Goal: Task Accomplishment & Management: Use online tool/utility

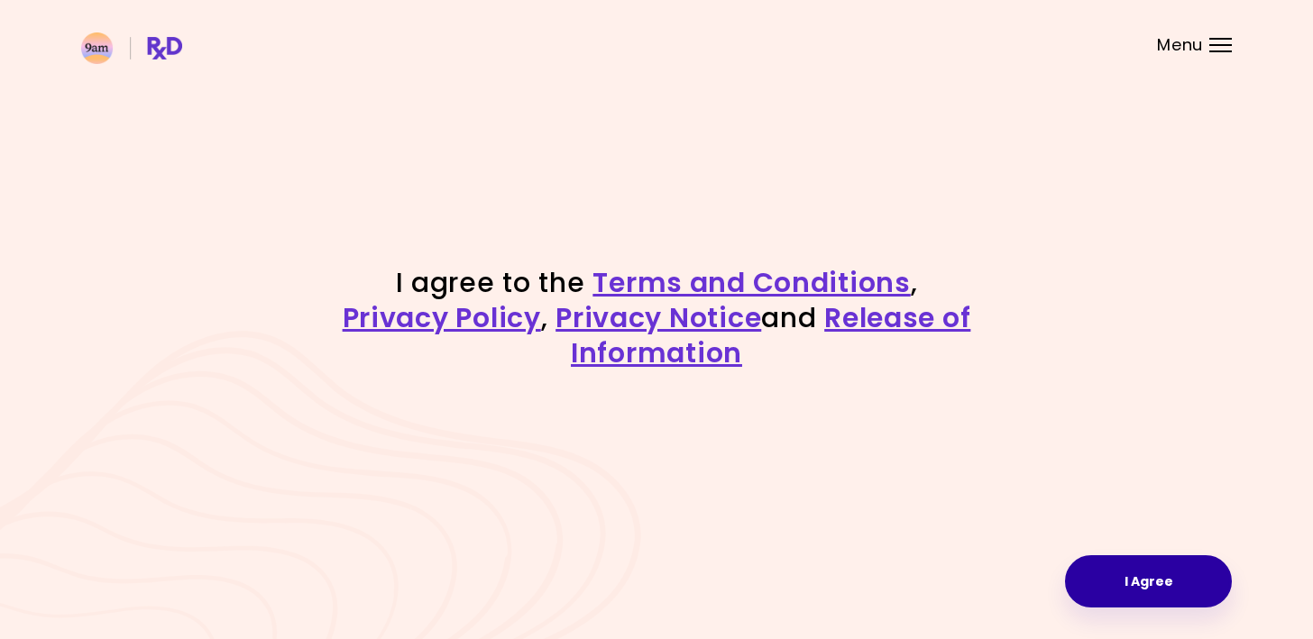
drag, startPoint x: 1170, startPoint y: 573, endPoint x: 1169, endPoint y: 561, distance: 11.8
click at [1171, 571] on button "I Agree" at bounding box center [1148, 582] width 167 height 52
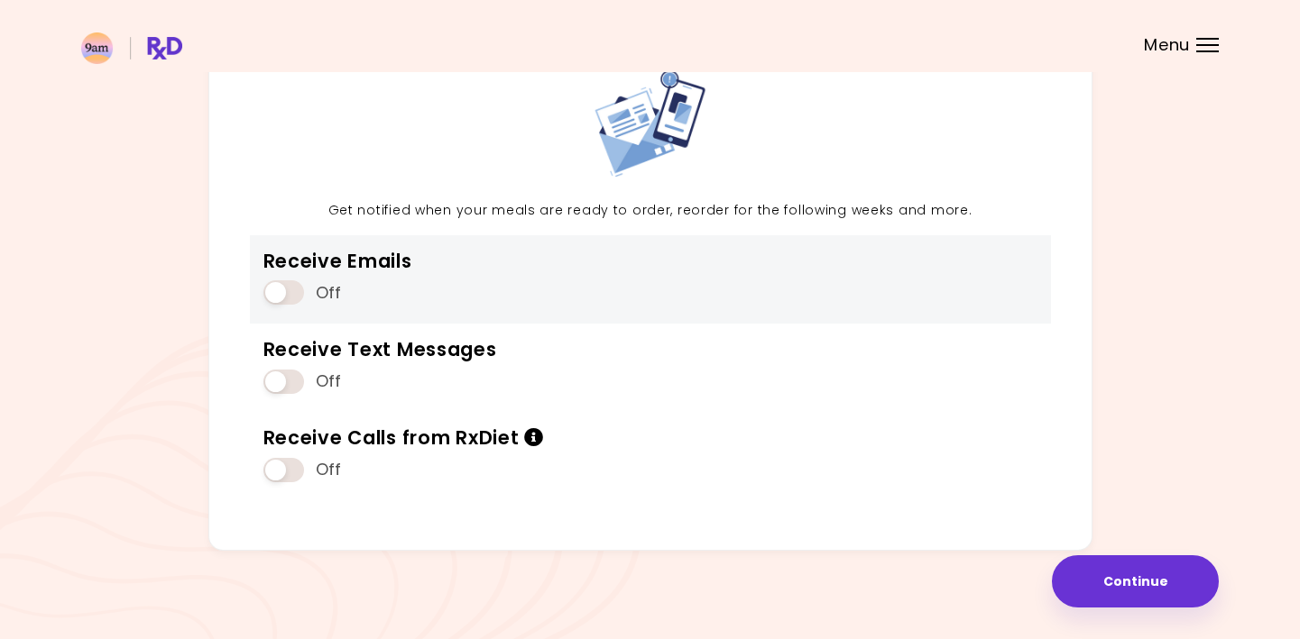
scroll to position [115, 0]
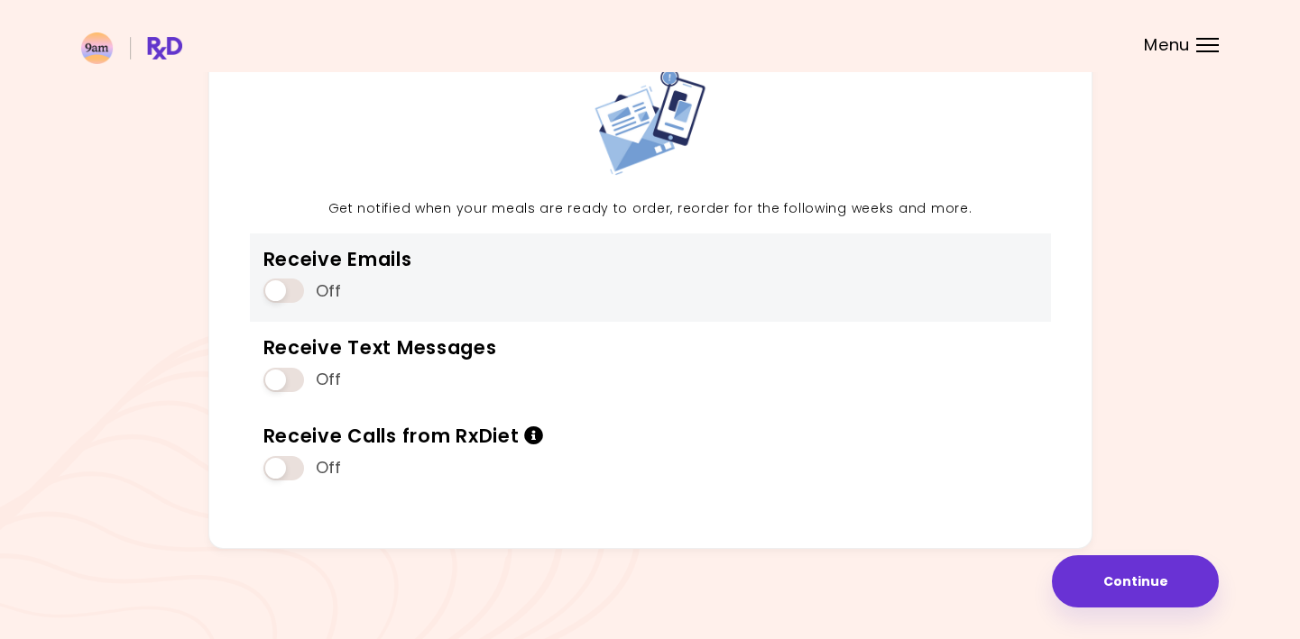
click at [800, 290] on div "Receive Emails Off" at bounding box center [650, 278] width 801 height 88
click at [277, 294] on span at bounding box center [283, 291] width 41 height 24
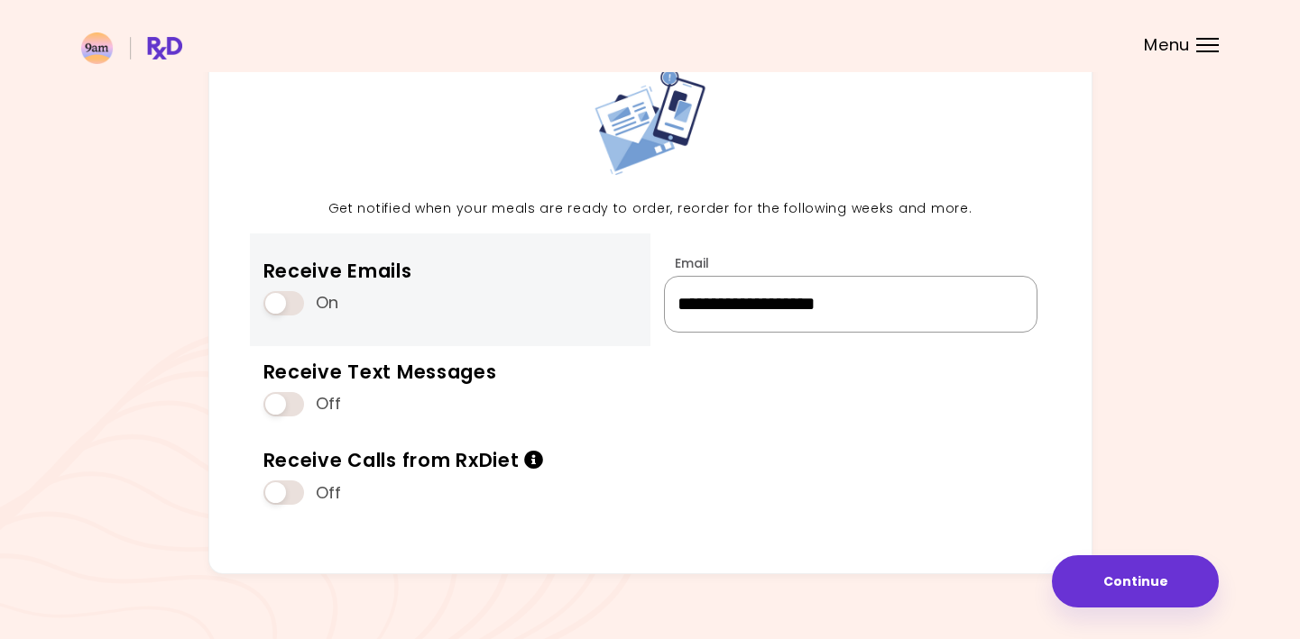
drag, startPoint x: 953, startPoint y: 302, endPoint x: 602, endPoint y: 313, distance: 351.9
click at [602, 313] on div "**********" at bounding box center [650, 295] width 884 height 557
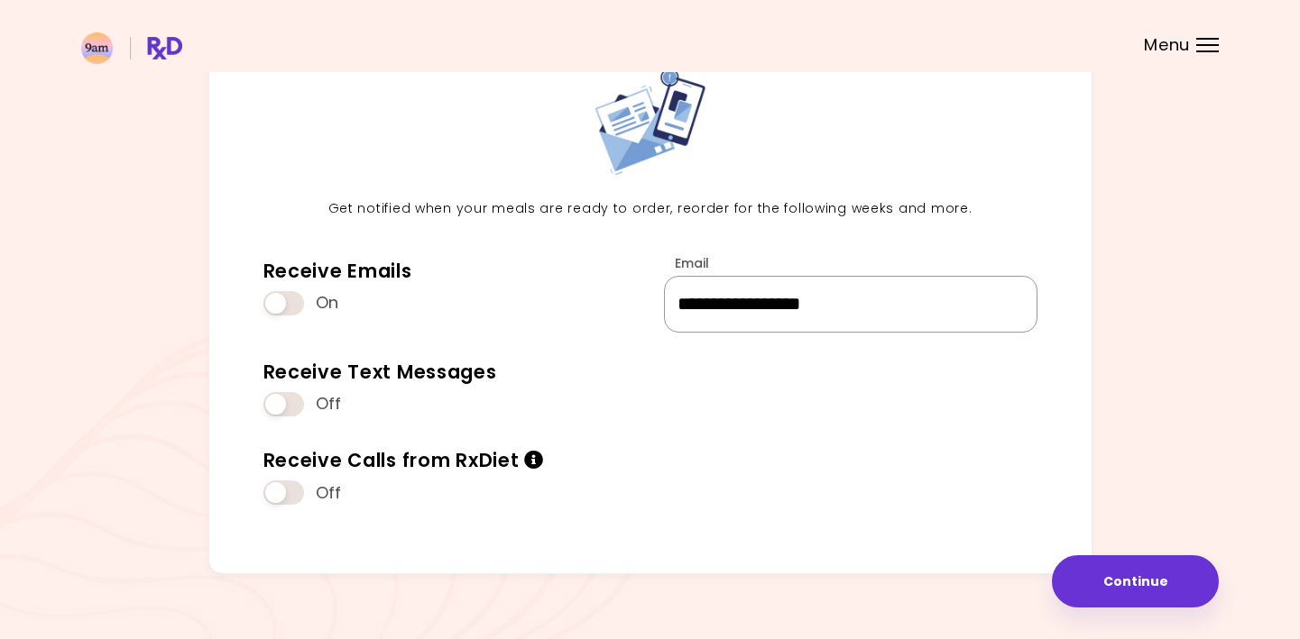
type input "**********"
click at [1164, 342] on div "**********" at bounding box center [649, 302] width 1137 height 571
drag, startPoint x: 1167, startPoint y: 578, endPoint x: 1179, endPoint y: 572, distance: 13.3
click at [1168, 578] on button "Continue" at bounding box center [1135, 582] width 167 height 52
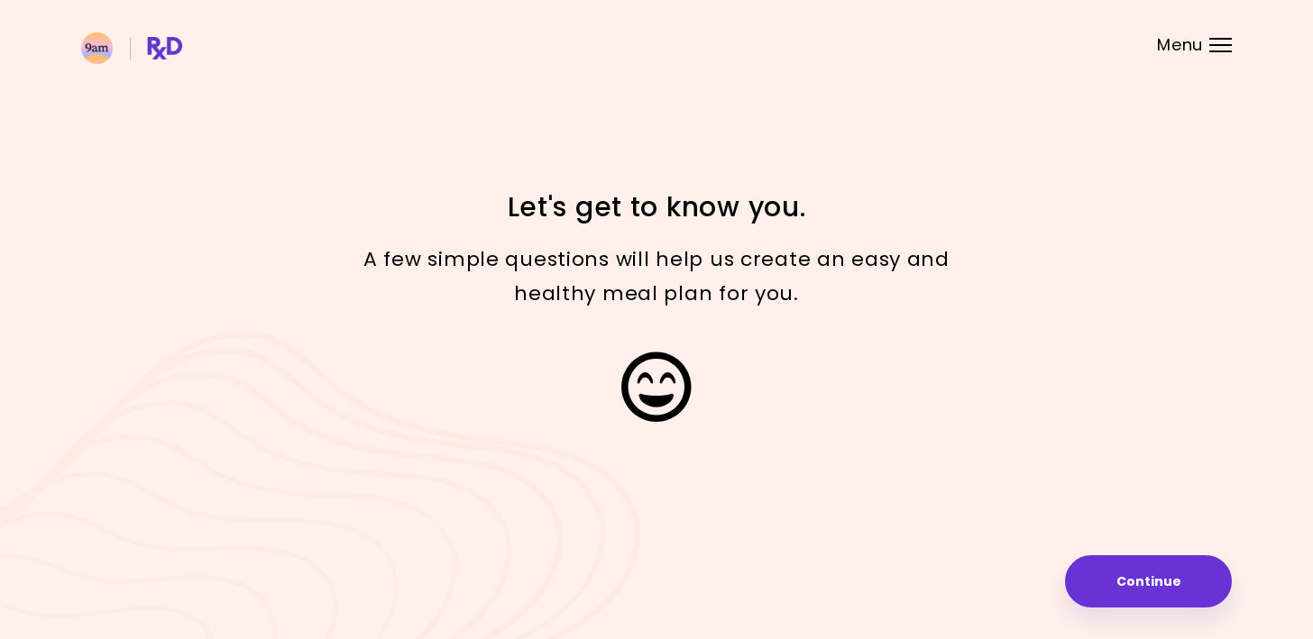
click at [1151, 567] on button "Continue" at bounding box center [1148, 582] width 167 height 52
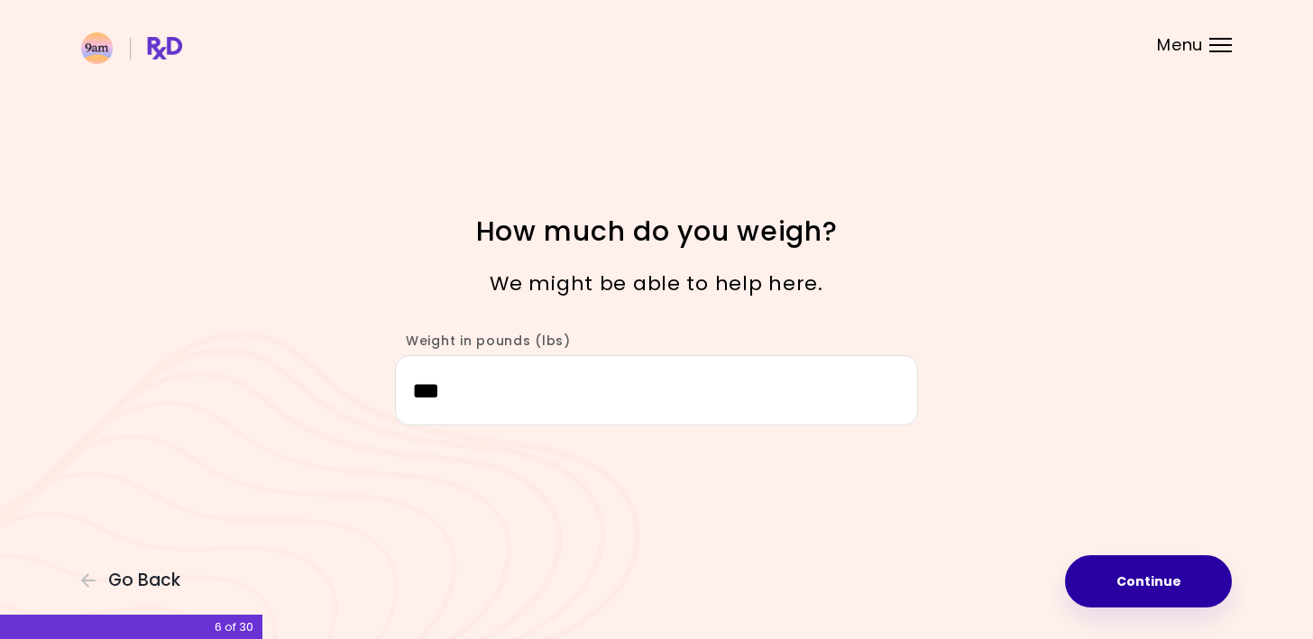
click at [1142, 581] on button "Continue" at bounding box center [1148, 582] width 167 height 52
select select "****"
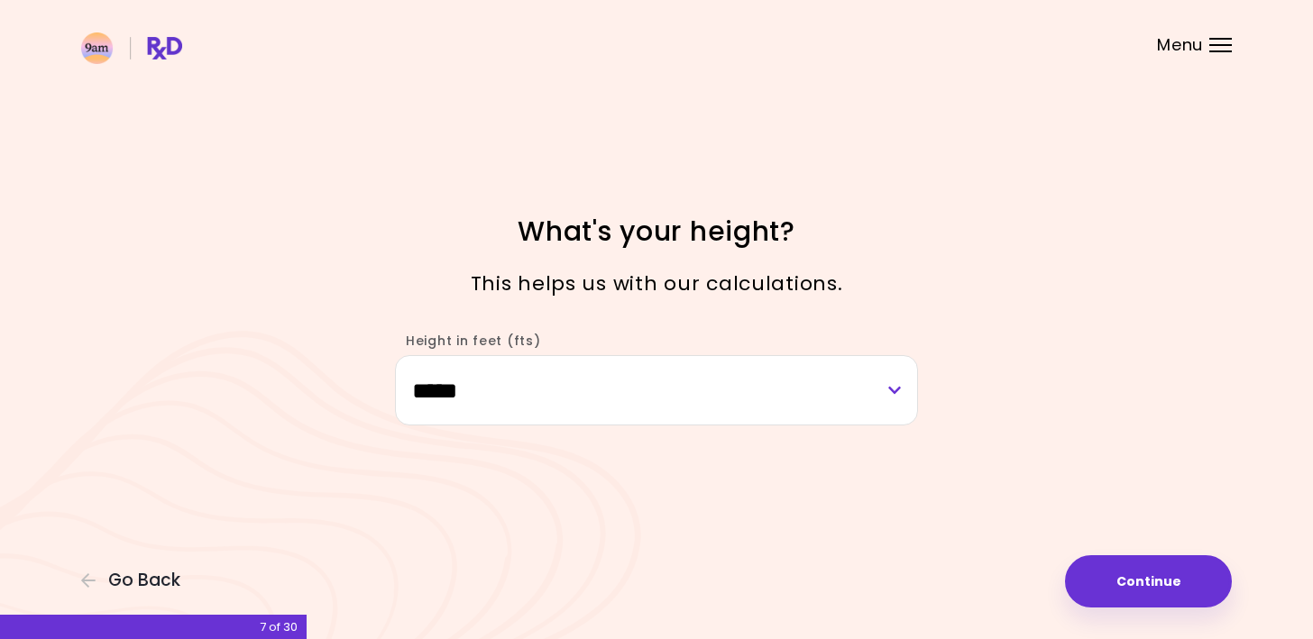
click at [1158, 557] on button "Continue" at bounding box center [1148, 582] width 167 height 52
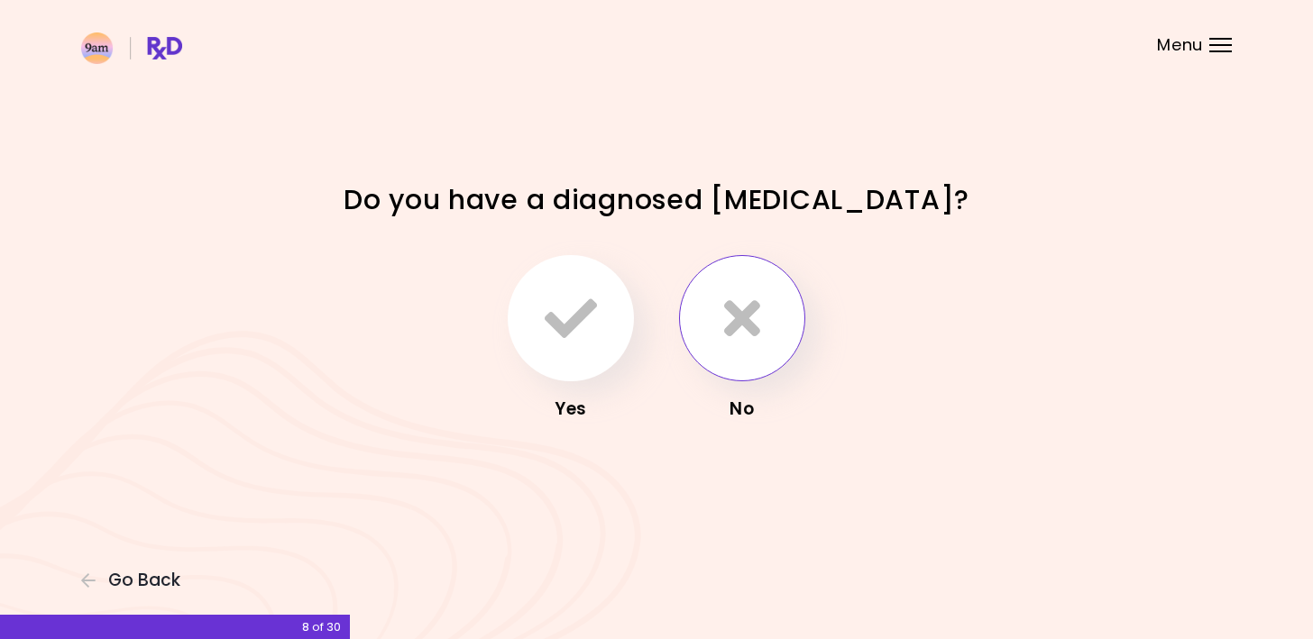
click at [747, 313] on icon "button" at bounding box center [742, 318] width 36 height 52
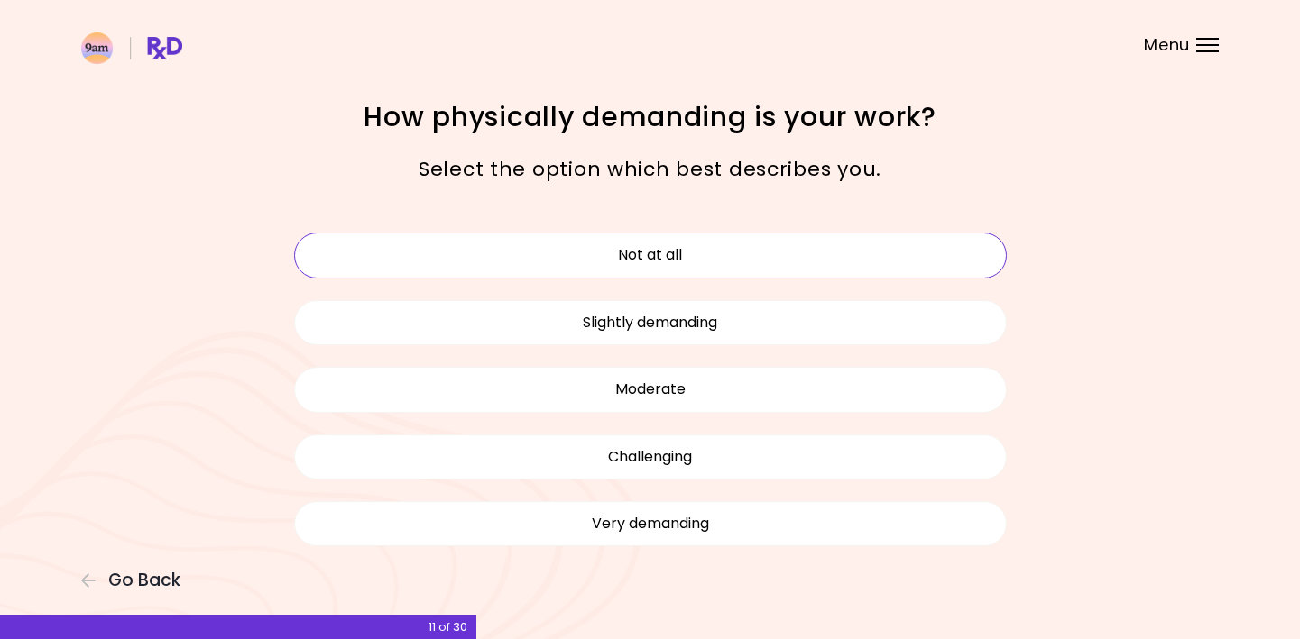
click at [621, 258] on button "Not at all" at bounding box center [650, 255] width 712 height 45
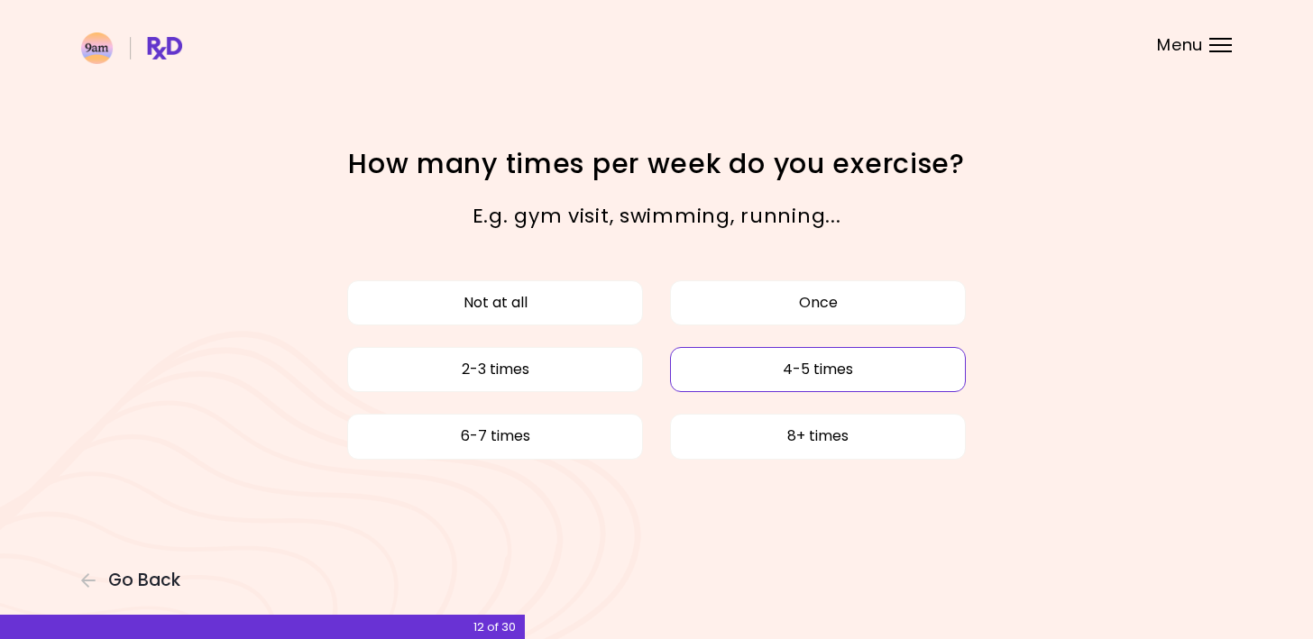
click at [870, 375] on button "4-5 times" at bounding box center [818, 369] width 296 height 45
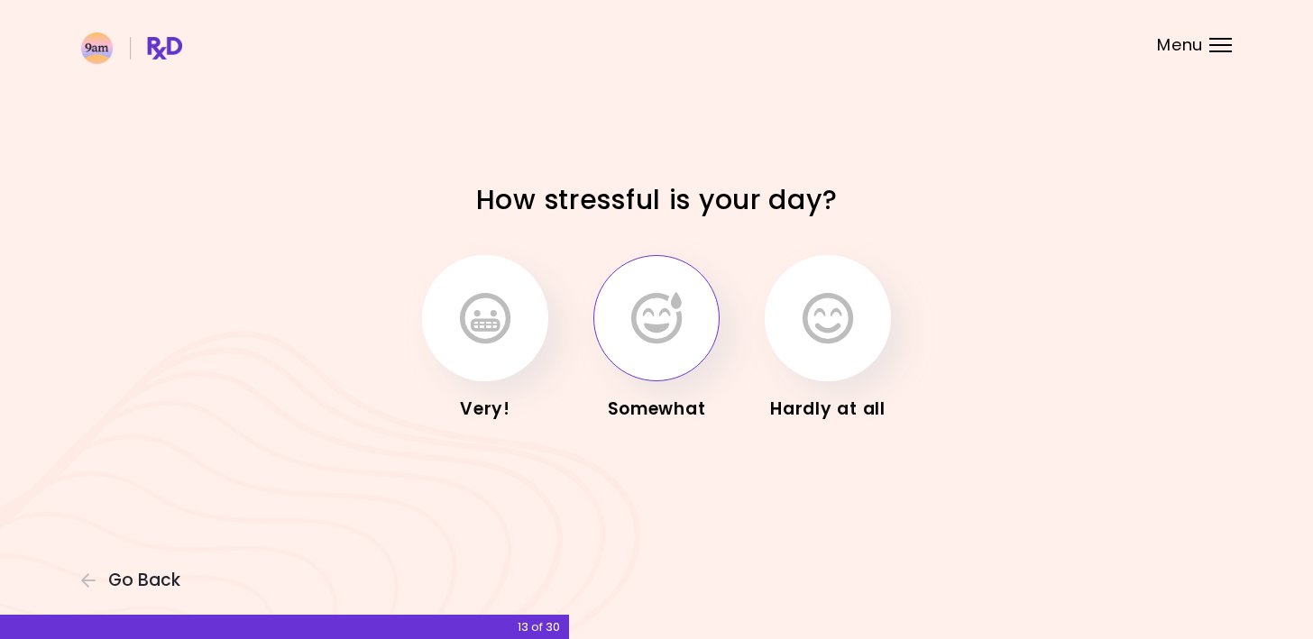
click at [629, 275] on button "button" at bounding box center [656, 318] width 126 height 126
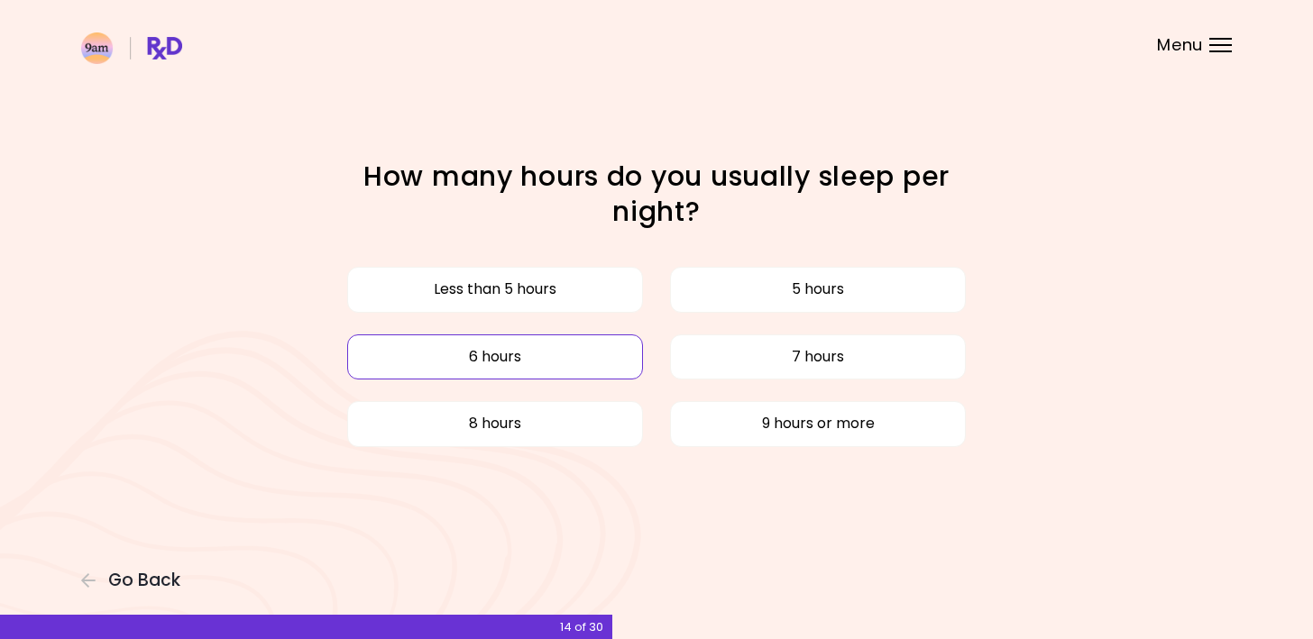
click at [534, 363] on button "6 hours" at bounding box center [495, 357] width 296 height 45
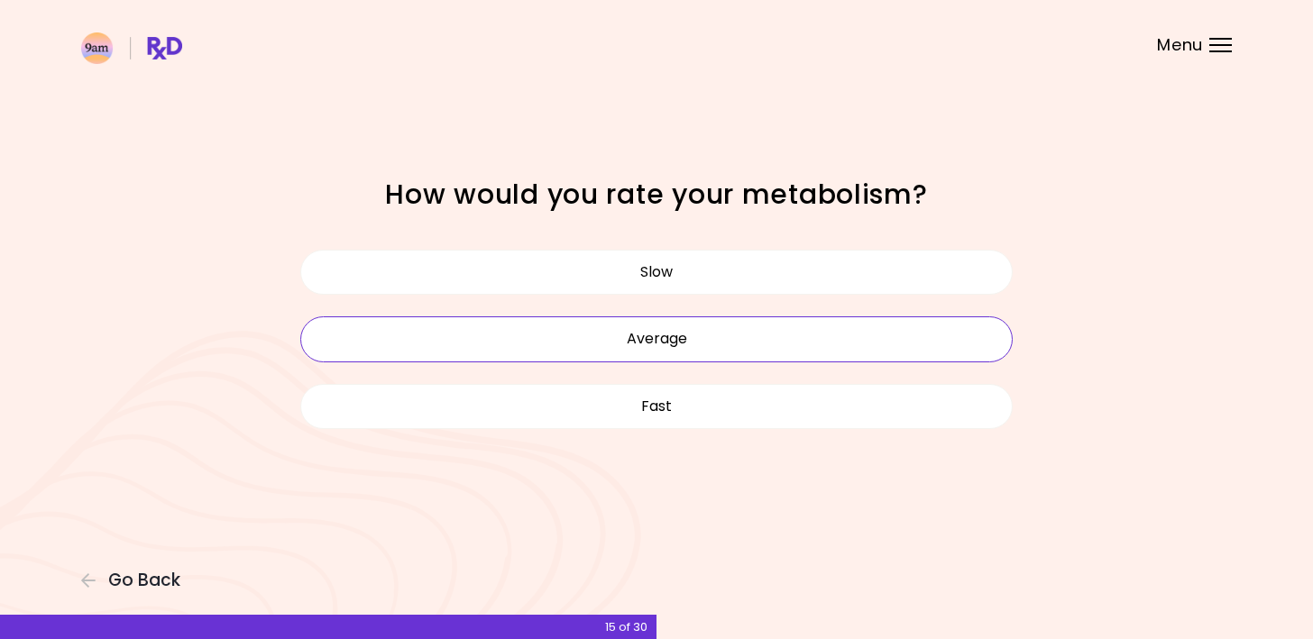
click at [660, 341] on button "Average" at bounding box center [656, 339] width 712 height 45
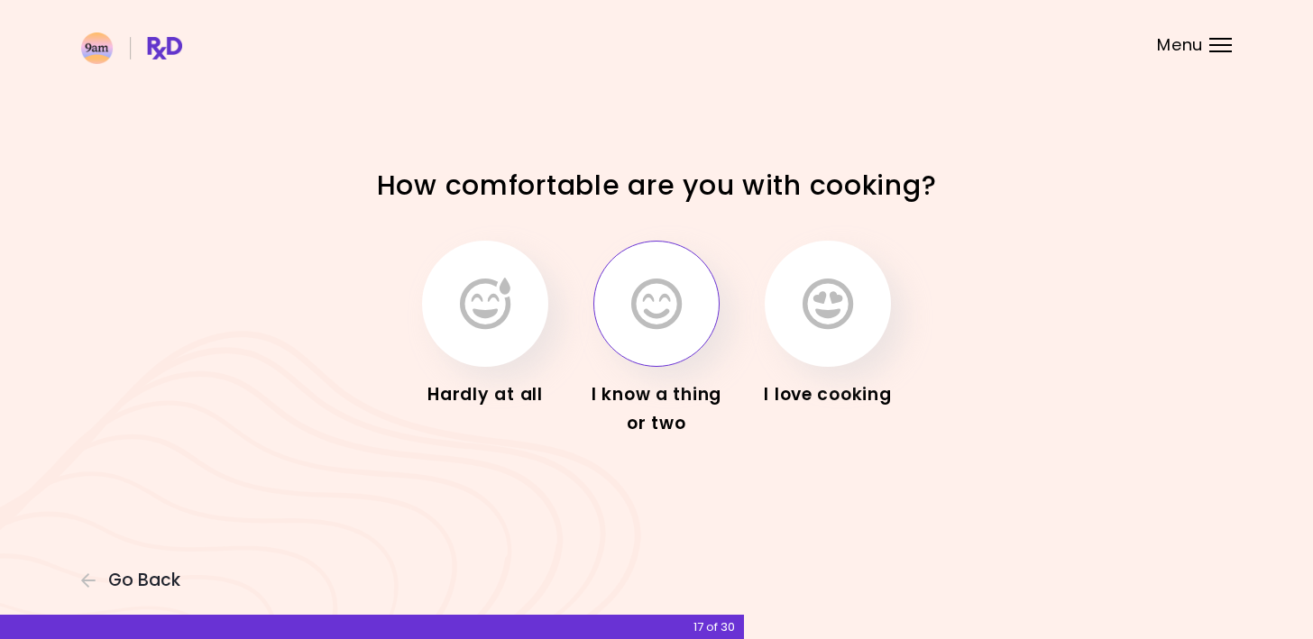
click at [659, 316] on icon "button" at bounding box center [656, 304] width 51 height 52
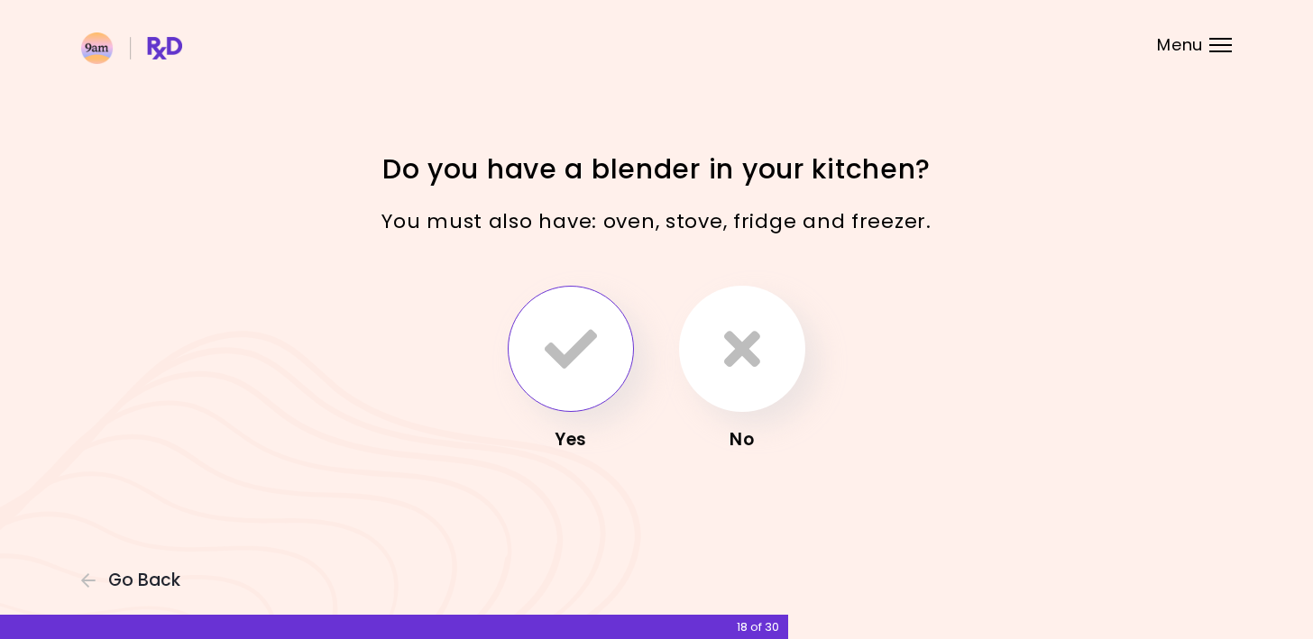
click at [560, 361] on icon "button" at bounding box center [571, 349] width 52 height 52
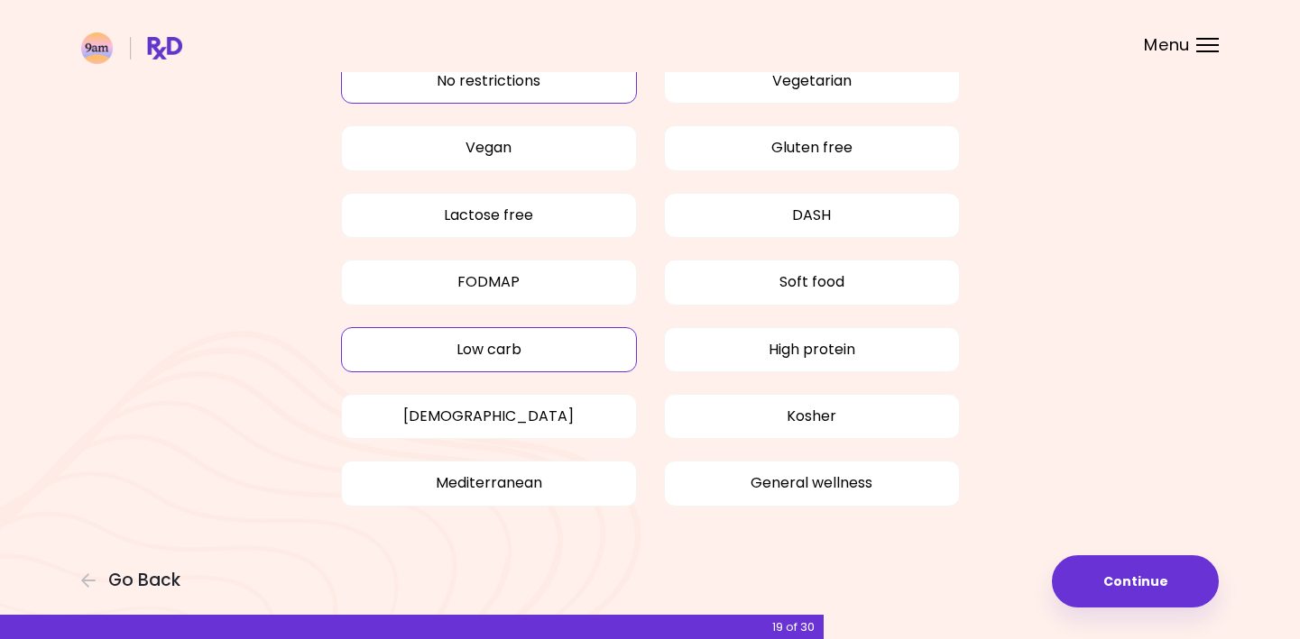
scroll to position [23, 0]
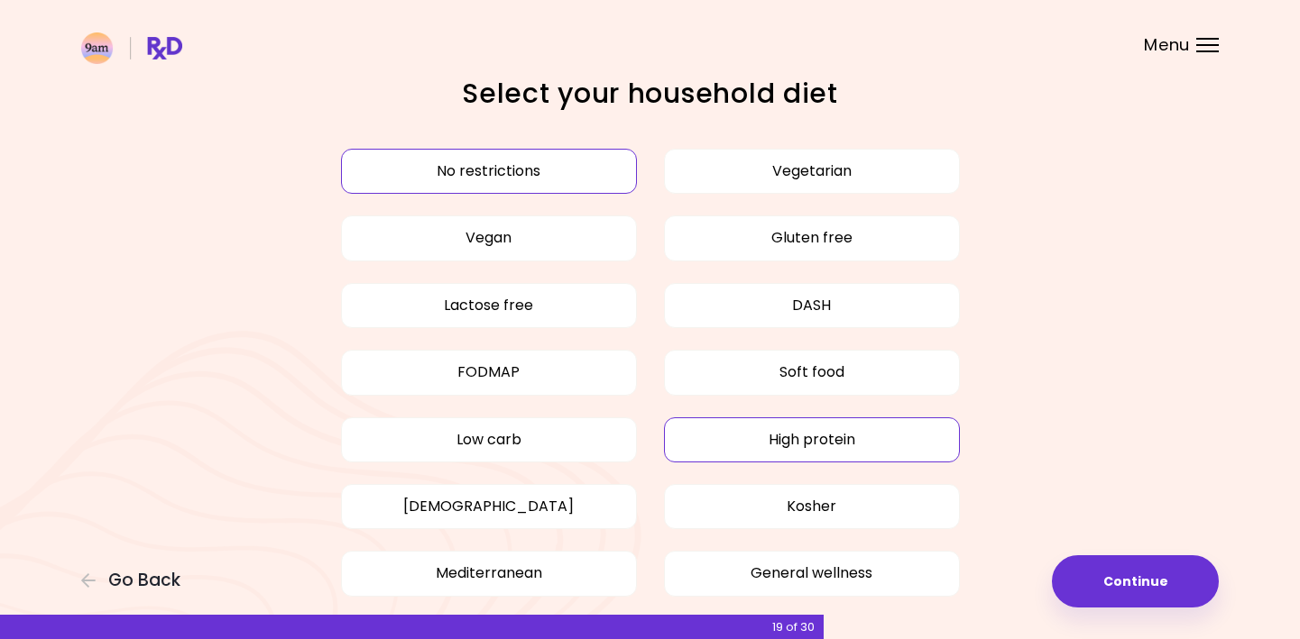
click at [820, 432] on button "High protein" at bounding box center [812, 440] width 296 height 45
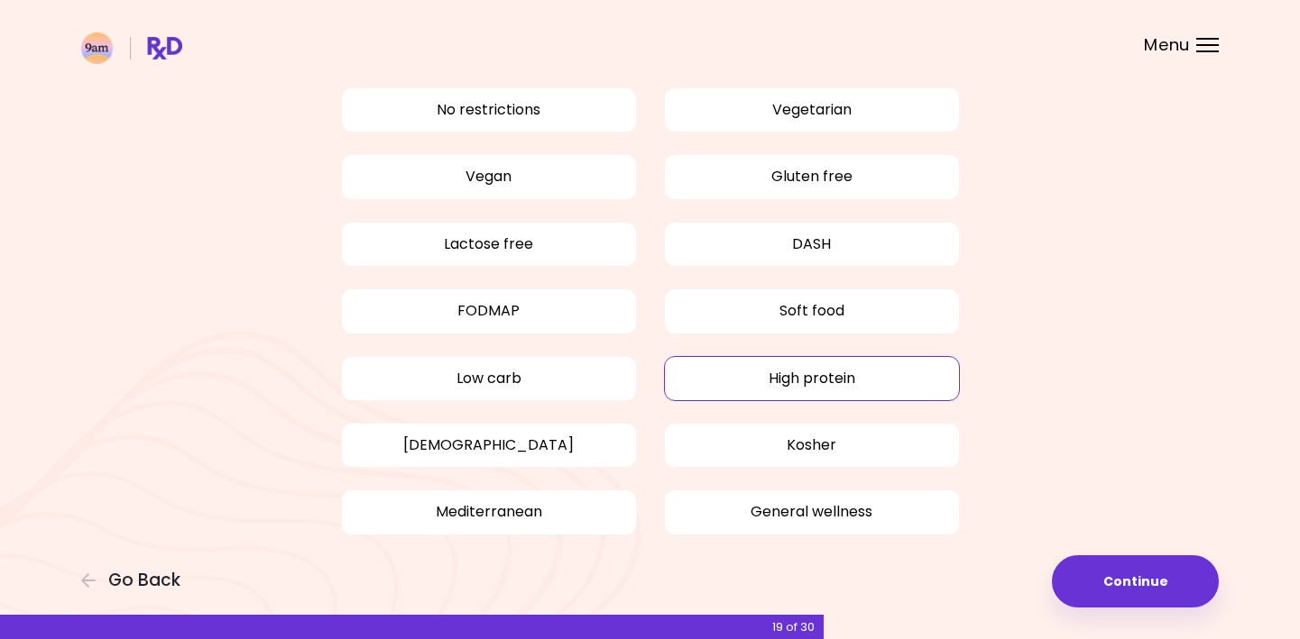
scroll to position [114, 0]
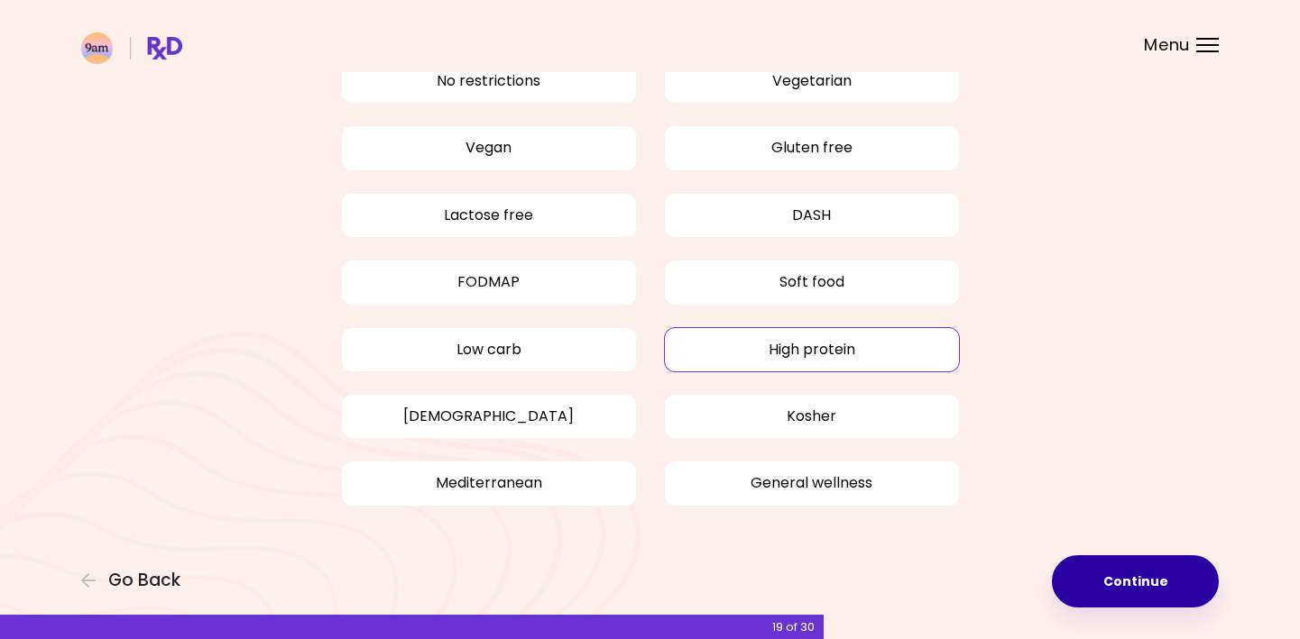
click at [1159, 584] on button "Continue" at bounding box center [1135, 582] width 167 height 52
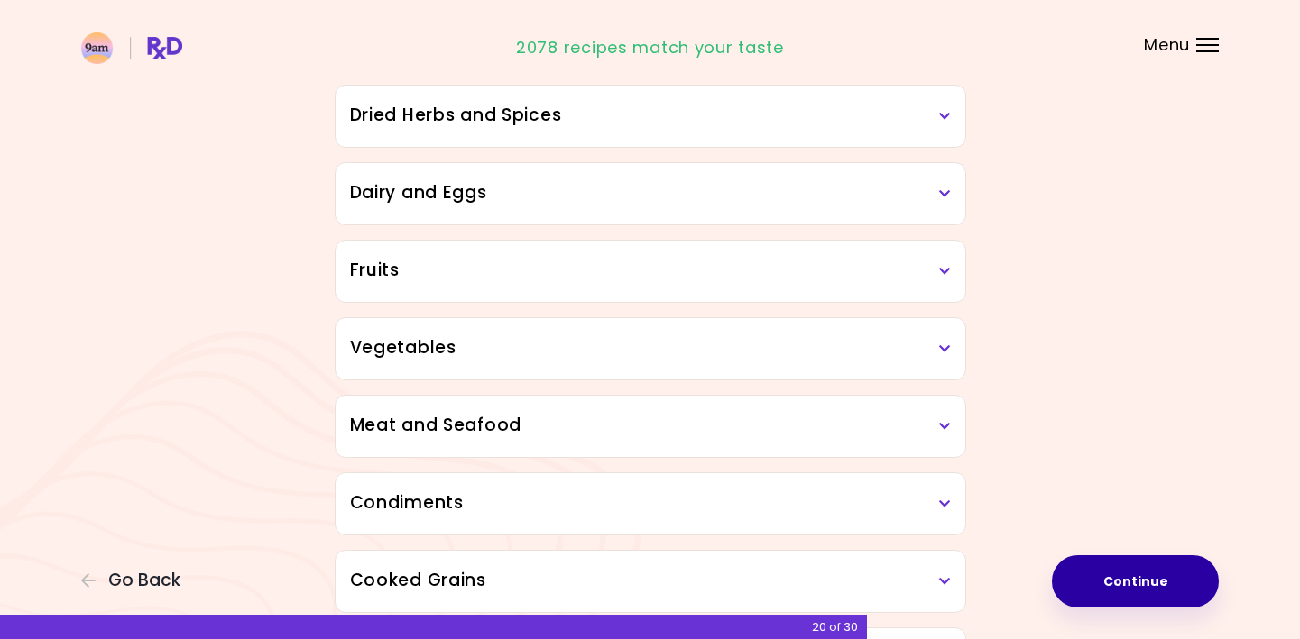
scroll to position [271, 0]
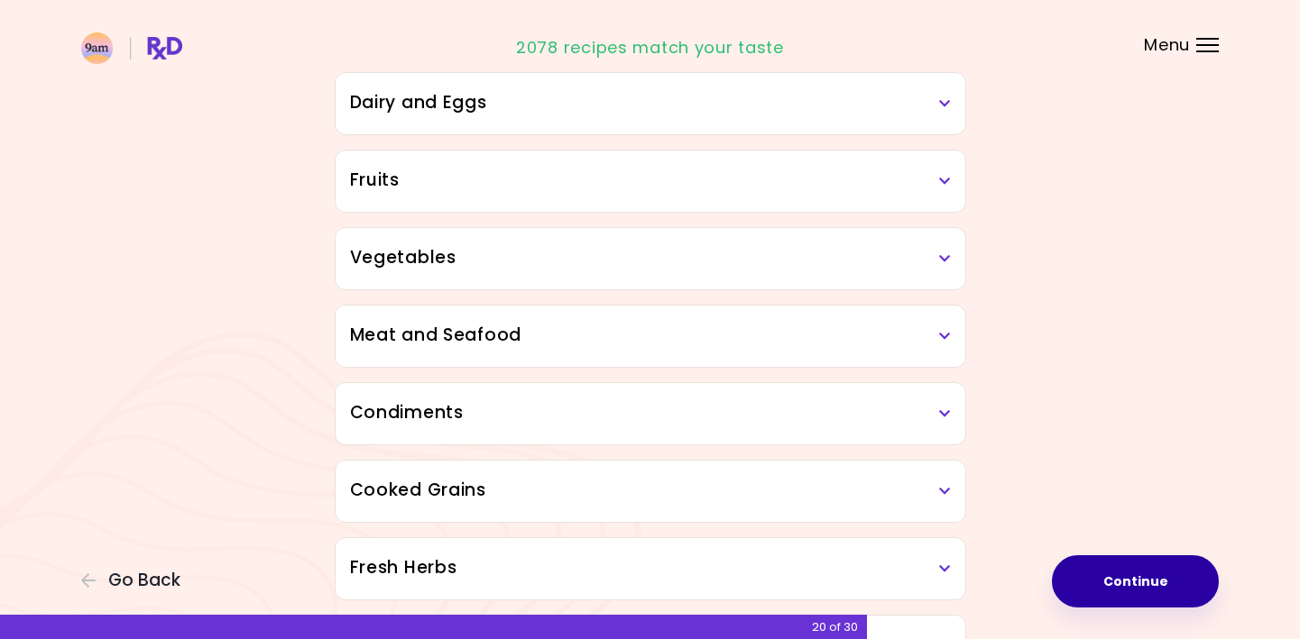
click at [953, 245] on div "Vegetables" at bounding box center [651, 258] width 630 height 61
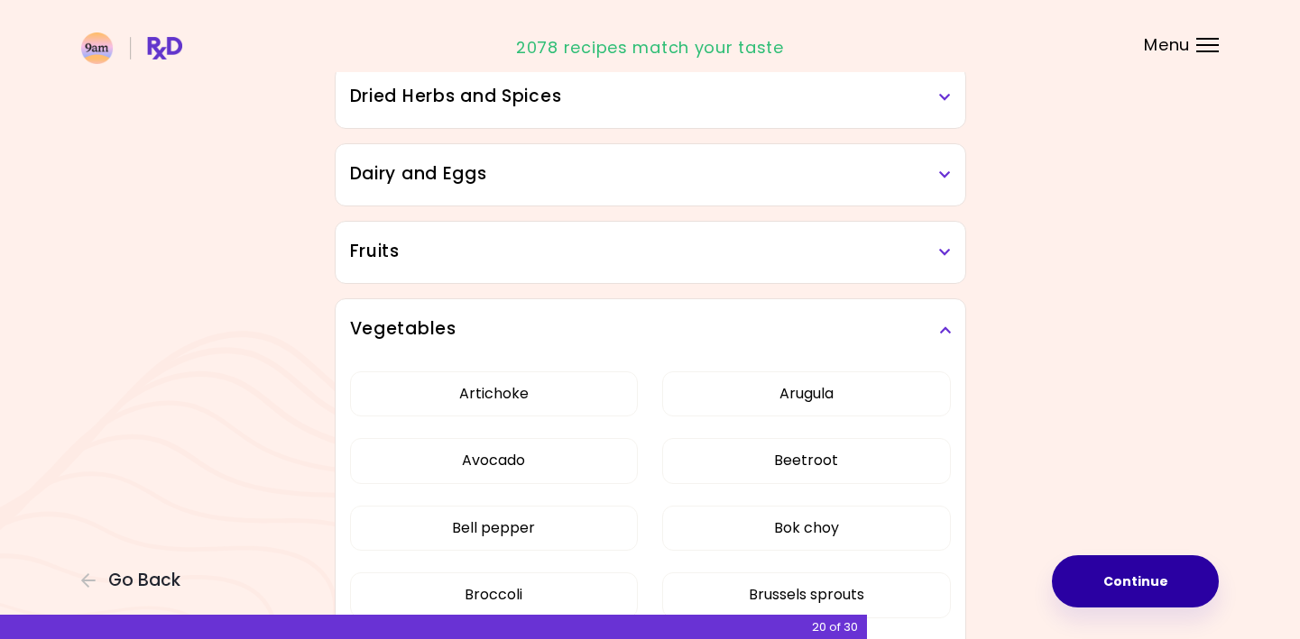
scroll to position [180, 0]
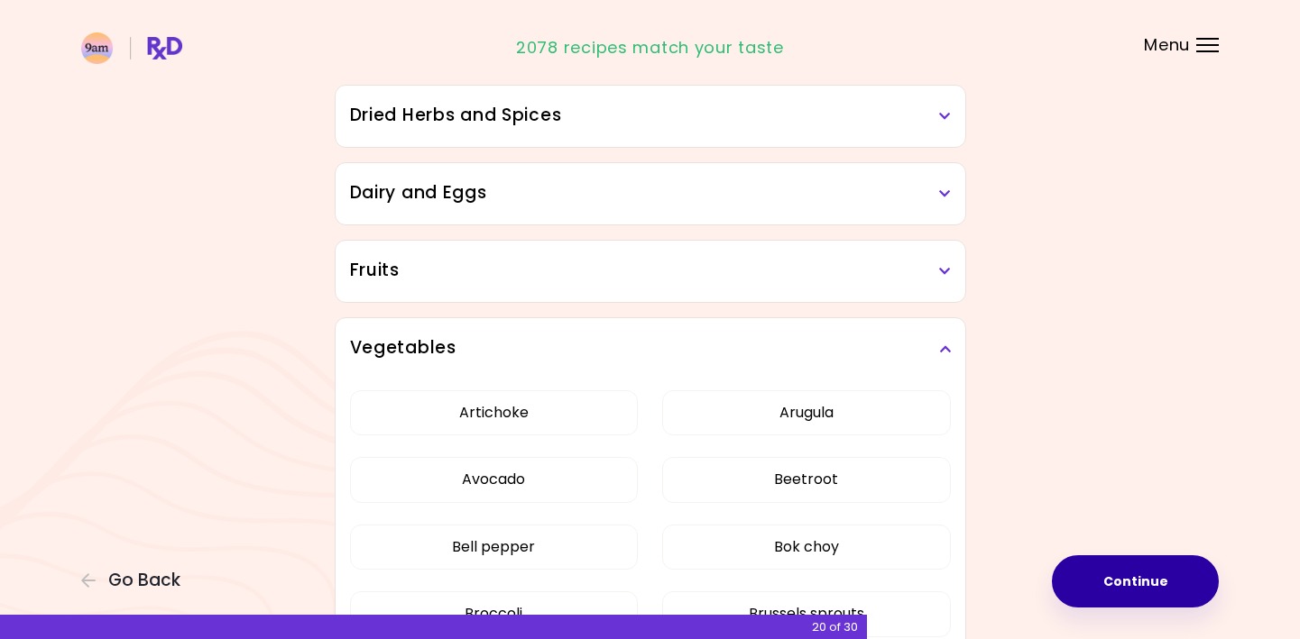
click at [940, 354] on icon at bounding box center [945, 349] width 12 height 13
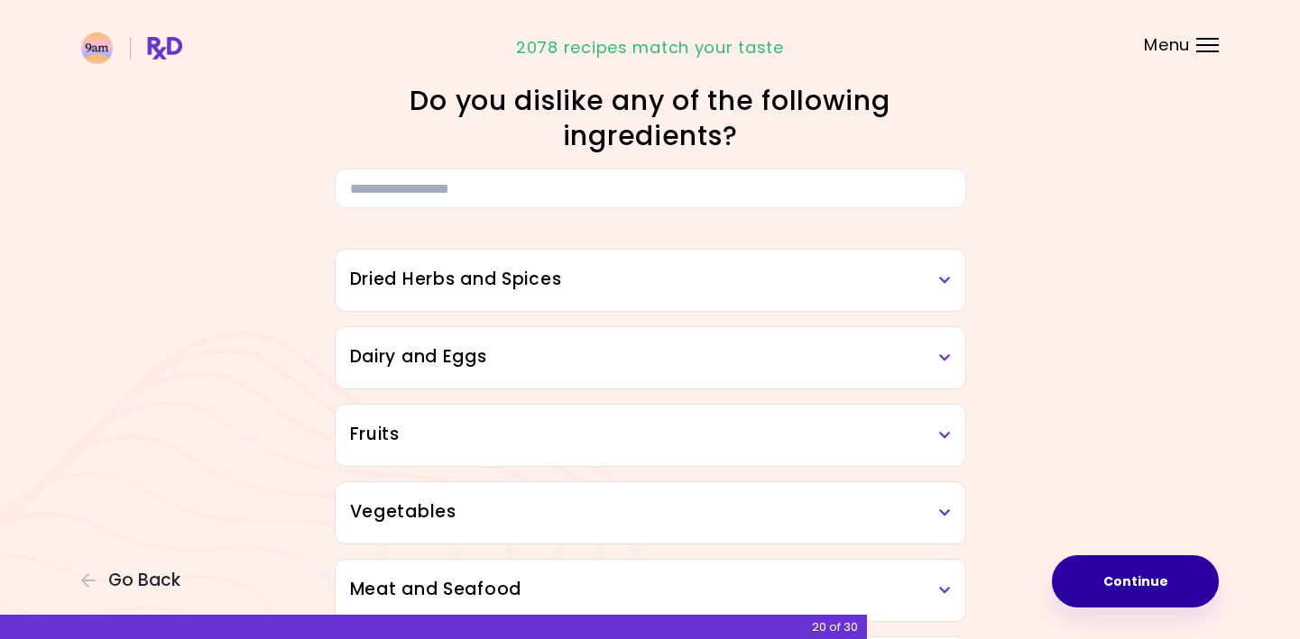
scroll to position [0, 0]
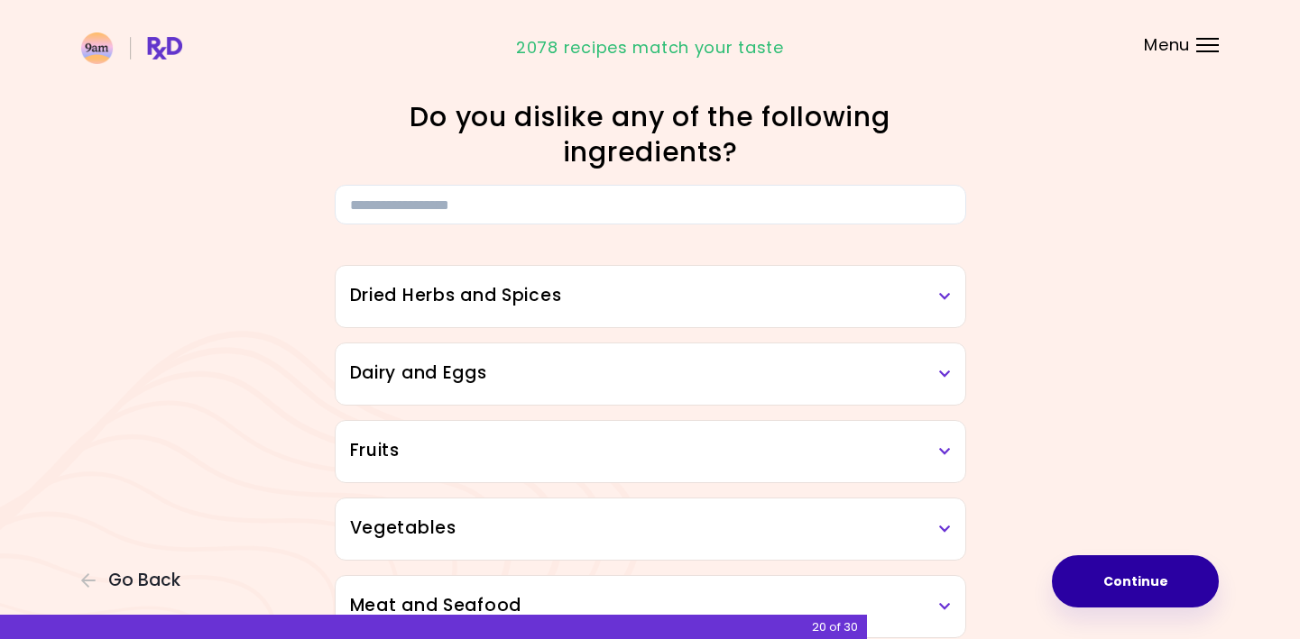
click at [939, 300] on icon at bounding box center [945, 296] width 12 height 13
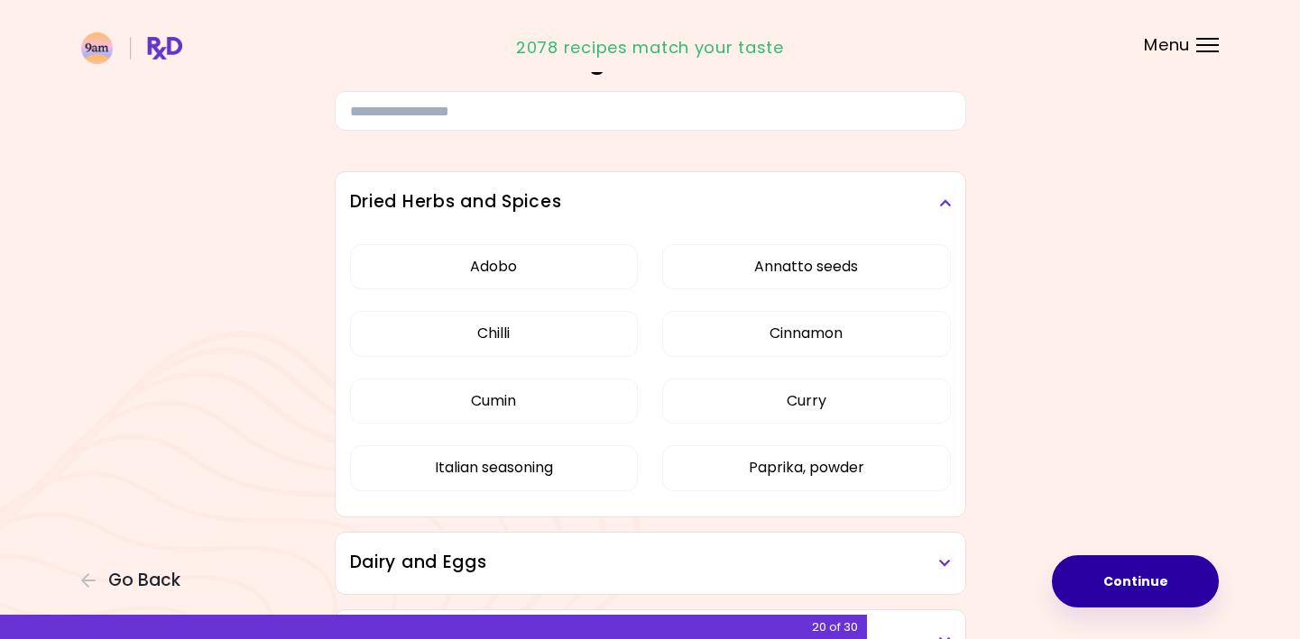
scroll to position [90, 0]
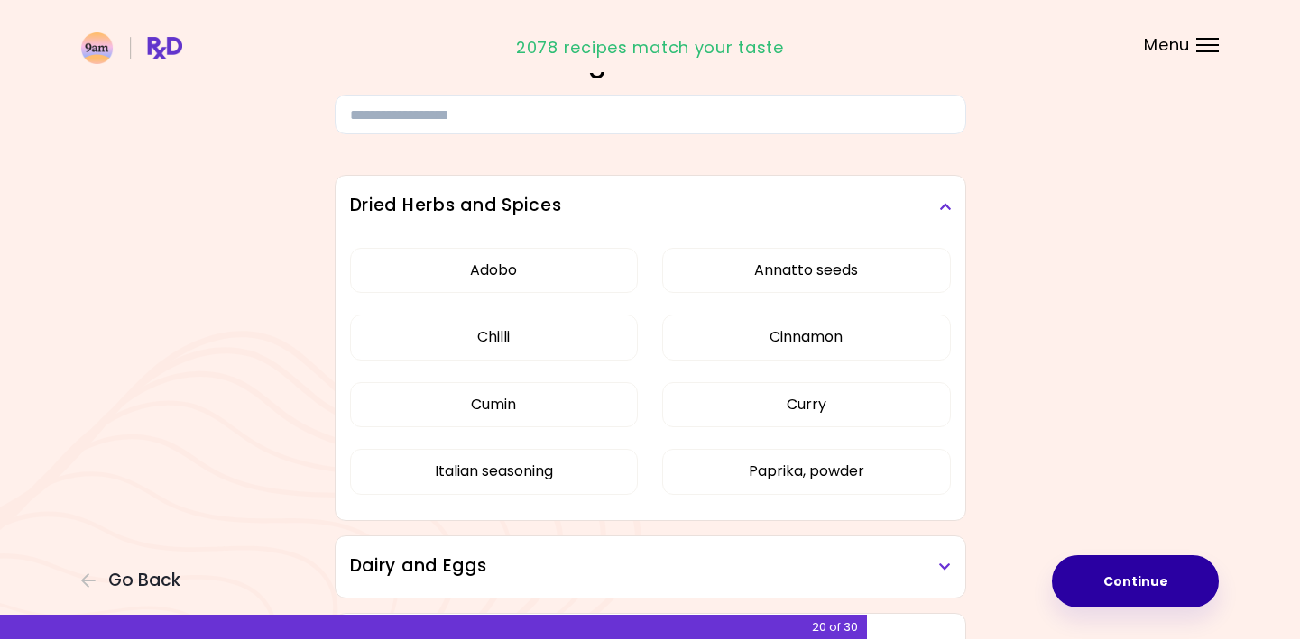
click at [936, 209] on h3 "Dried Herbs and Spices" at bounding box center [650, 206] width 601 height 26
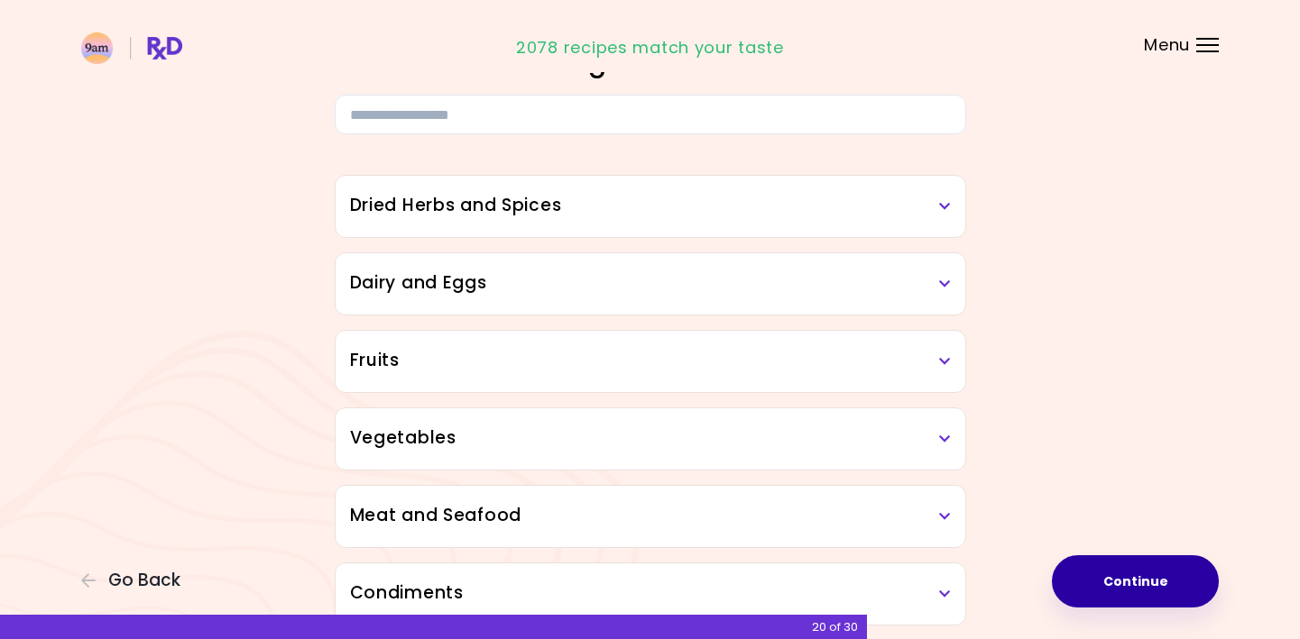
click at [792, 290] on h3 "Dairy and Eggs" at bounding box center [650, 284] width 601 height 26
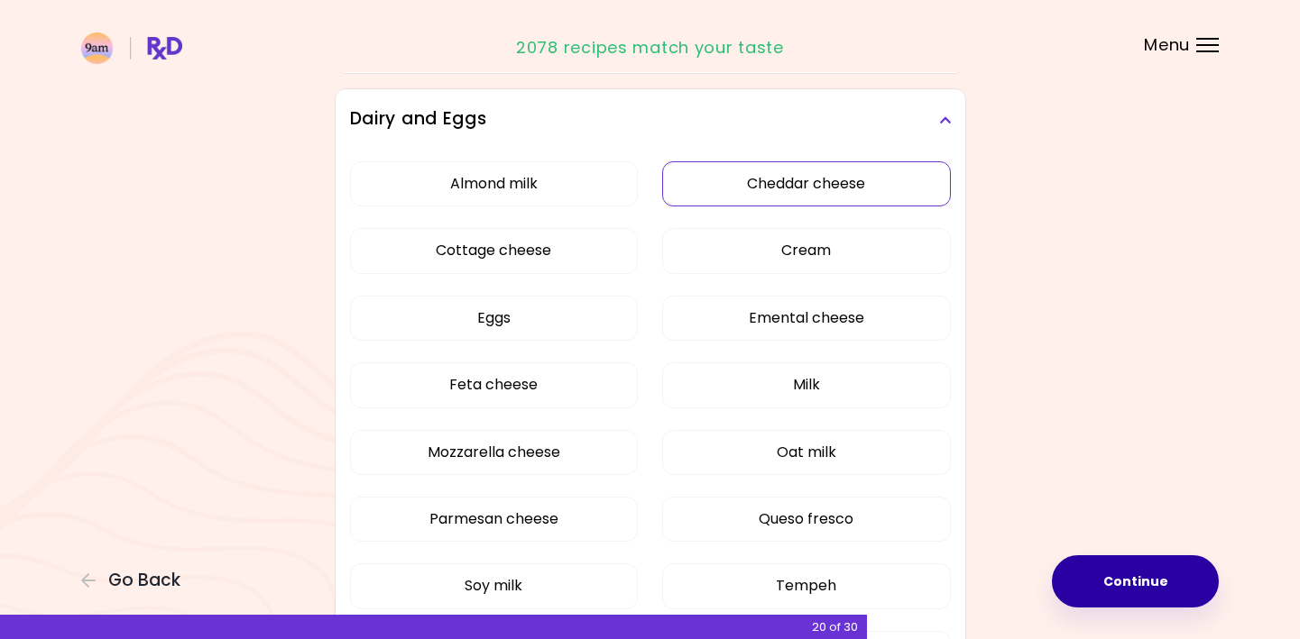
scroll to position [271, 0]
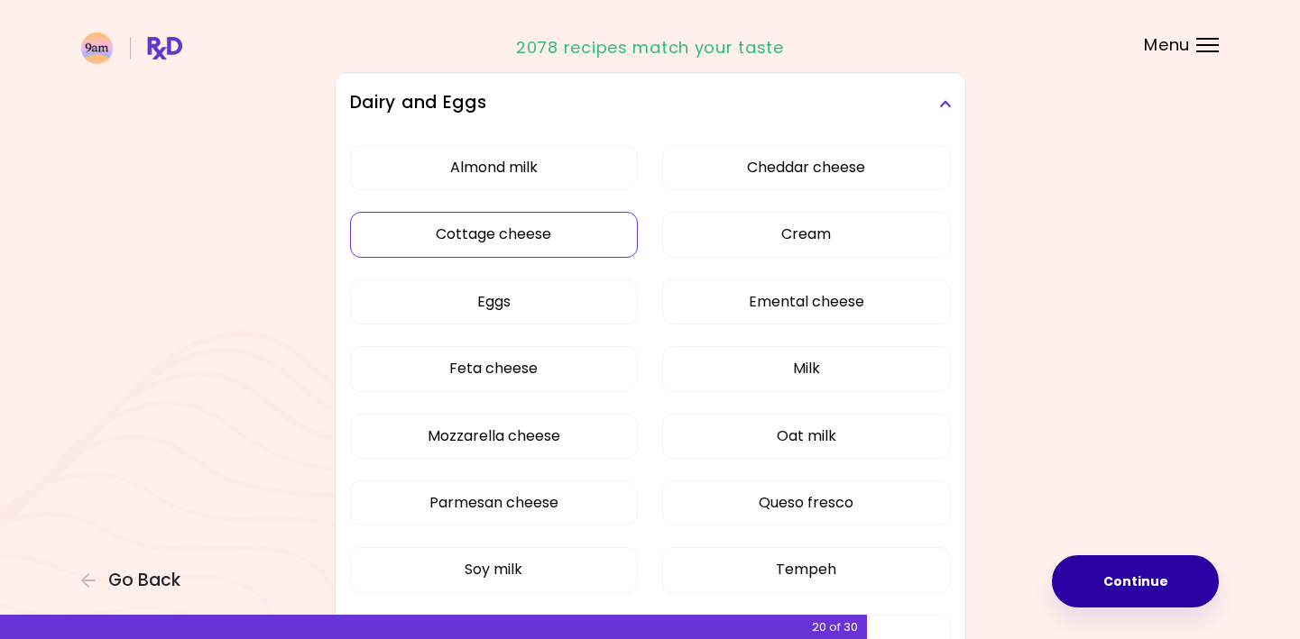
click at [540, 236] on button "Cottage cheese" at bounding box center [494, 234] width 289 height 45
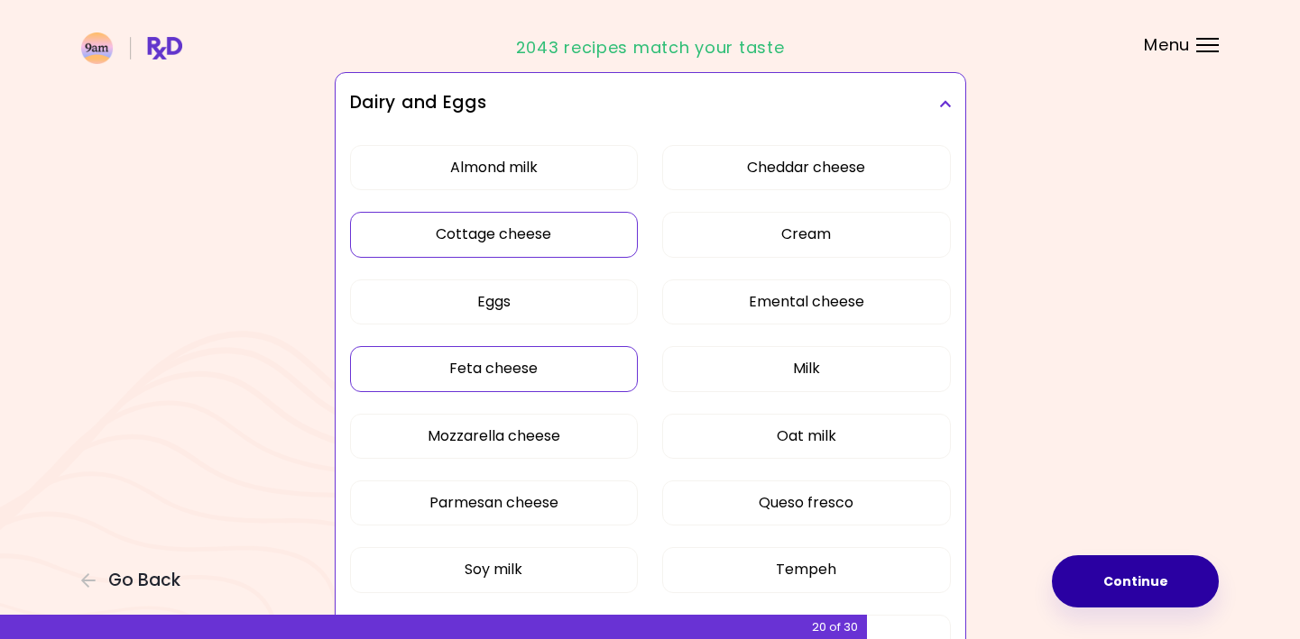
click at [551, 348] on button "Feta cheese" at bounding box center [494, 368] width 289 height 45
click at [810, 303] on button "Emental cheese" at bounding box center [806, 302] width 289 height 45
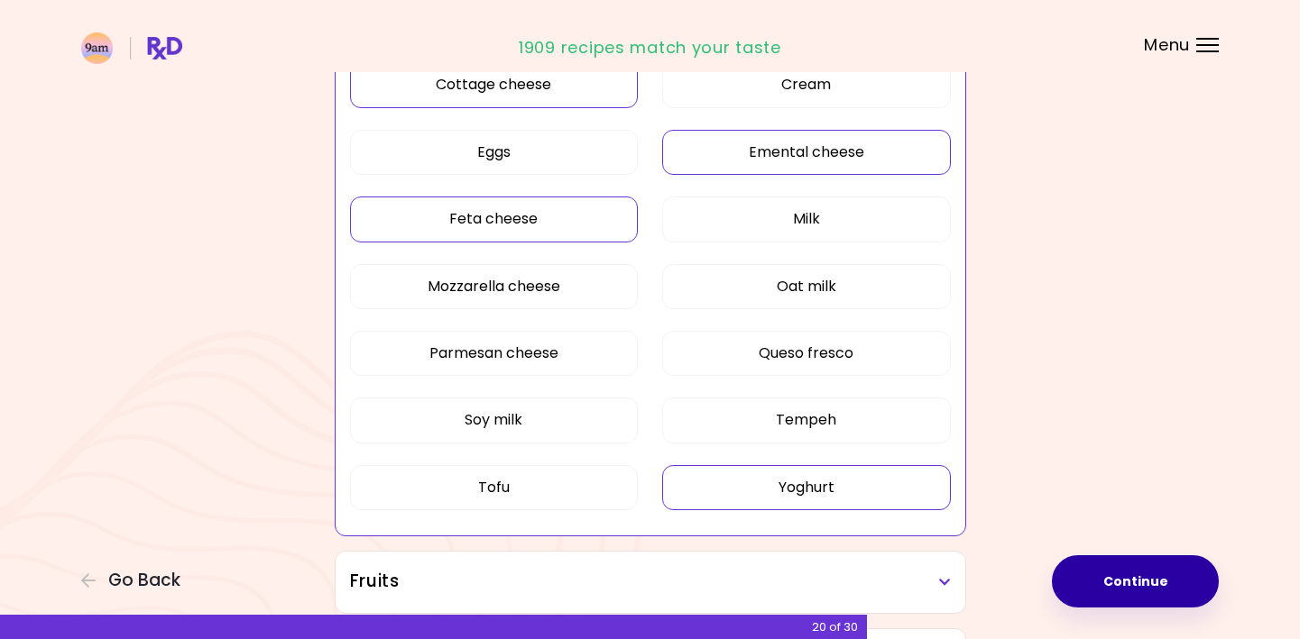
scroll to position [451, 0]
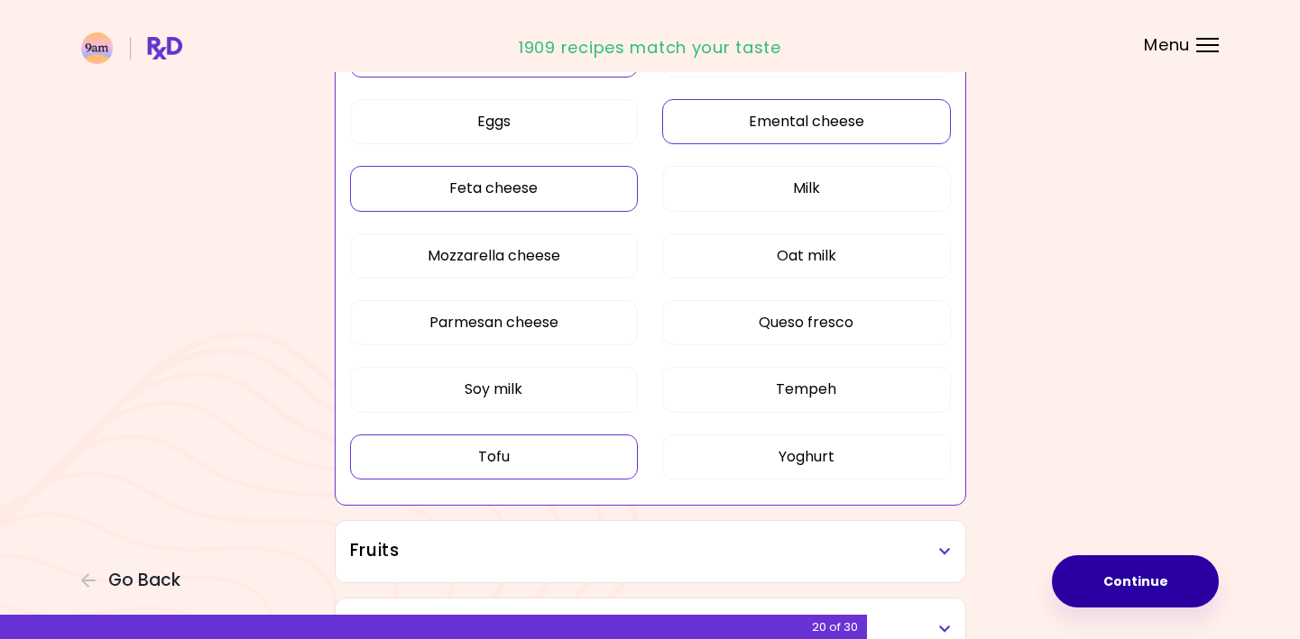
click at [502, 465] on button "Tofu" at bounding box center [494, 457] width 289 height 45
click at [758, 388] on button "Tempeh" at bounding box center [806, 389] width 289 height 45
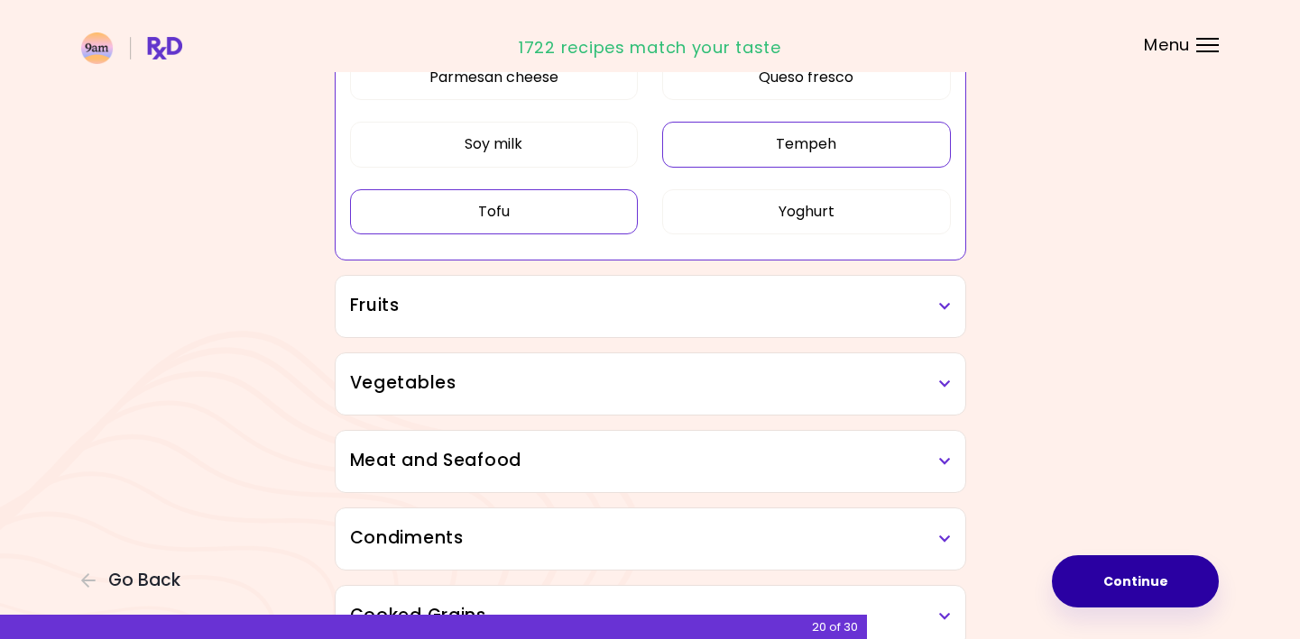
scroll to position [722, 0]
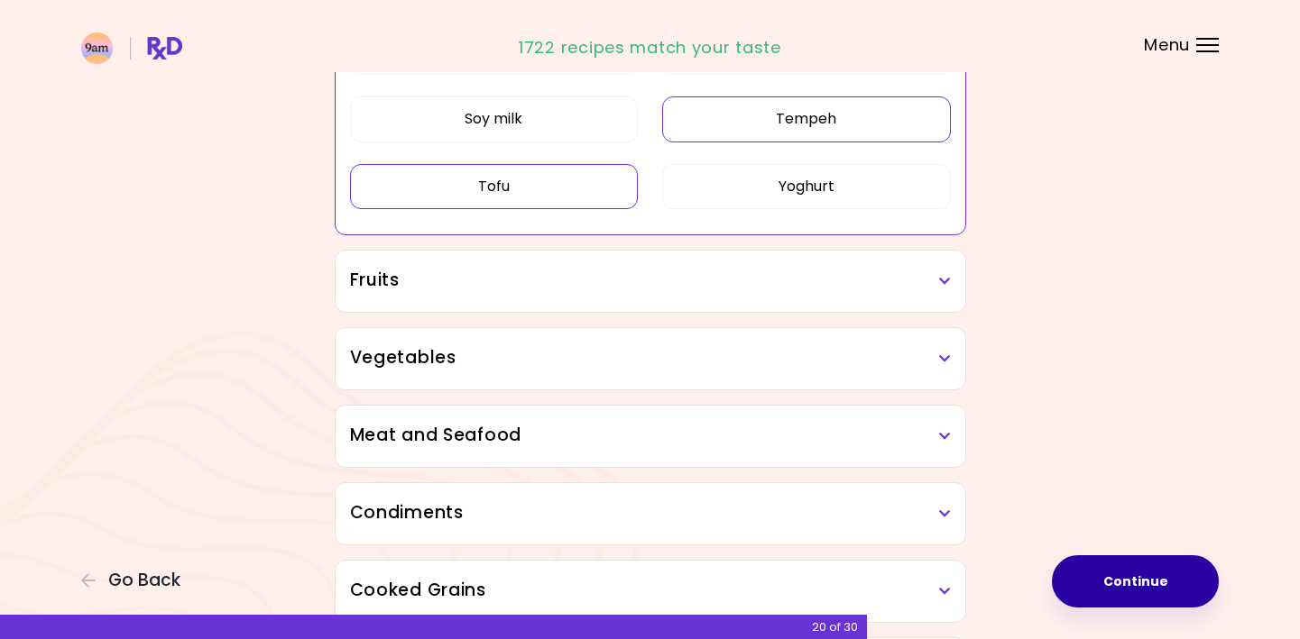
click at [914, 268] on h3 "Fruits" at bounding box center [650, 281] width 601 height 26
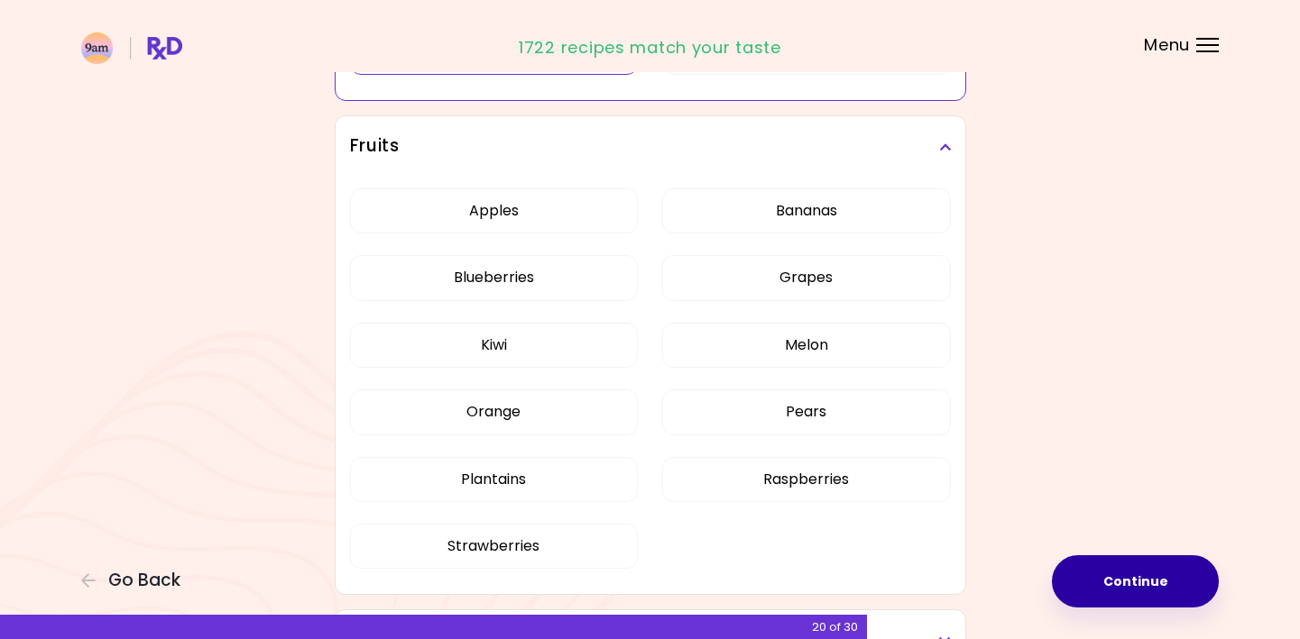
scroll to position [902, 0]
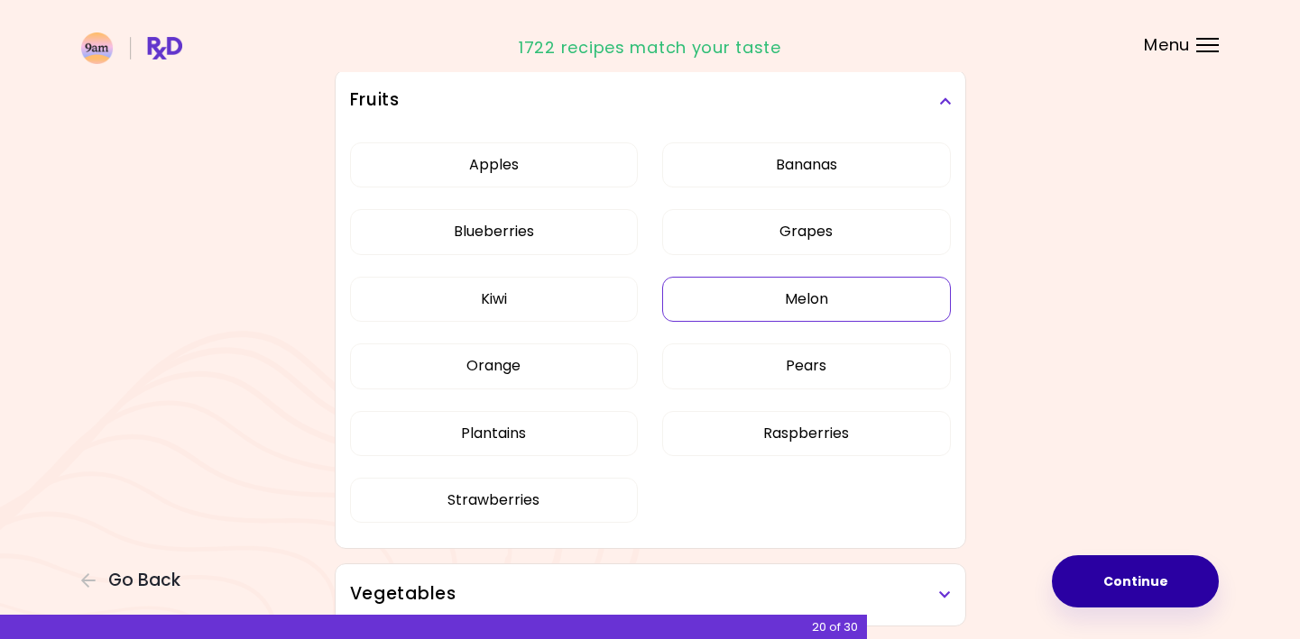
click at [869, 290] on button "Melon" at bounding box center [806, 299] width 289 height 45
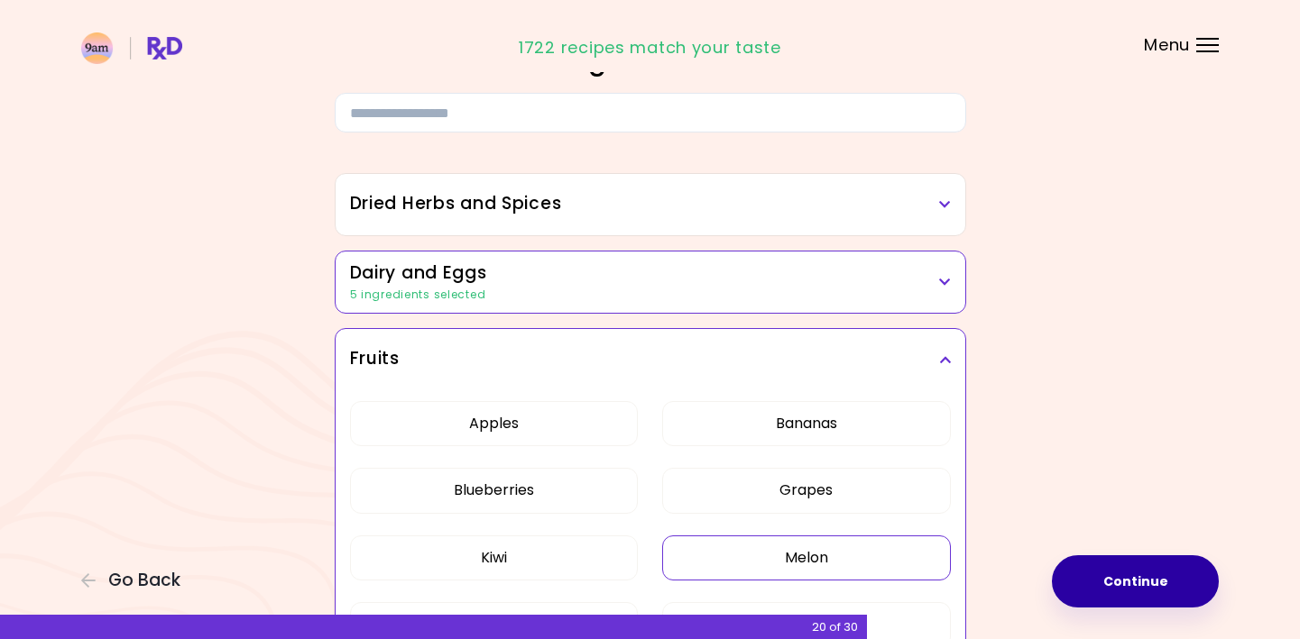
scroll to position [90, 0]
click at [944, 358] on icon at bounding box center [945, 361] width 12 height 13
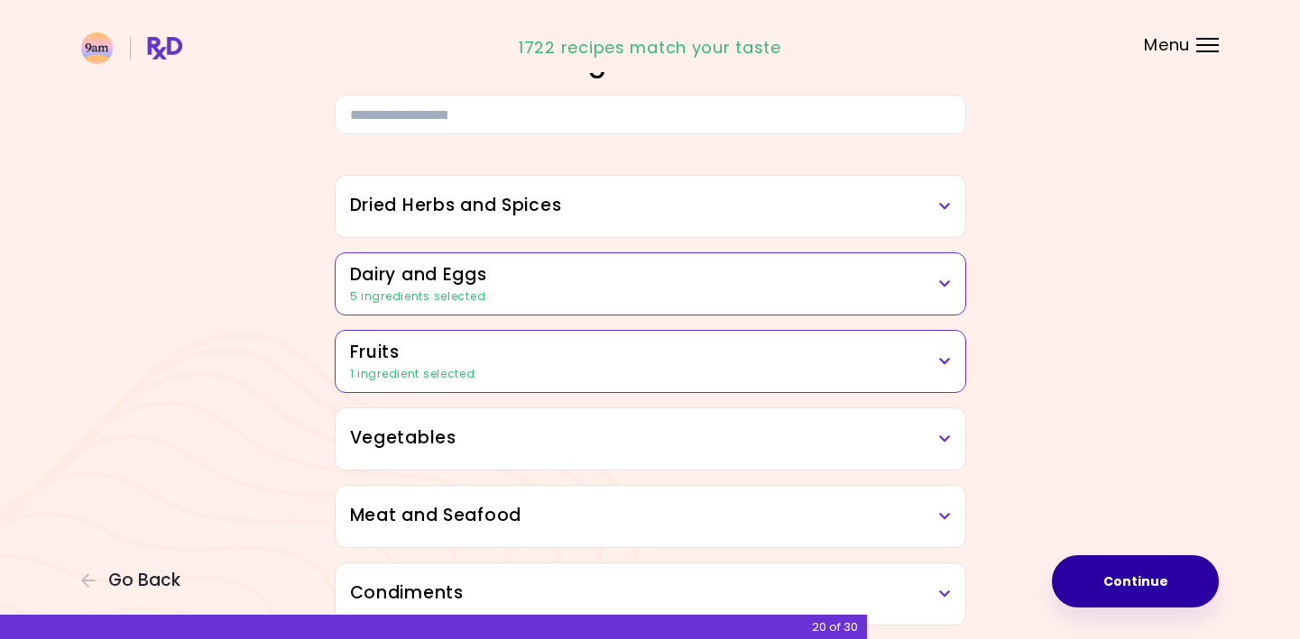
click at [936, 444] on h3 "Vegetables" at bounding box center [650, 439] width 601 height 26
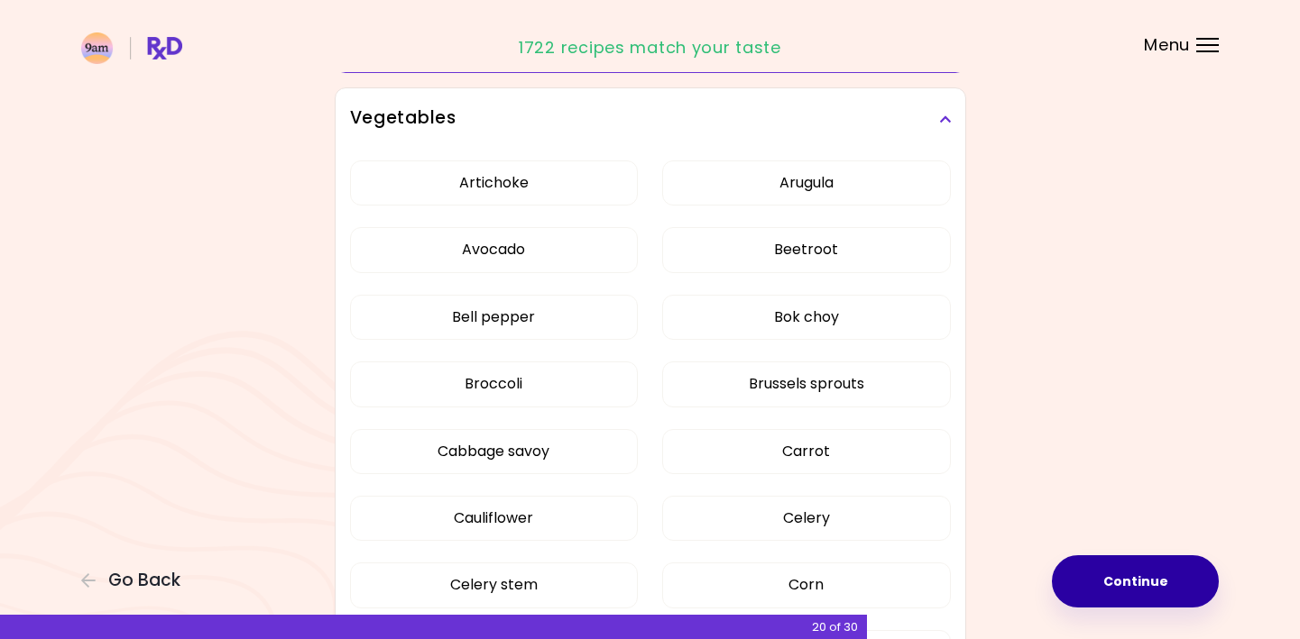
scroll to position [180, 0]
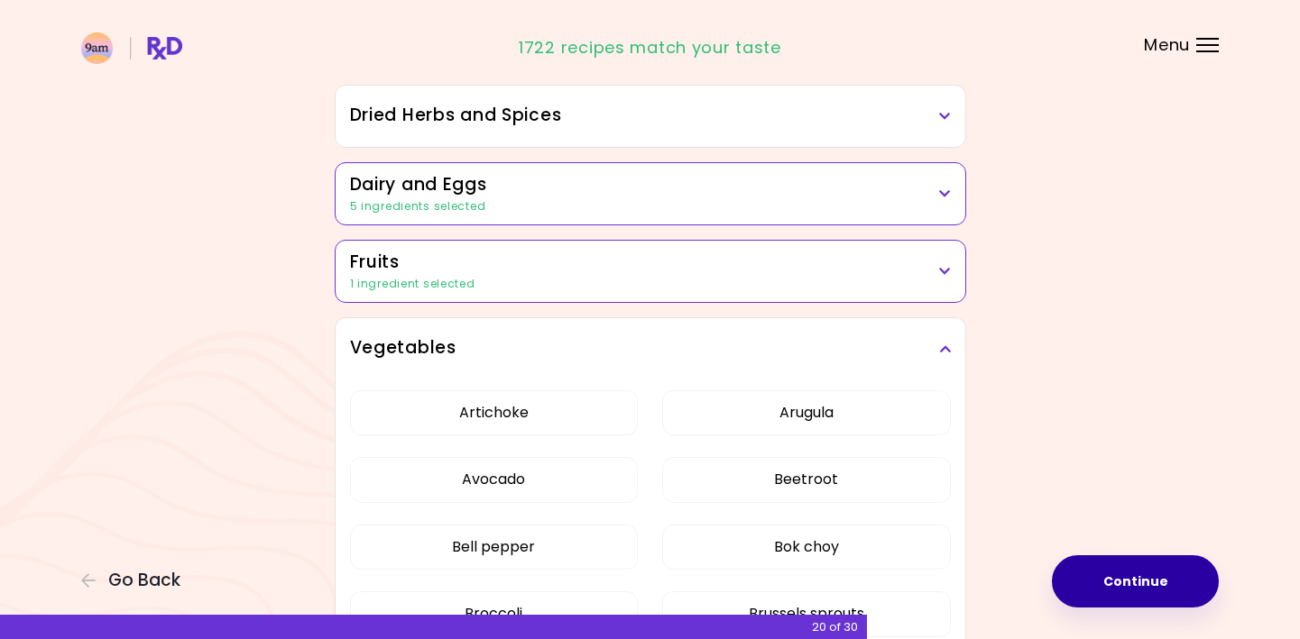
click at [947, 340] on h3 "Vegetables" at bounding box center [650, 349] width 601 height 26
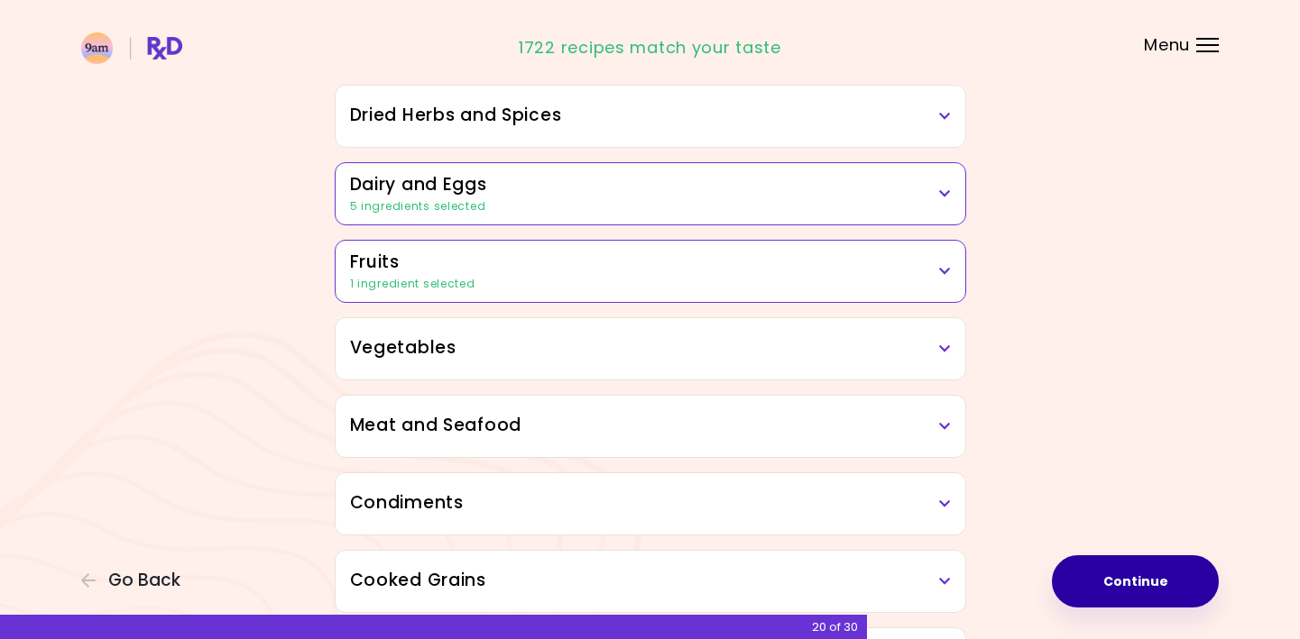
click at [879, 418] on h3 "Meat and Seafood" at bounding box center [650, 426] width 601 height 26
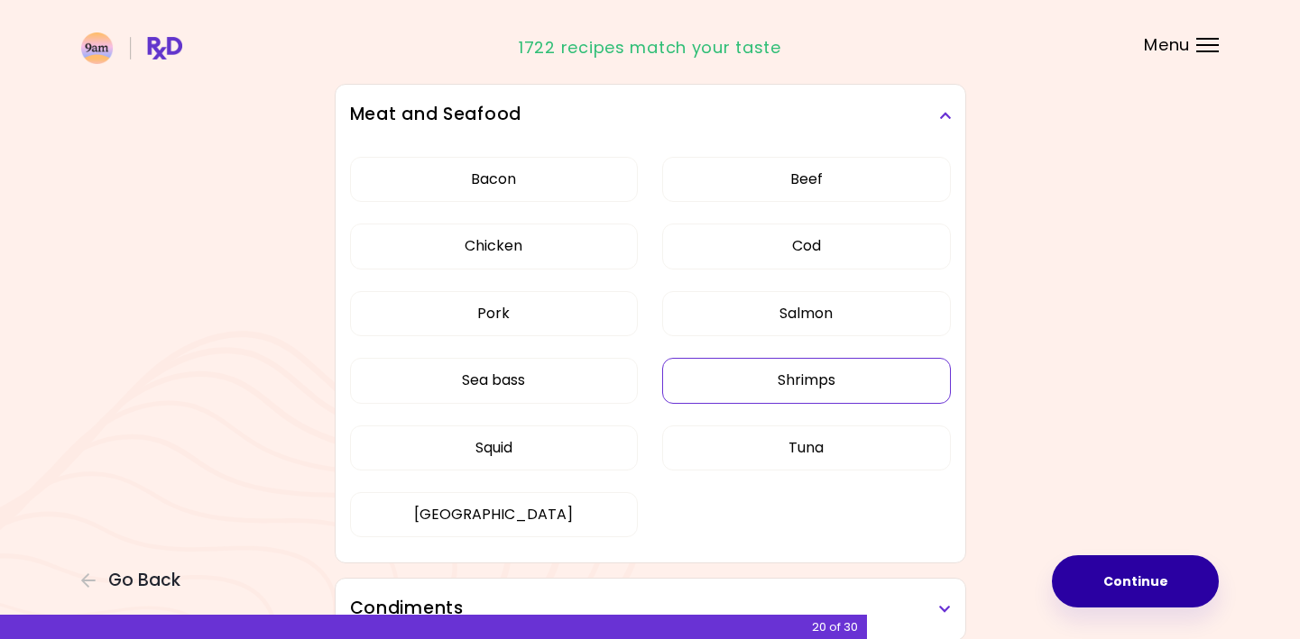
scroll to position [451, 0]
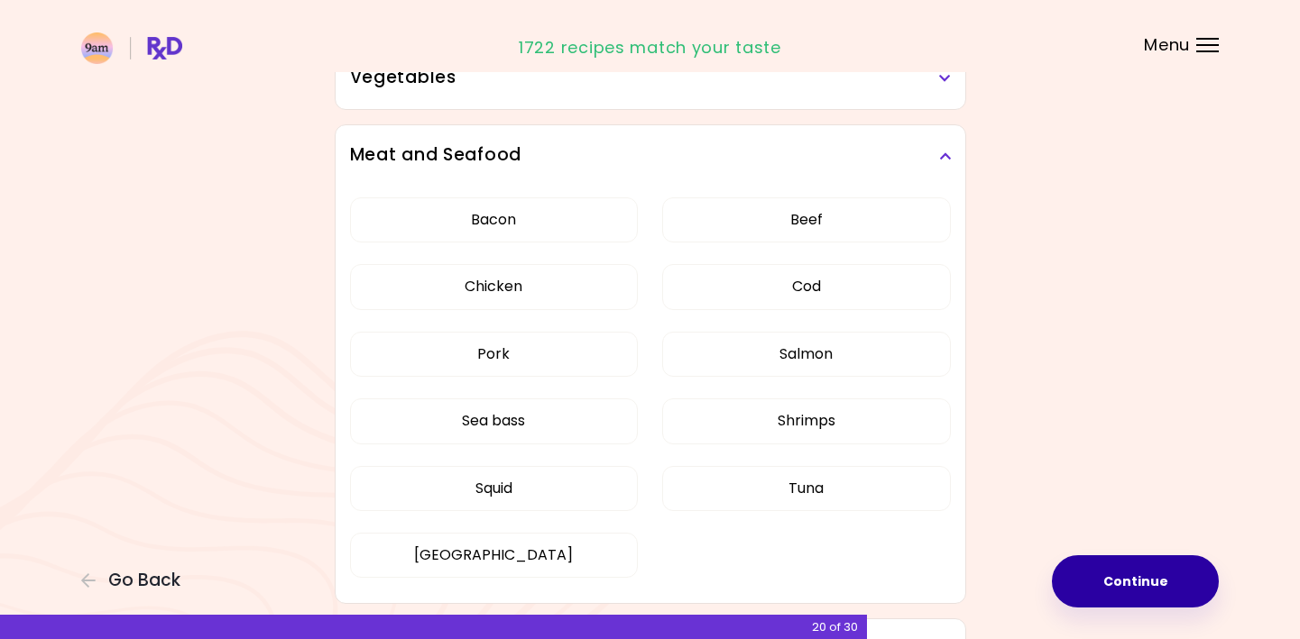
click at [947, 152] on icon at bounding box center [945, 156] width 12 height 13
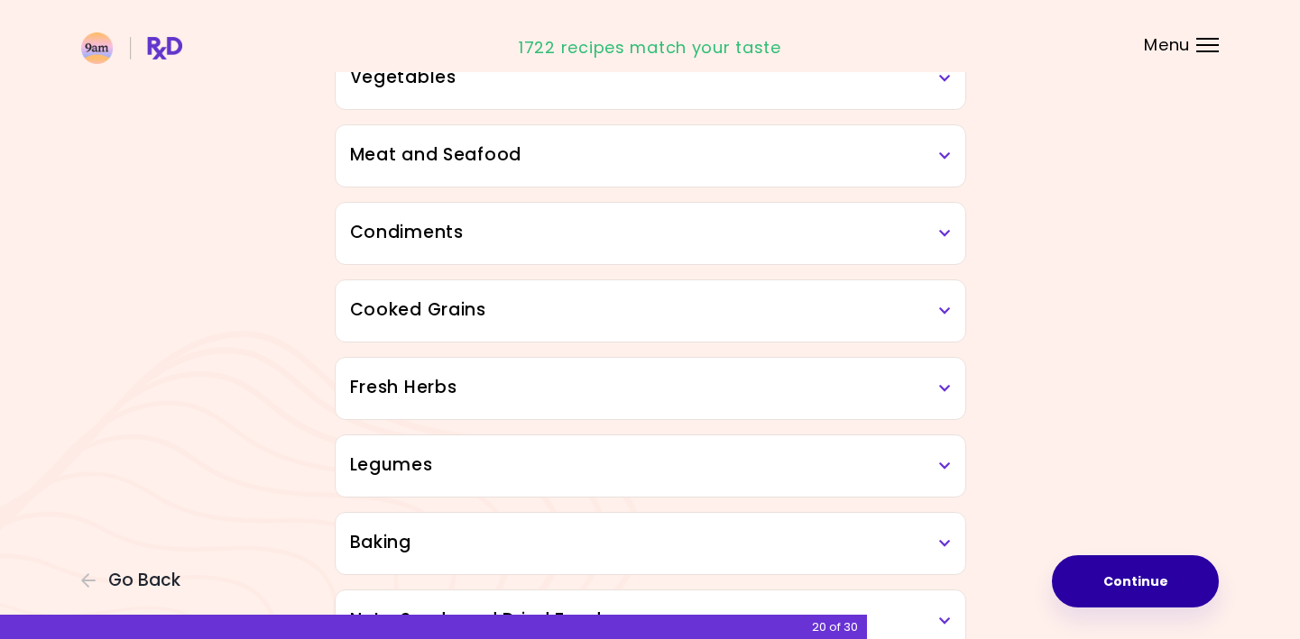
click at [935, 243] on h3 "Condiments" at bounding box center [650, 233] width 601 height 26
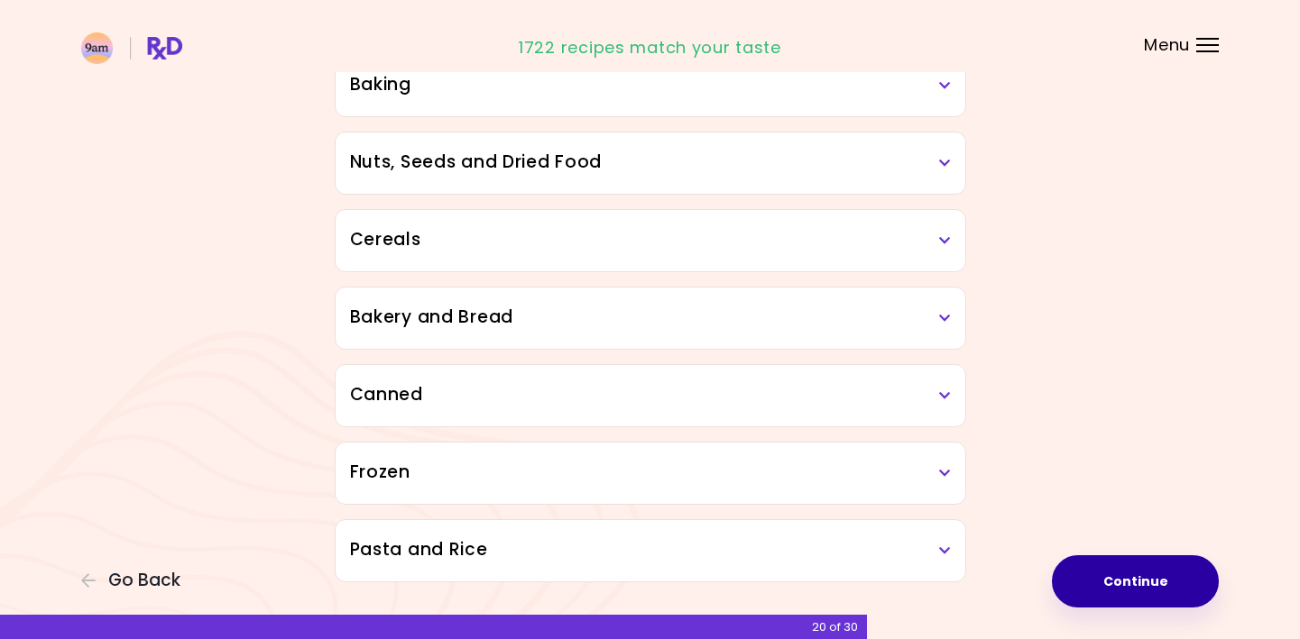
scroll to position [1436, 0]
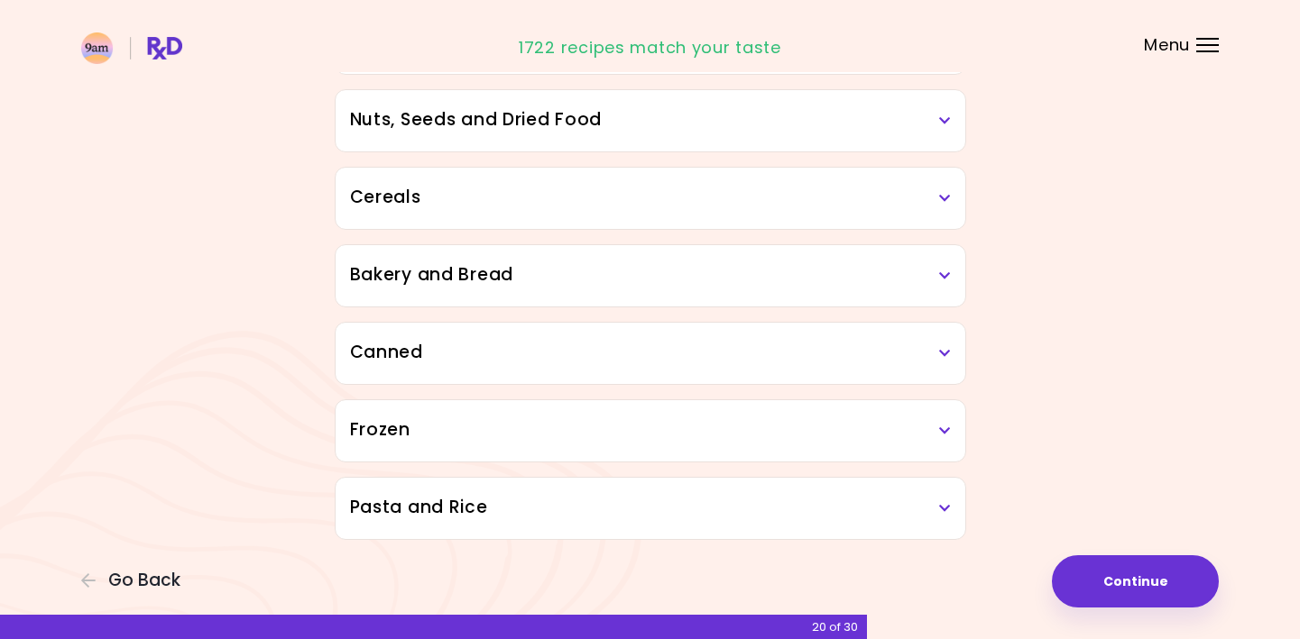
drag, startPoint x: 1113, startPoint y: 587, endPoint x: 1062, endPoint y: 524, distance: 81.4
click at [1112, 583] on button "Continue" at bounding box center [1135, 582] width 167 height 52
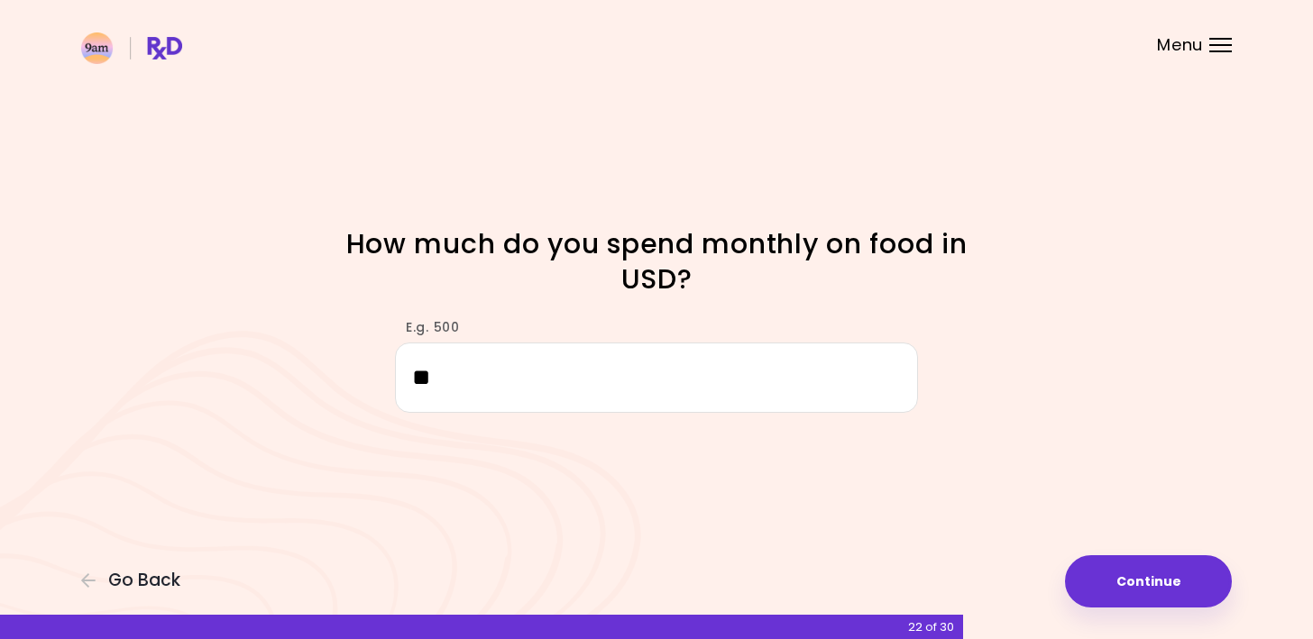
type input "***"
click at [1138, 586] on button "Continue" at bounding box center [1148, 582] width 167 height 52
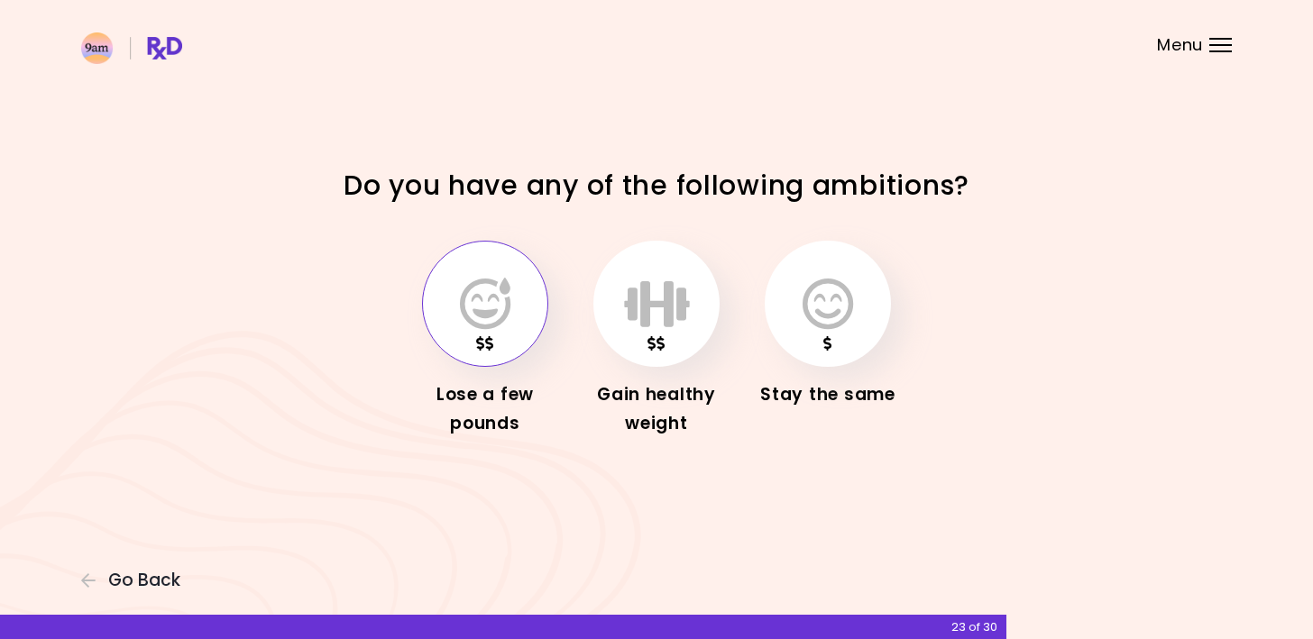
click at [498, 308] on icon "button" at bounding box center [485, 304] width 51 height 52
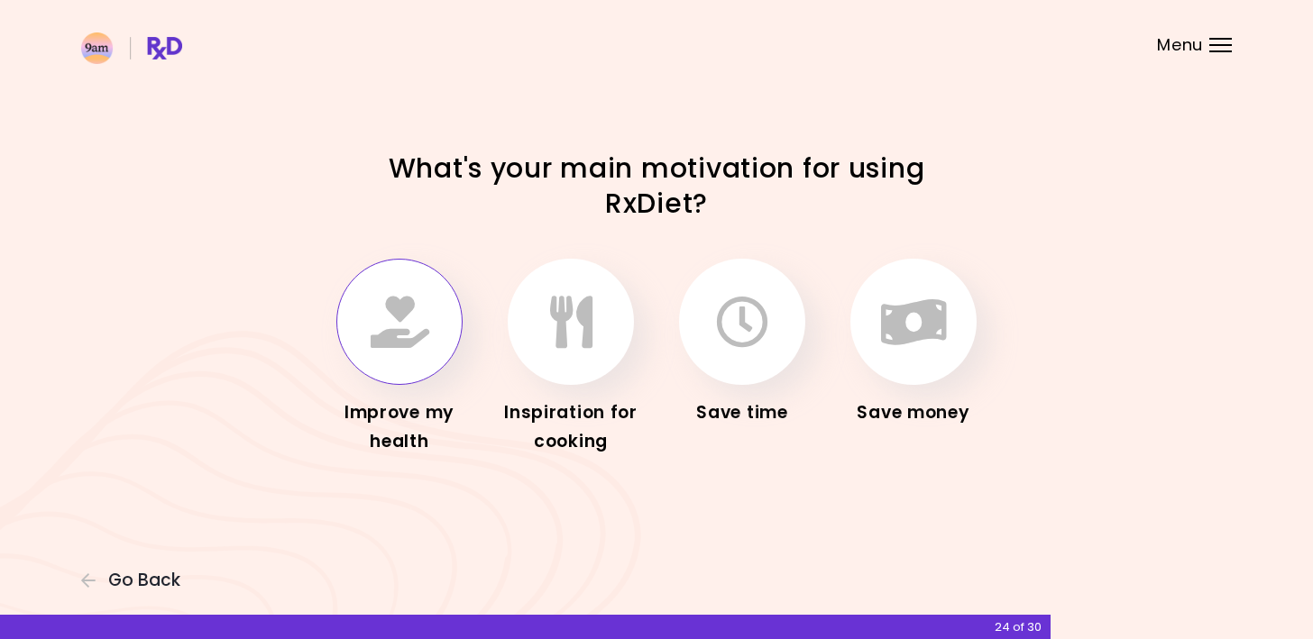
click at [406, 357] on button "button" at bounding box center [399, 322] width 126 height 126
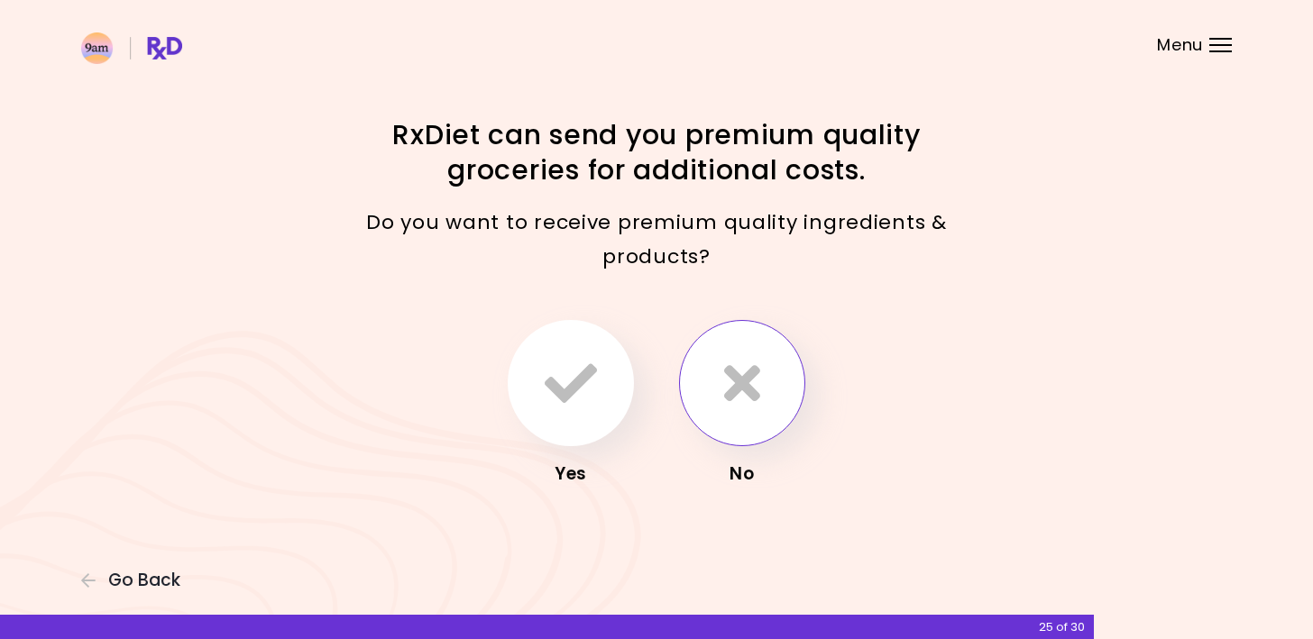
click at [752, 367] on icon "button" at bounding box center [742, 383] width 36 height 52
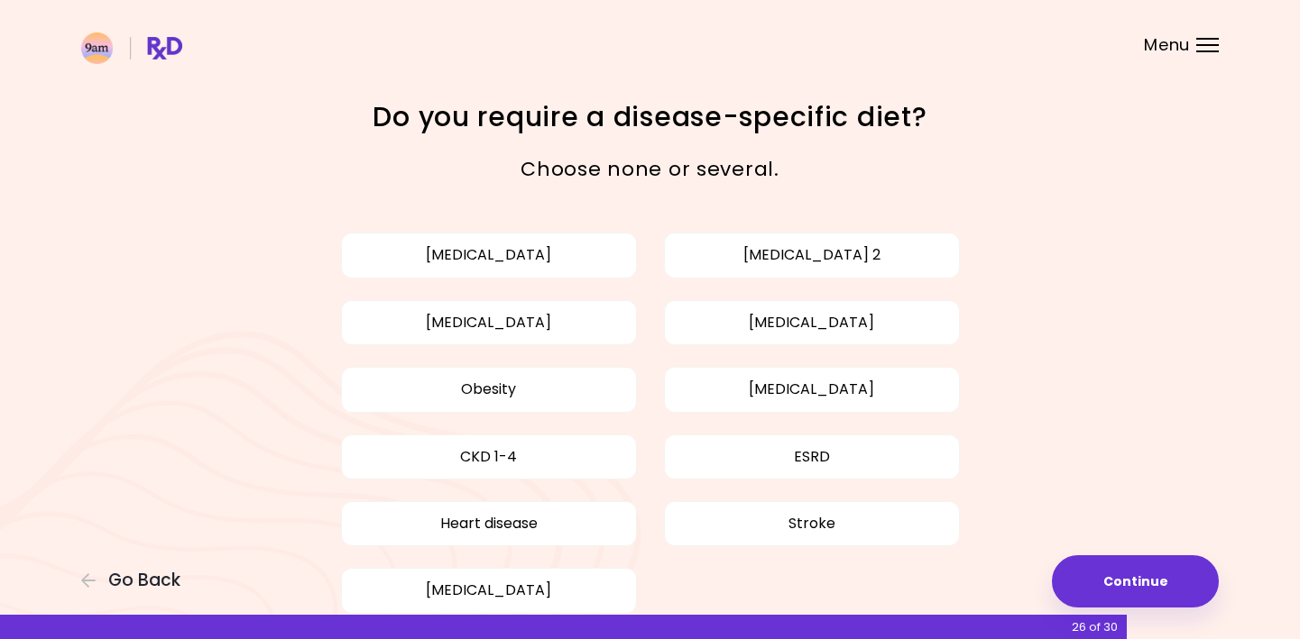
scroll to position [90, 0]
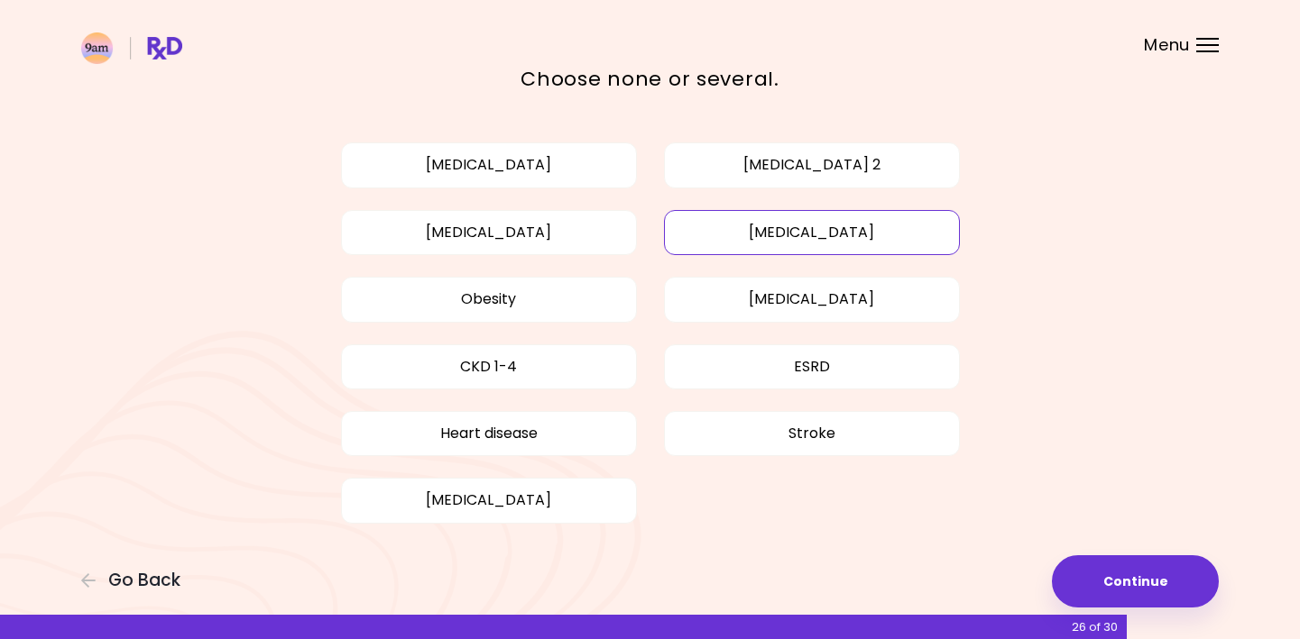
drag, startPoint x: 839, startPoint y: 226, endPoint x: 882, endPoint y: 228, distance: 43.3
click at [839, 225] on button "[MEDICAL_DATA]" at bounding box center [812, 232] width 296 height 45
click at [565, 296] on button "Obesity" at bounding box center [489, 299] width 296 height 45
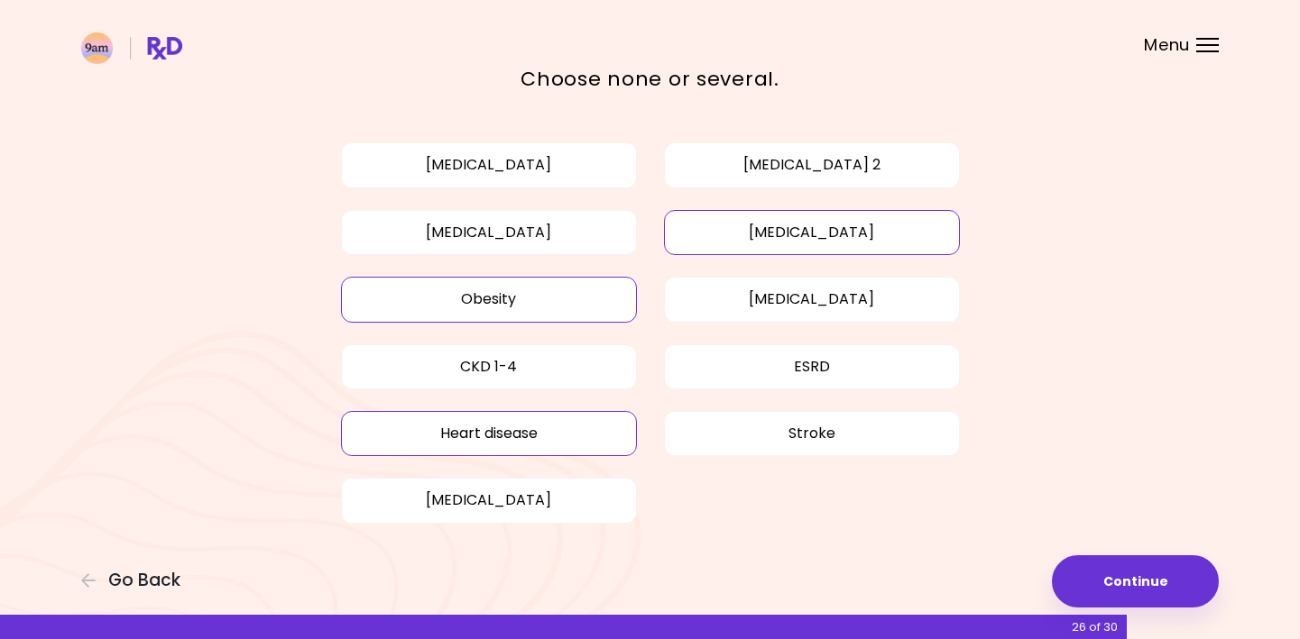
click at [502, 438] on button "Heart disease" at bounding box center [489, 433] width 296 height 45
drag, startPoint x: 575, startPoint y: 220, endPoint x: 653, endPoint y: 240, distance: 80.1
click at [577, 220] on button "[MEDICAL_DATA]" at bounding box center [489, 232] width 296 height 45
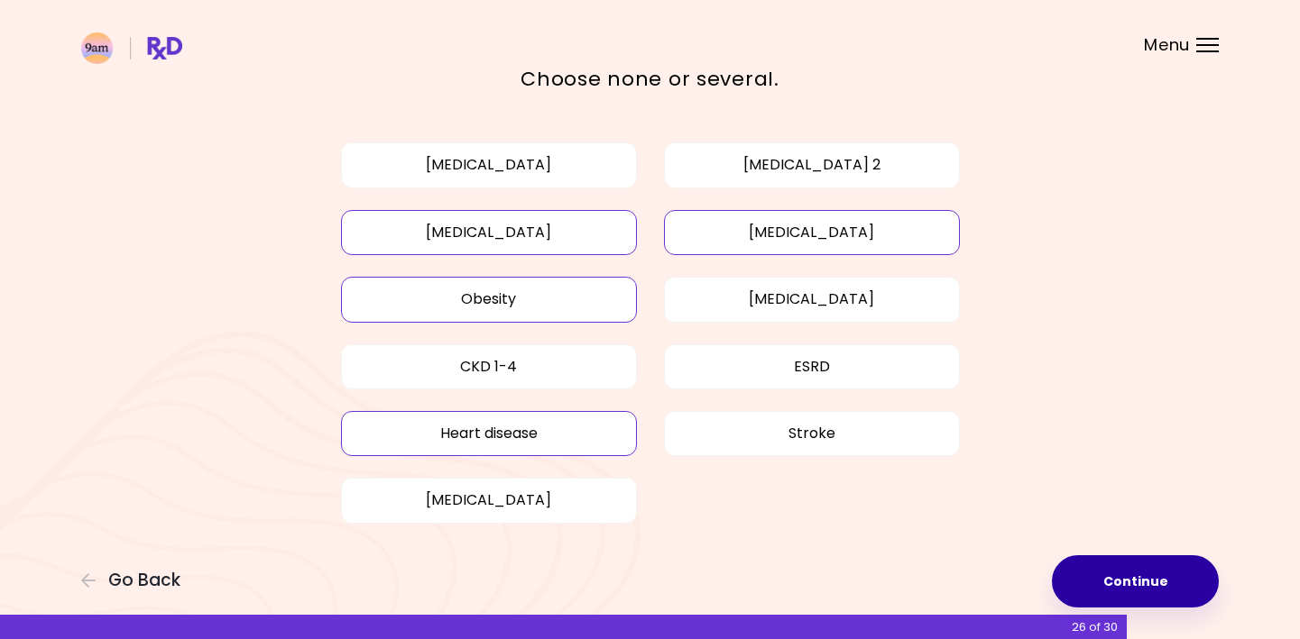
click at [1156, 578] on button "Continue" at bounding box center [1135, 582] width 167 height 52
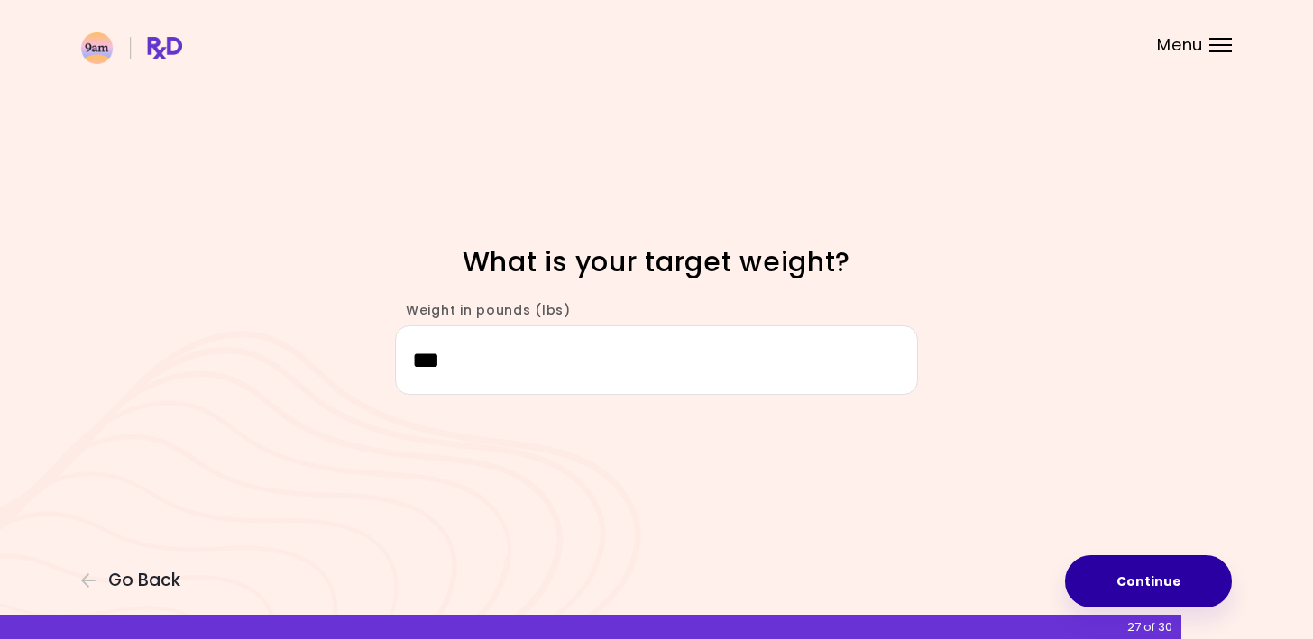
type input "***"
click at [1170, 575] on button "Continue" at bounding box center [1148, 582] width 167 height 52
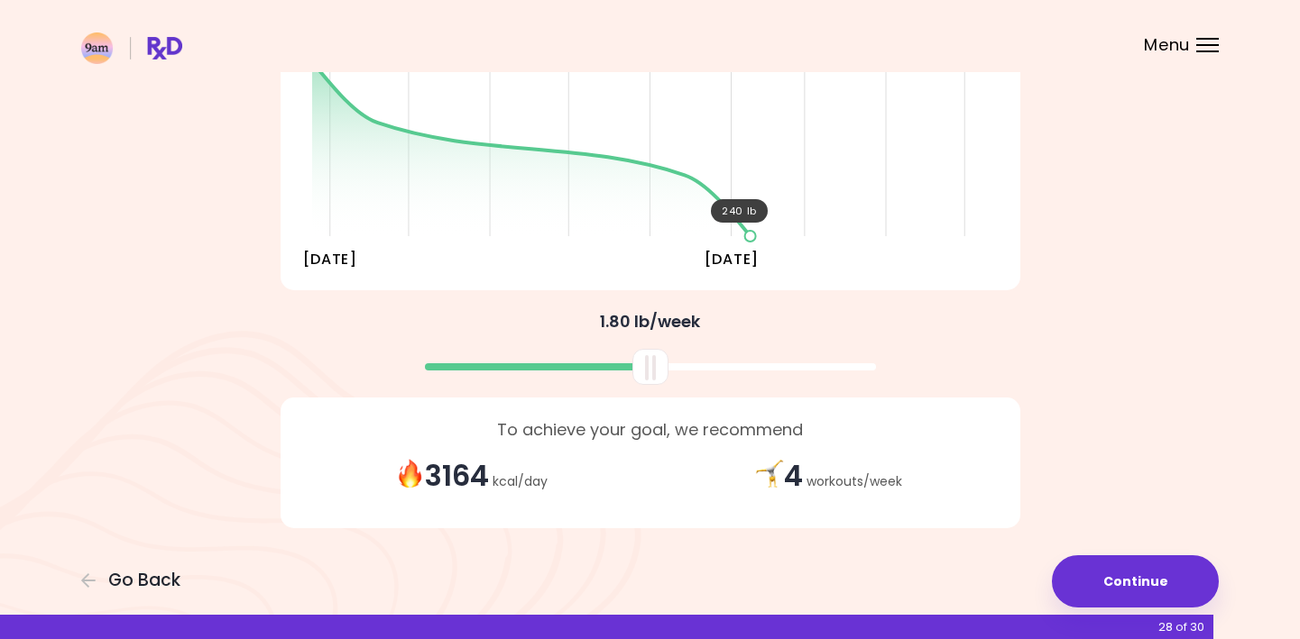
scroll to position [294, 0]
drag, startPoint x: 650, startPoint y: 360, endPoint x: 662, endPoint y: 366, distance: 13.3
click at [662, 366] on div at bounding box center [662, 365] width 36 height 36
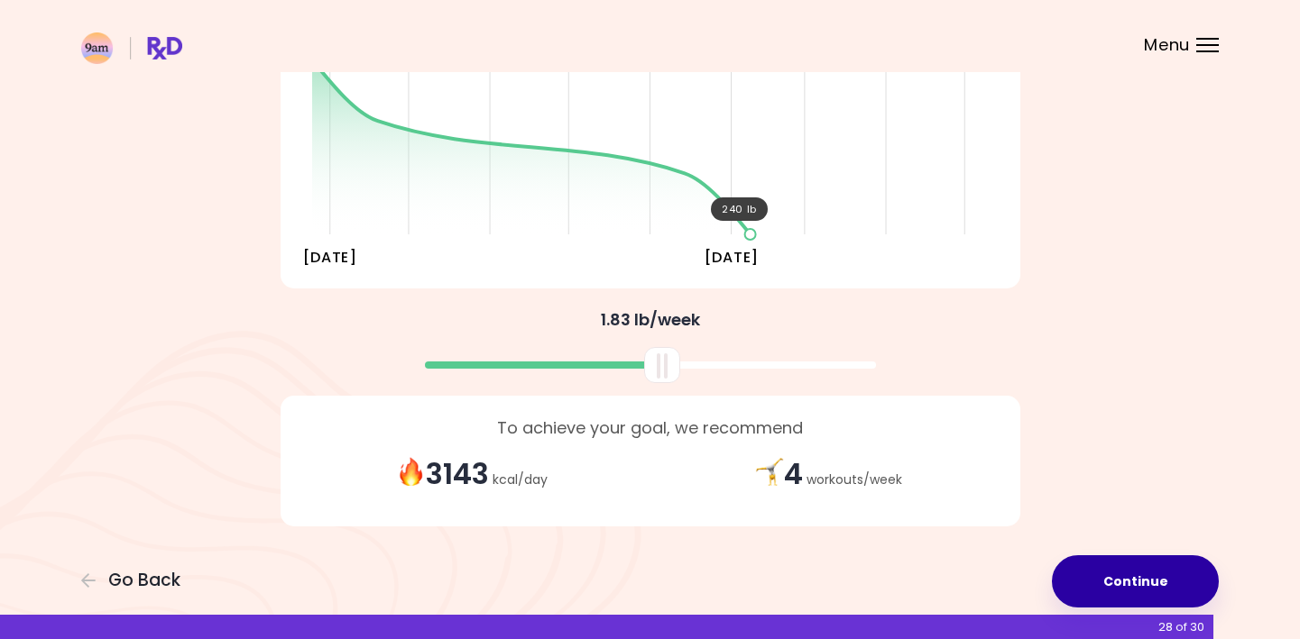
click at [1125, 575] on button "Continue" at bounding box center [1135, 582] width 167 height 52
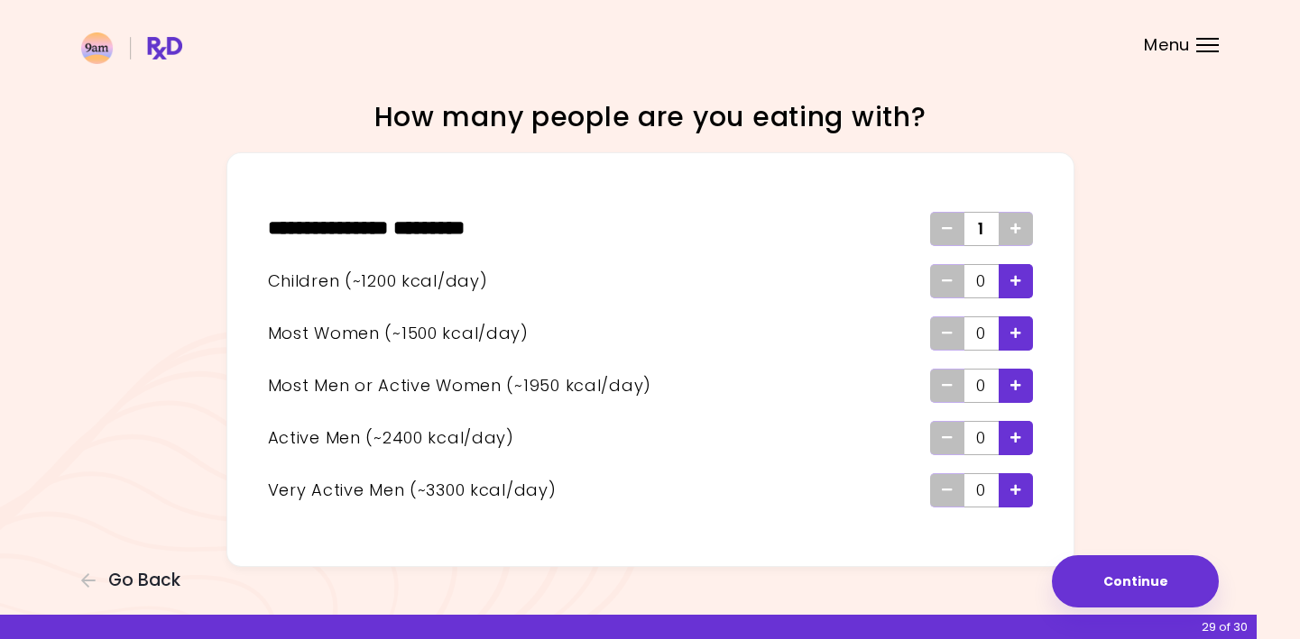
click at [1025, 282] on div "Add - Child" at bounding box center [1015, 281] width 34 height 34
click at [1024, 282] on div "Add - Child" at bounding box center [1015, 281] width 34 height 34
click at [1017, 329] on icon "Add - Woman" at bounding box center [1015, 333] width 11 height 12
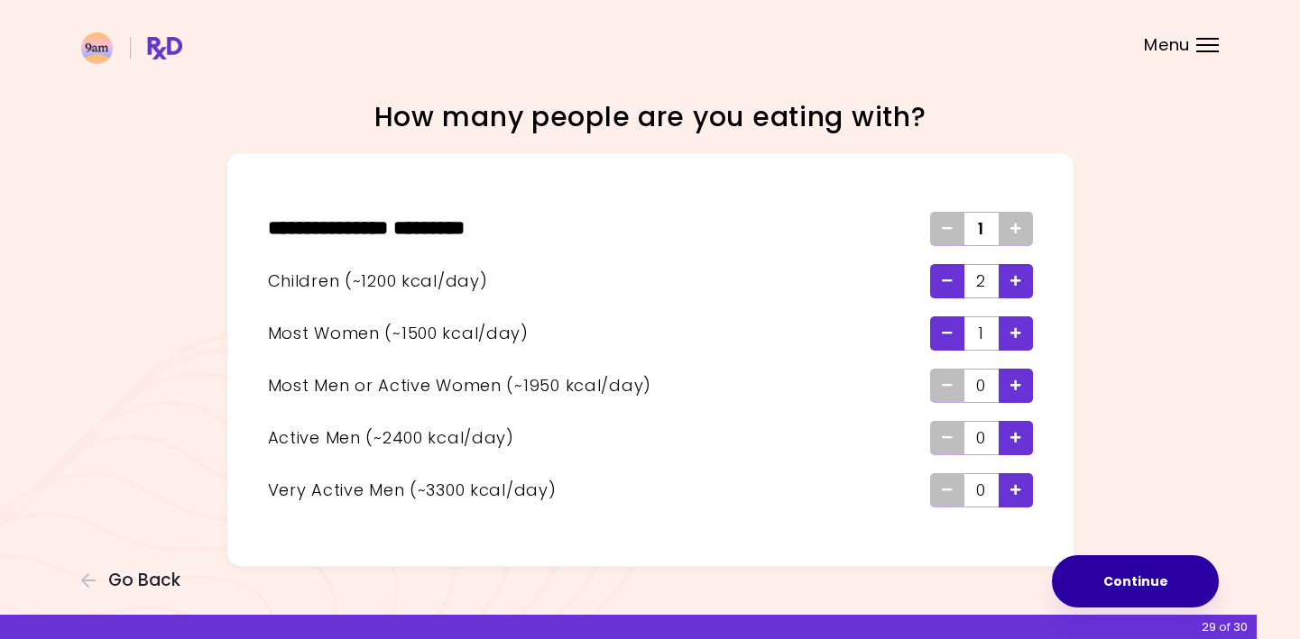
click at [1145, 582] on button "Continue" at bounding box center [1135, 582] width 167 height 52
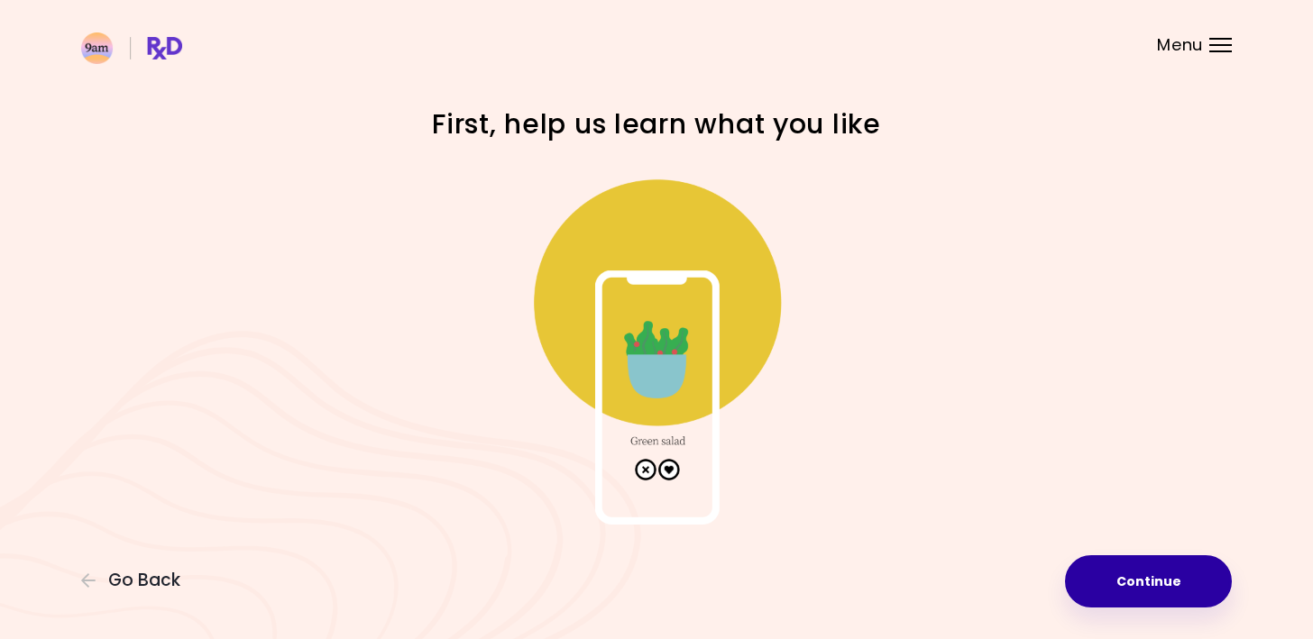
click at [1149, 580] on button "Continue" at bounding box center [1148, 582] width 167 height 52
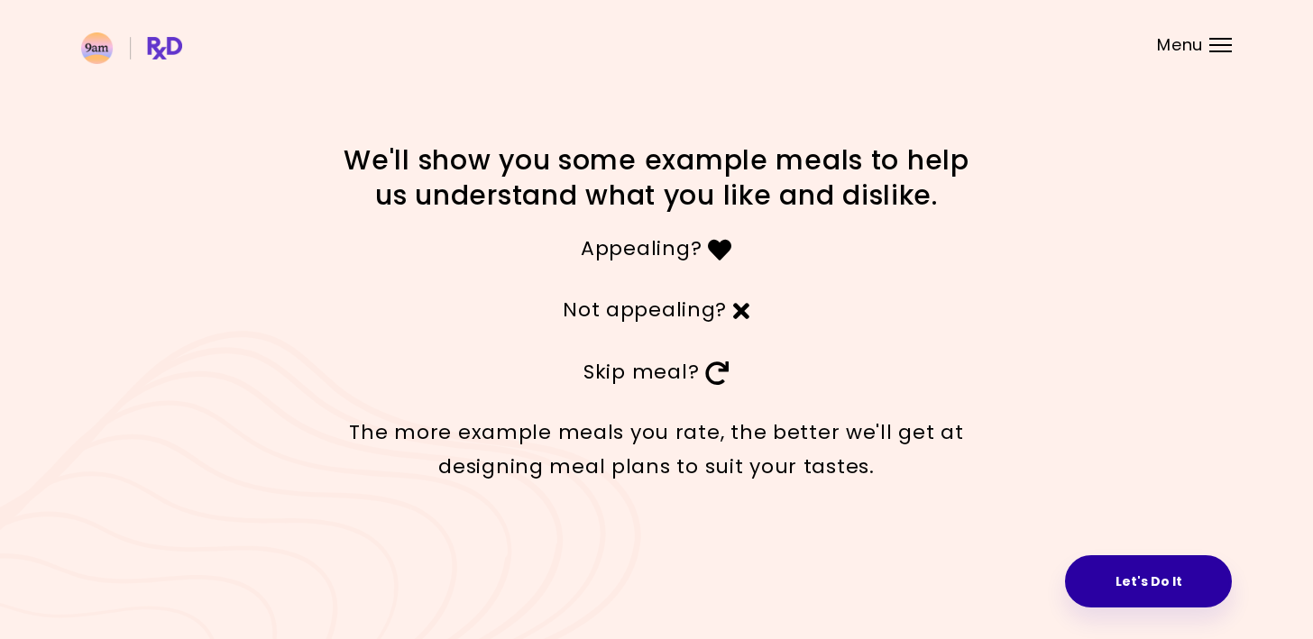
click at [1135, 584] on button "Let's Do It" at bounding box center [1148, 582] width 167 height 52
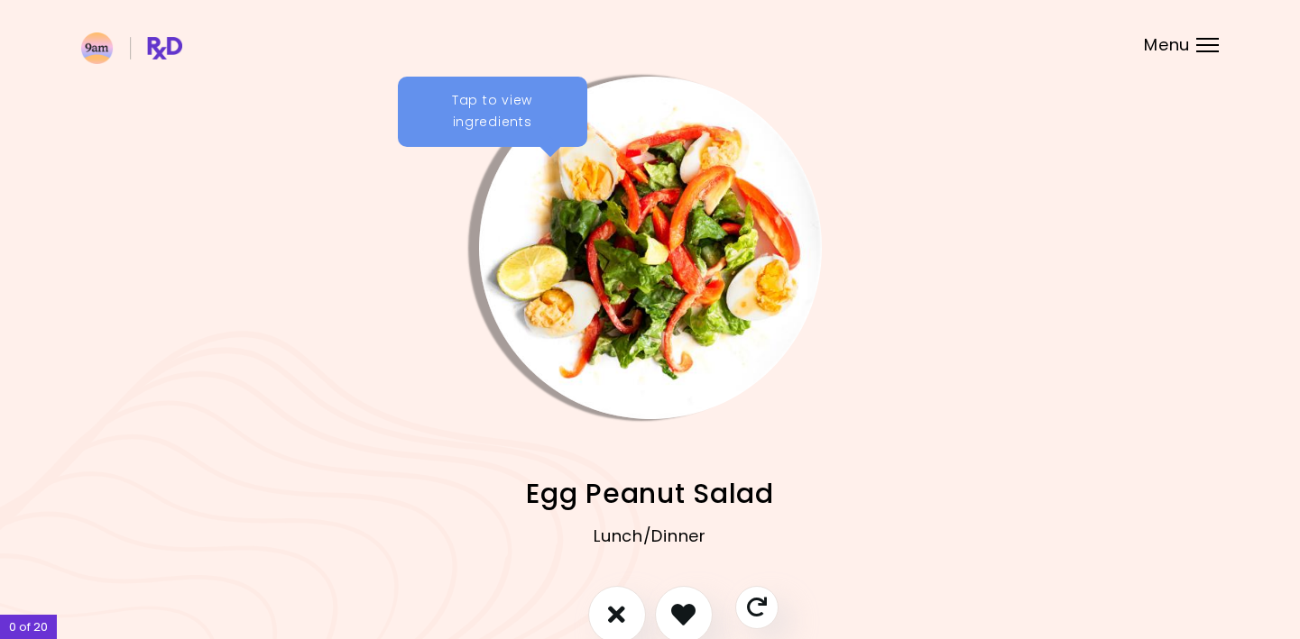
click at [473, 106] on div "Tap to view ingredients" at bounding box center [492, 112] width 189 height 70
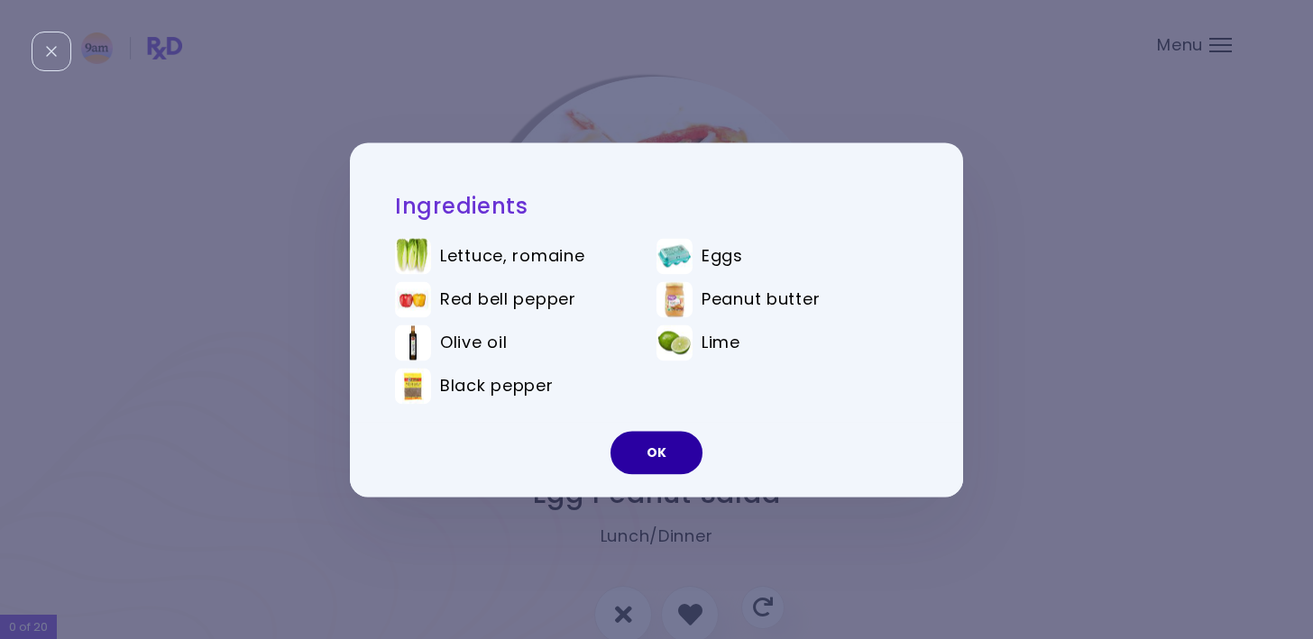
click at [660, 456] on button "OK" at bounding box center [657, 452] width 92 height 43
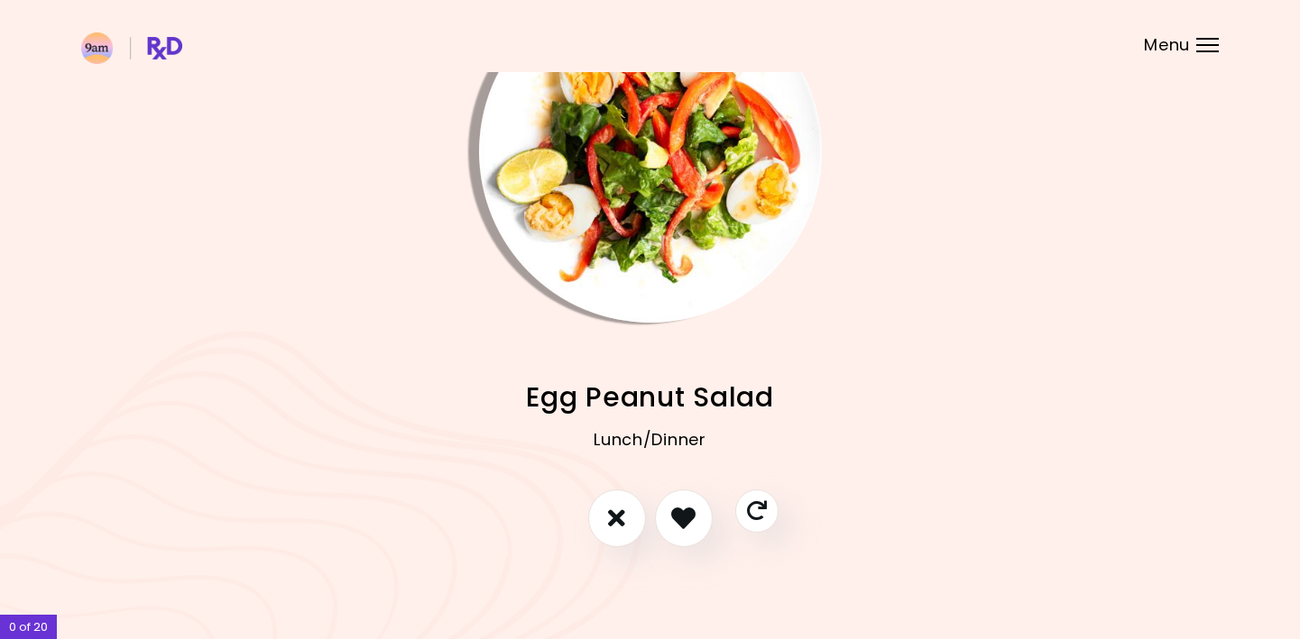
scroll to position [99, 0]
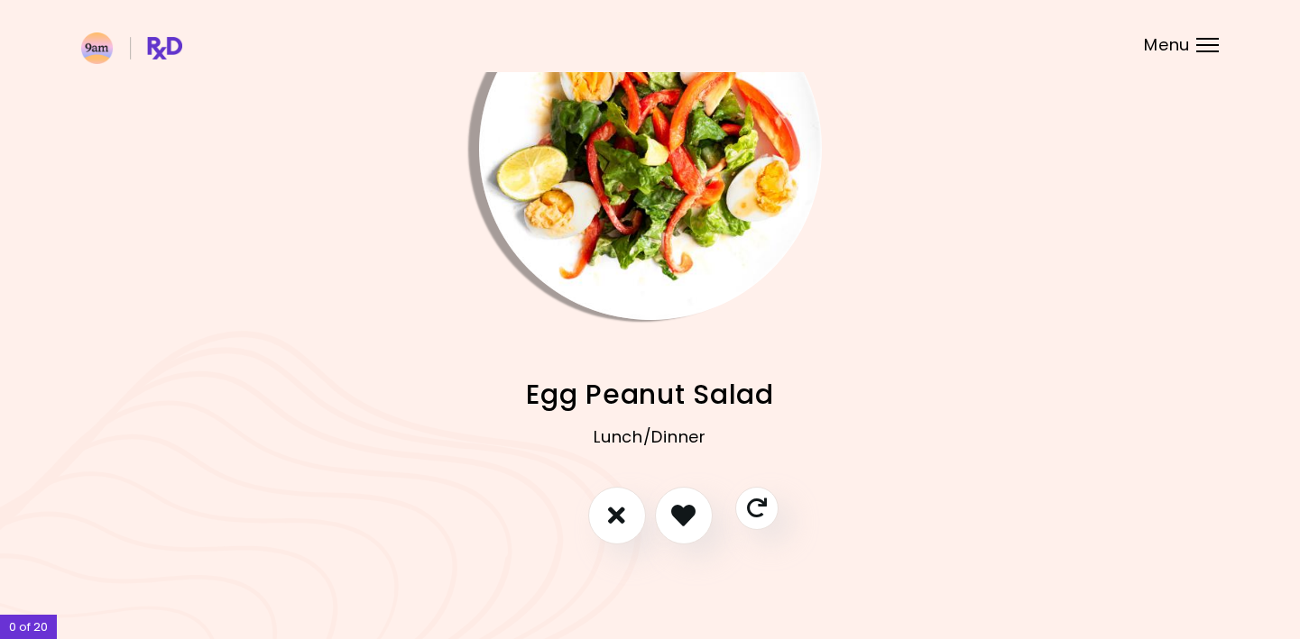
drag, startPoint x: 622, startPoint y: 524, endPoint x: 718, endPoint y: 439, distance: 127.8
click at [624, 521] on icon "I don't like this recipe" at bounding box center [616, 515] width 17 height 24
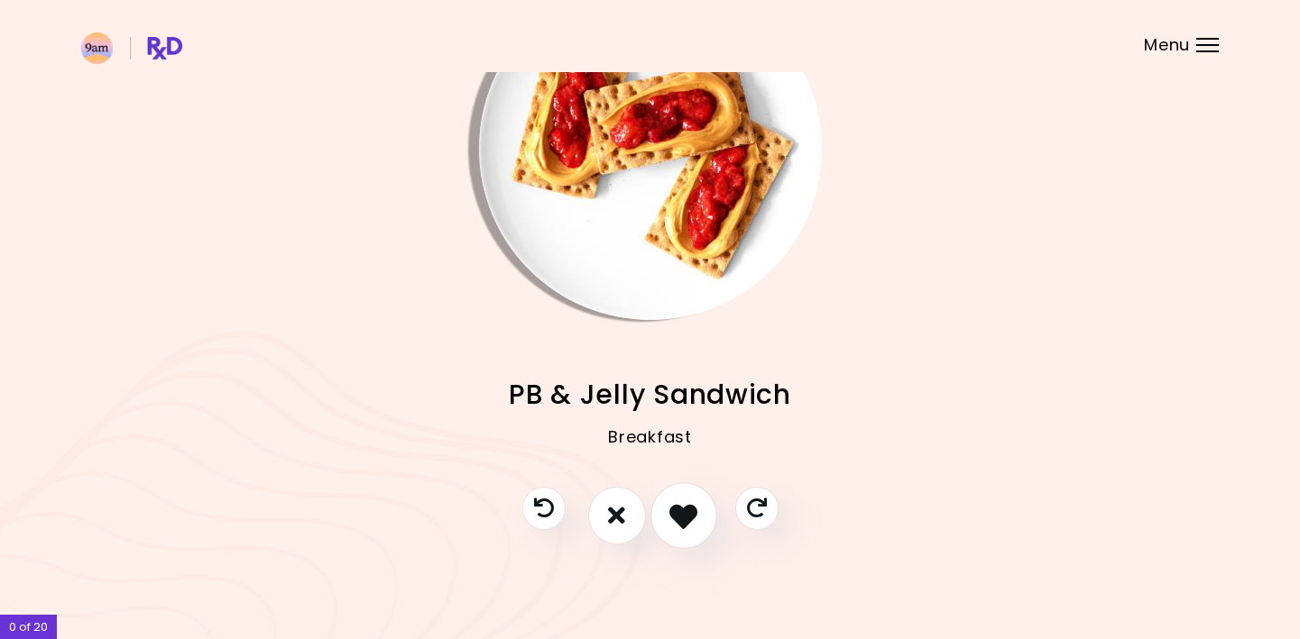
click at [684, 513] on icon "I like this recipe" at bounding box center [683, 515] width 28 height 28
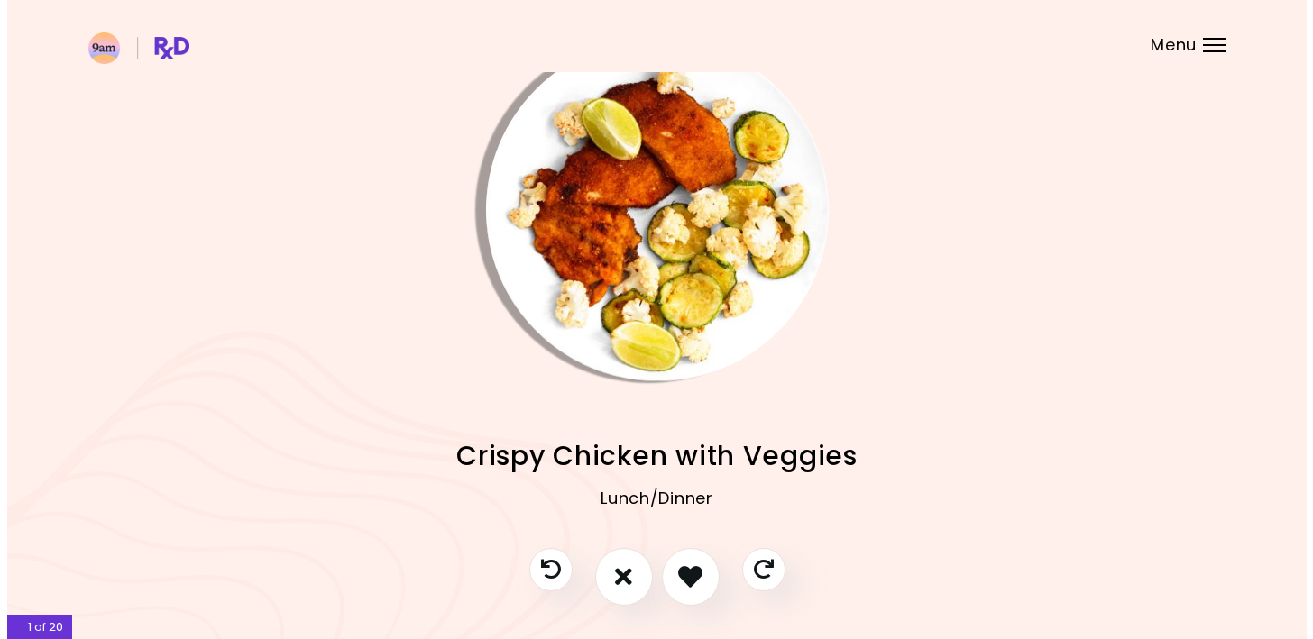
scroll to position [90, 0]
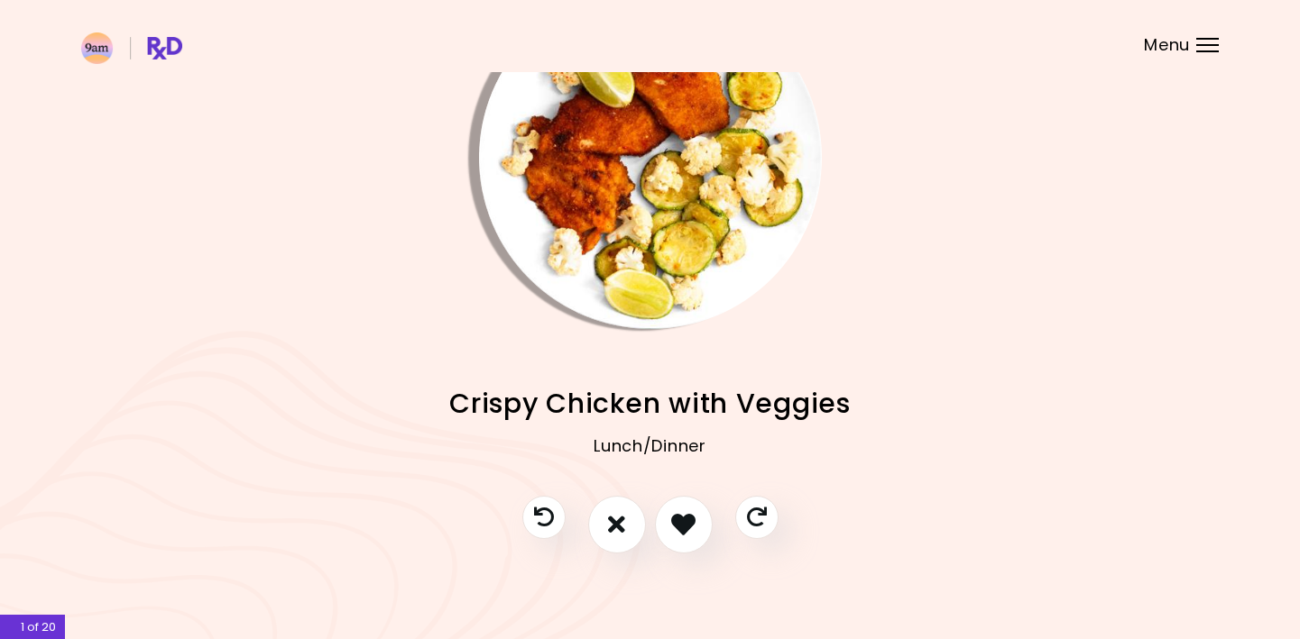
click at [624, 198] on img "Info - Crispy Chicken with Veggies" at bounding box center [650, 157] width 343 height 343
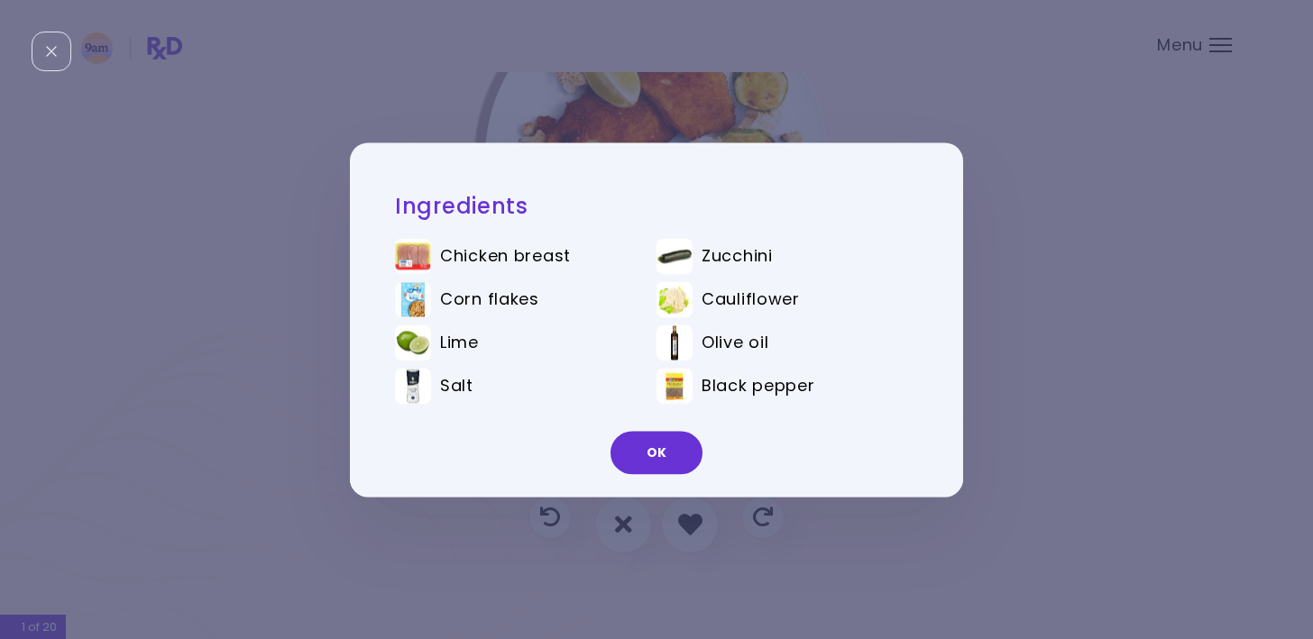
click at [1031, 351] on div "Ingredients Chicken breast Zucchini Corn flakes Cauliflower Lime Olive oil Salt…" at bounding box center [656, 319] width 1313 height 639
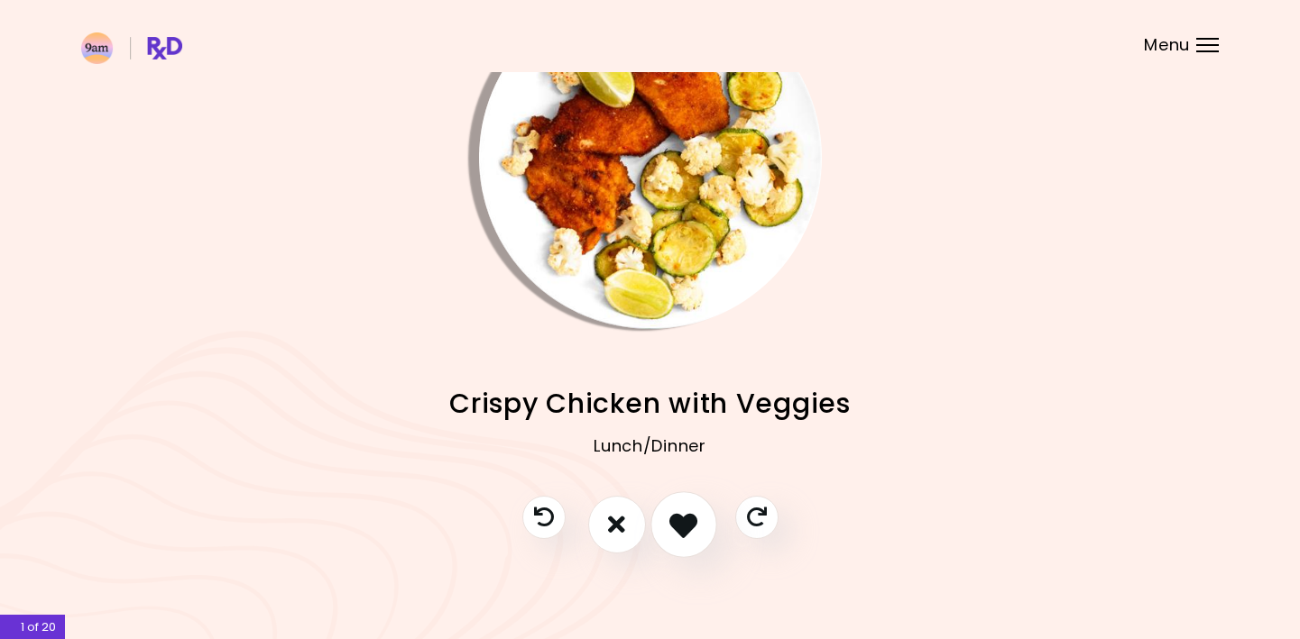
click at [677, 518] on icon "I like this recipe" at bounding box center [683, 524] width 28 height 28
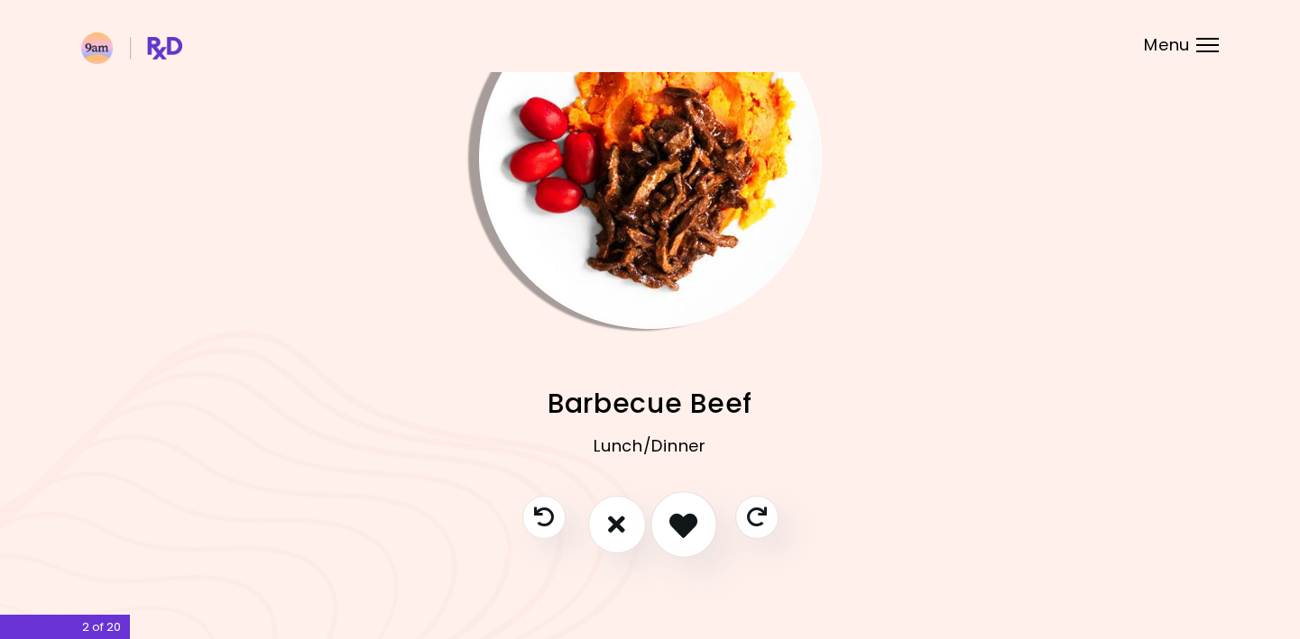
click at [682, 527] on icon "I like this recipe" at bounding box center [683, 524] width 28 height 28
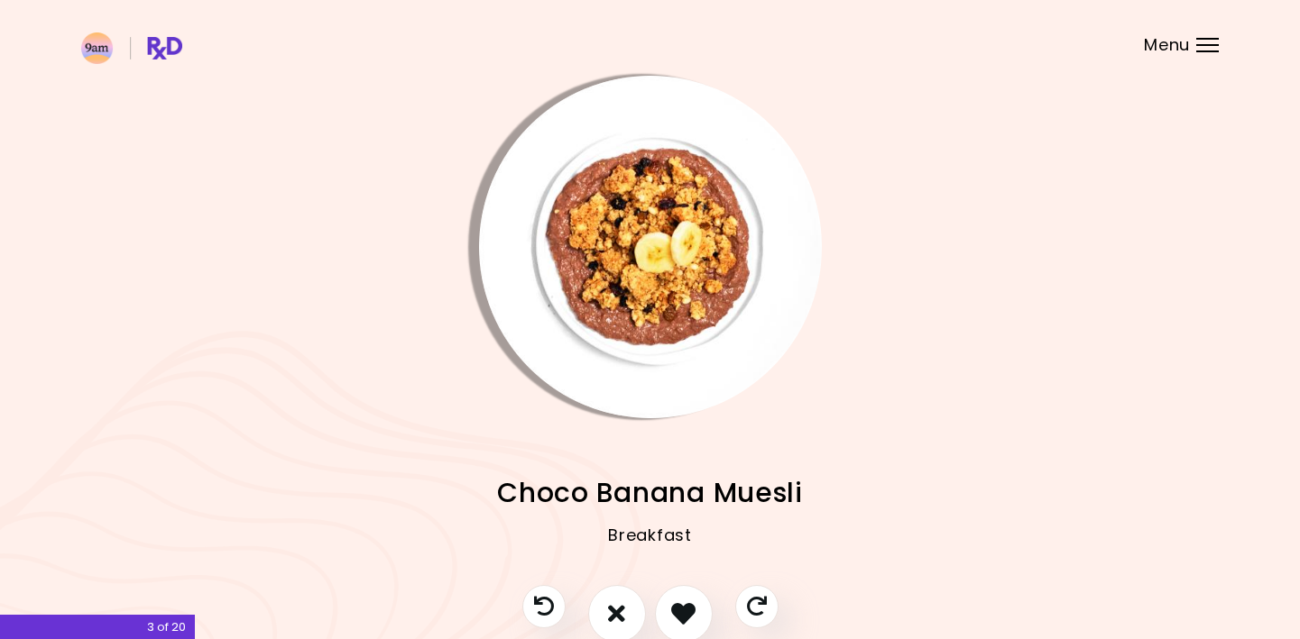
scroll to position [0, 0]
click at [672, 319] on img "Info - Choco Banana Muesli" at bounding box center [650, 248] width 343 height 343
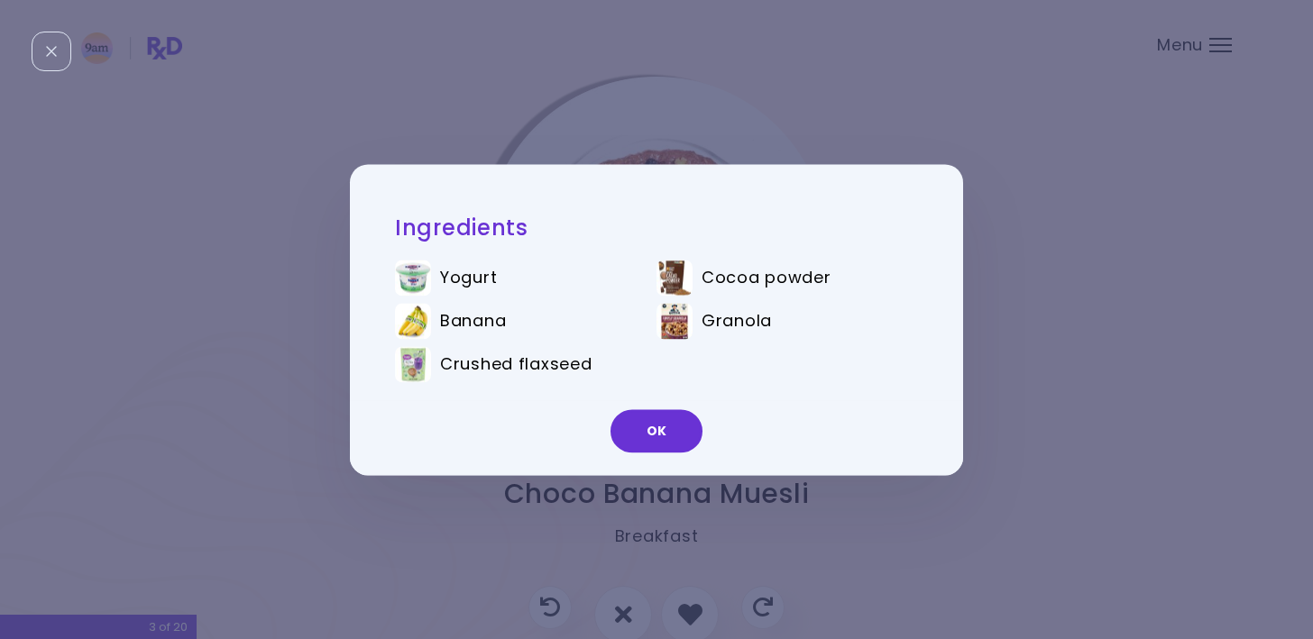
click at [1061, 322] on div "Ingredients Yogurt Cocoa powder Banana Granola Crushed flaxseed OK" at bounding box center [656, 319] width 1313 height 639
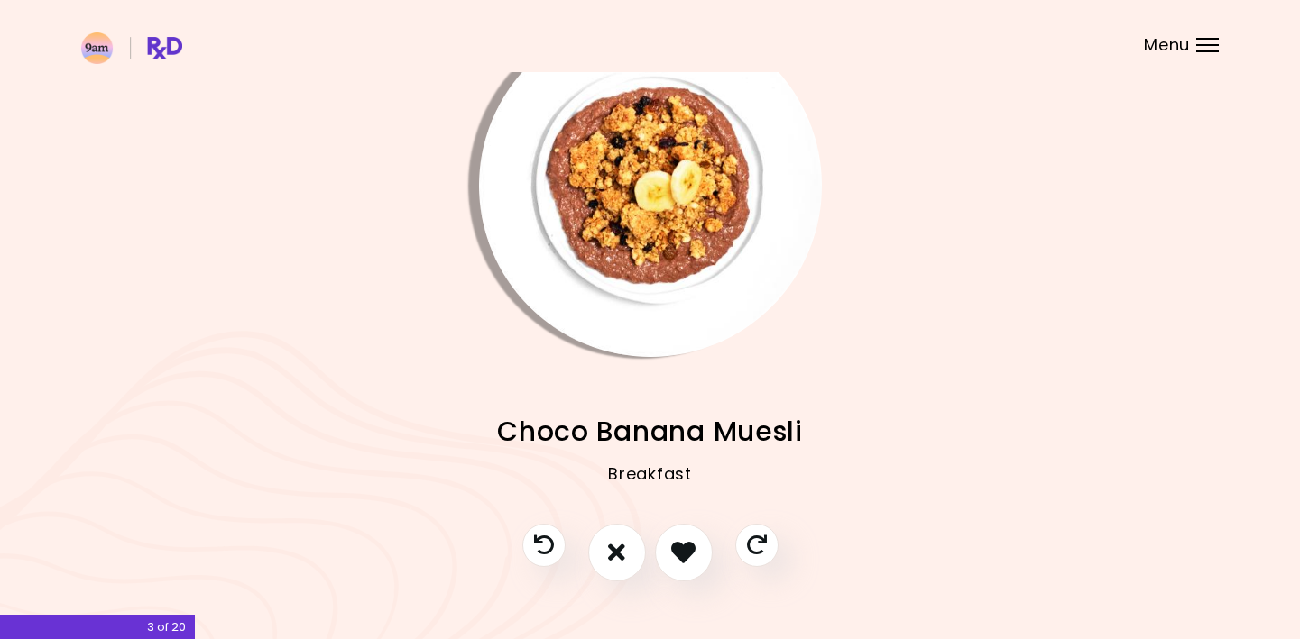
scroll to position [90, 0]
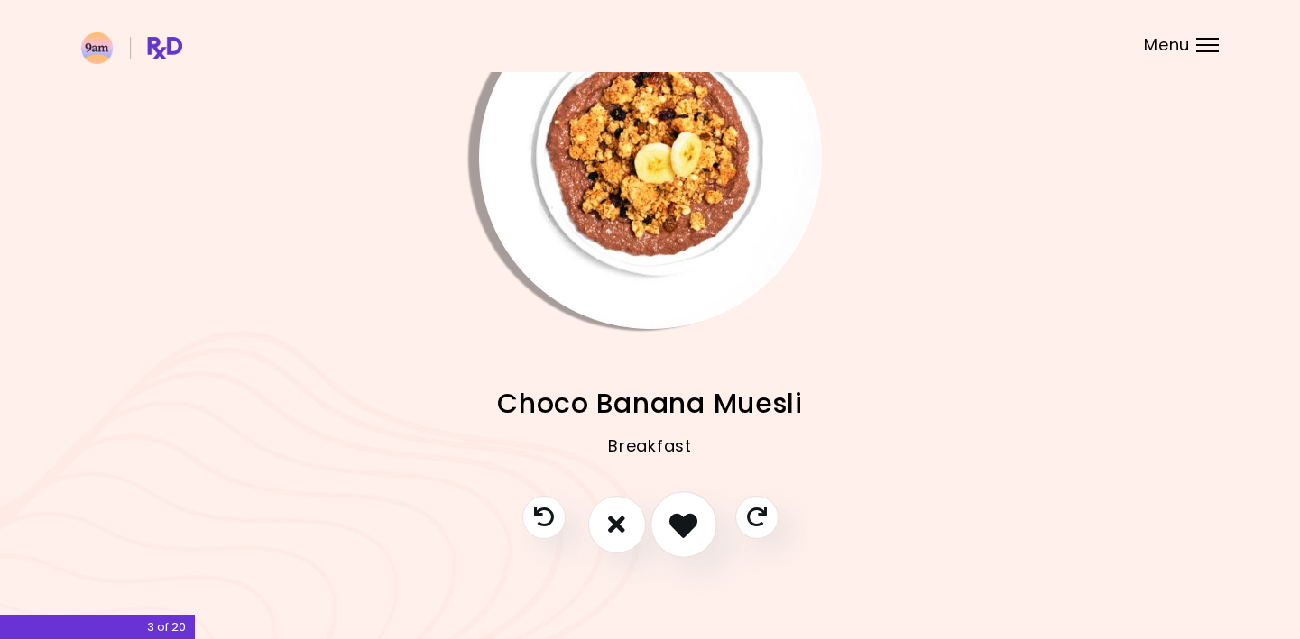
click at [692, 525] on icon "I like this recipe" at bounding box center [683, 524] width 28 height 28
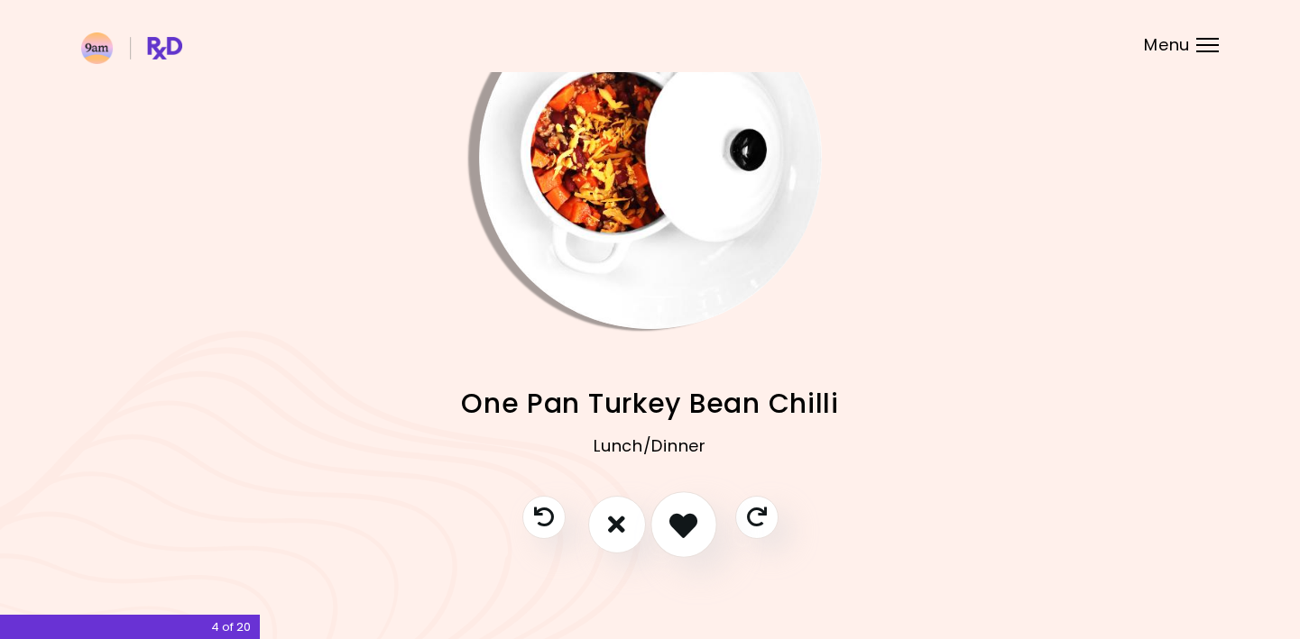
click at [678, 511] on icon "I like this recipe" at bounding box center [683, 524] width 28 height 28
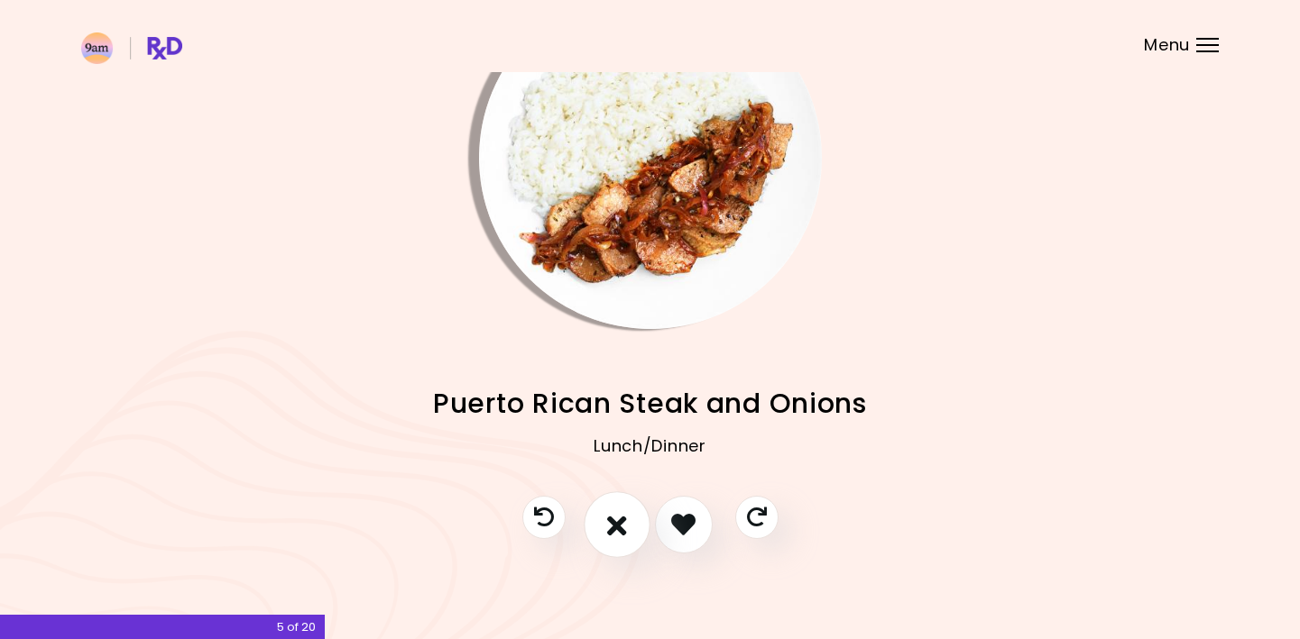
click at [620, 520] on icon "I don't like this recipe" at bounding box center [617, 524] width 20 height 28
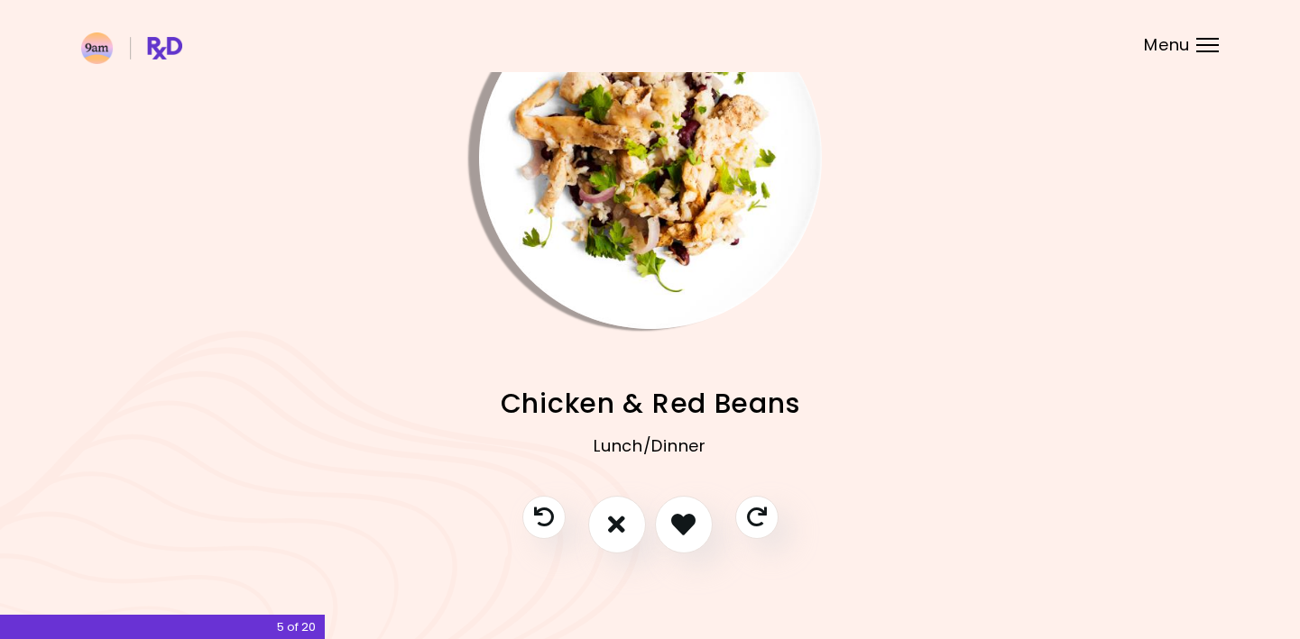
scroll to position [0, 0]
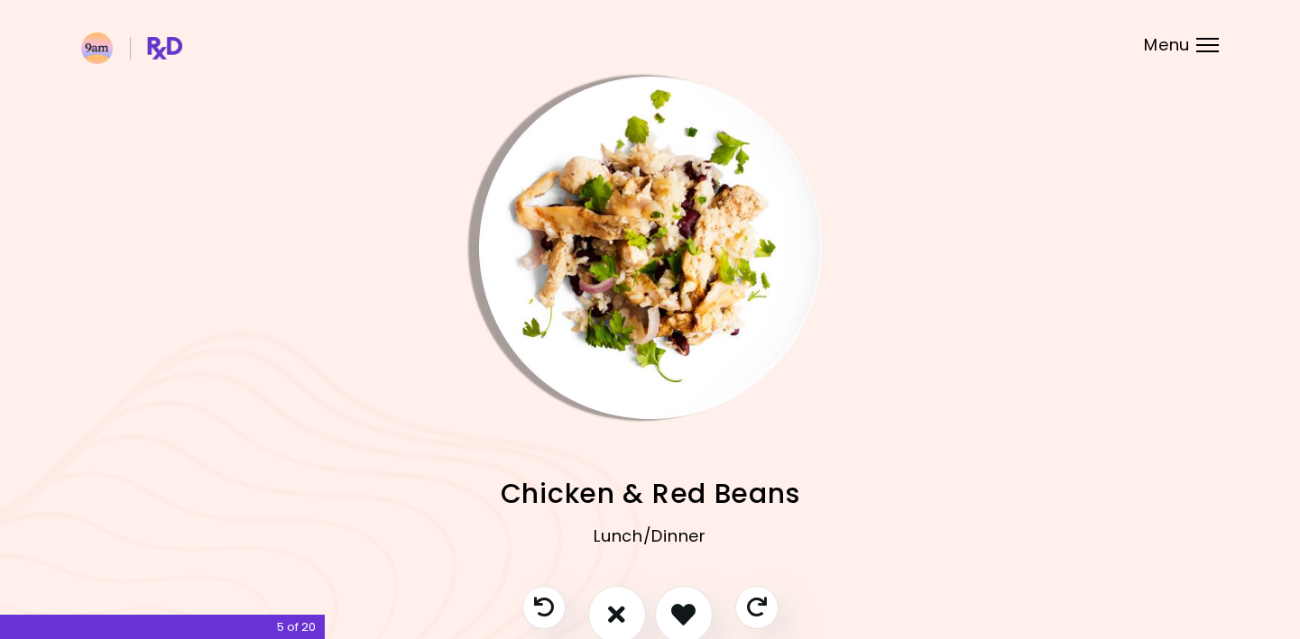
click at [665, 265] on img "Info - Chicken & Red Beans" at bounding box center [650, 248] width 343 height 343
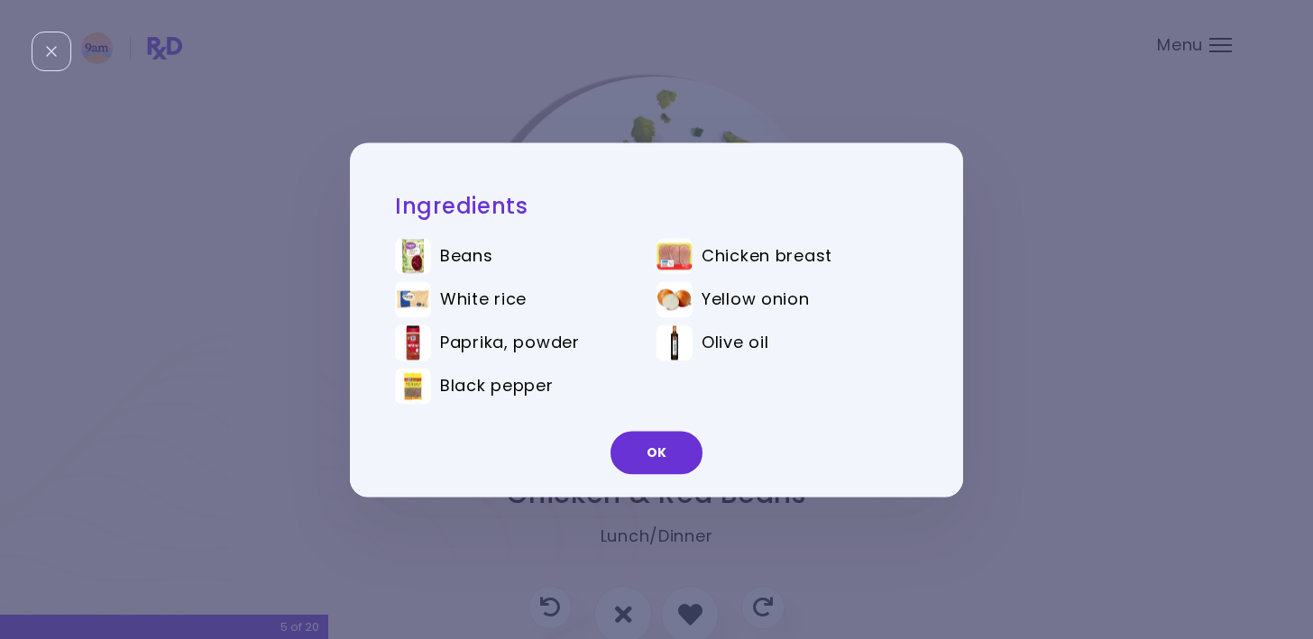
click at [1062, 354] on div "Ingredients Beans Chicken breast White rice Yellow onion Paprika, powder Olive …" at bounding box center [656, 319] width 1313 height 639
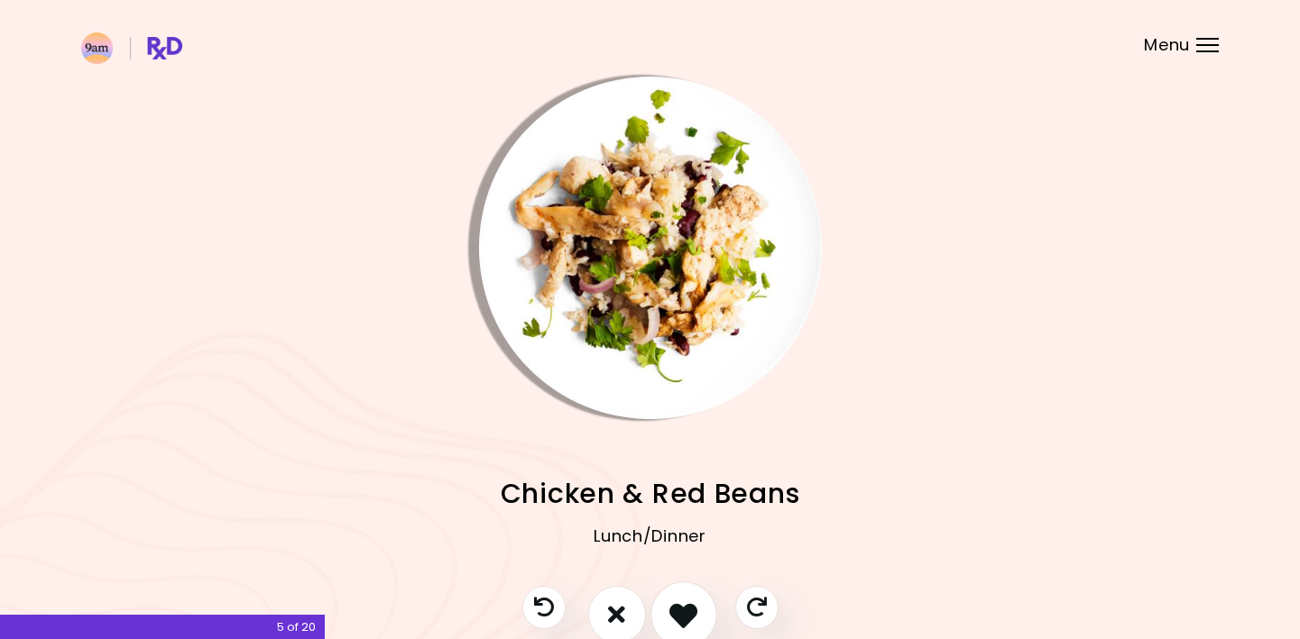
click at [680, 619] on icon "I like this recipe" at bounding box center [683, 615] width 28 height 28
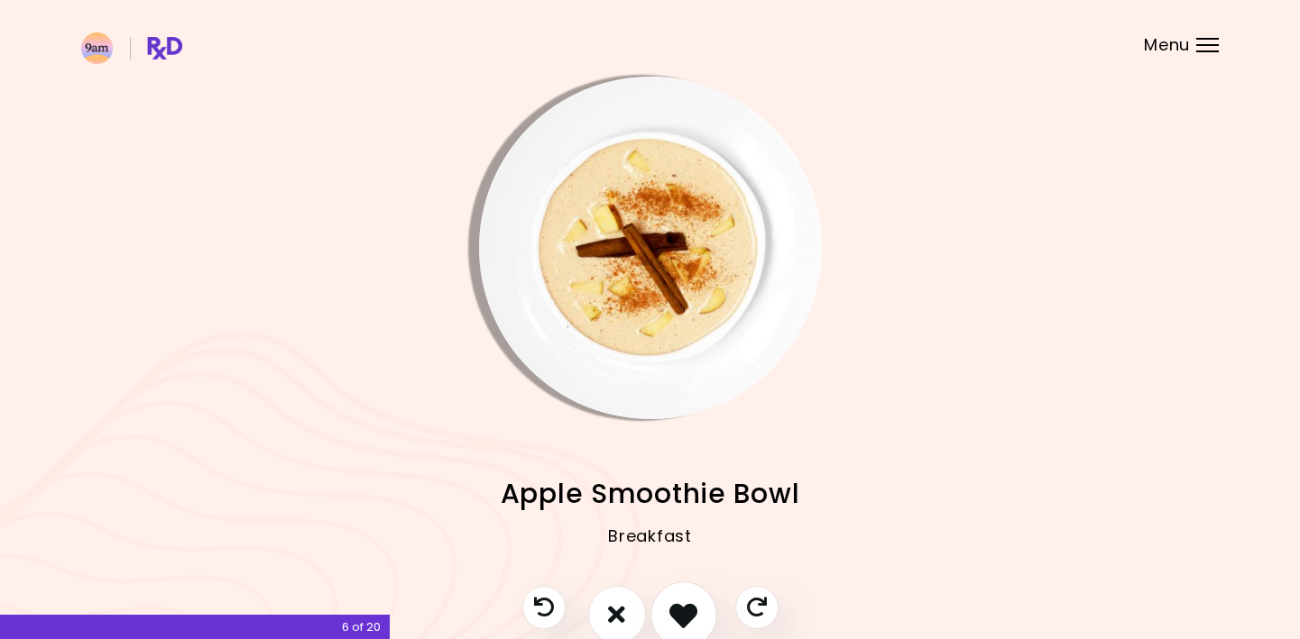
click at [691, 618] on icon "I like this recipe" at bounding box center [683, 615] width 28 height 28
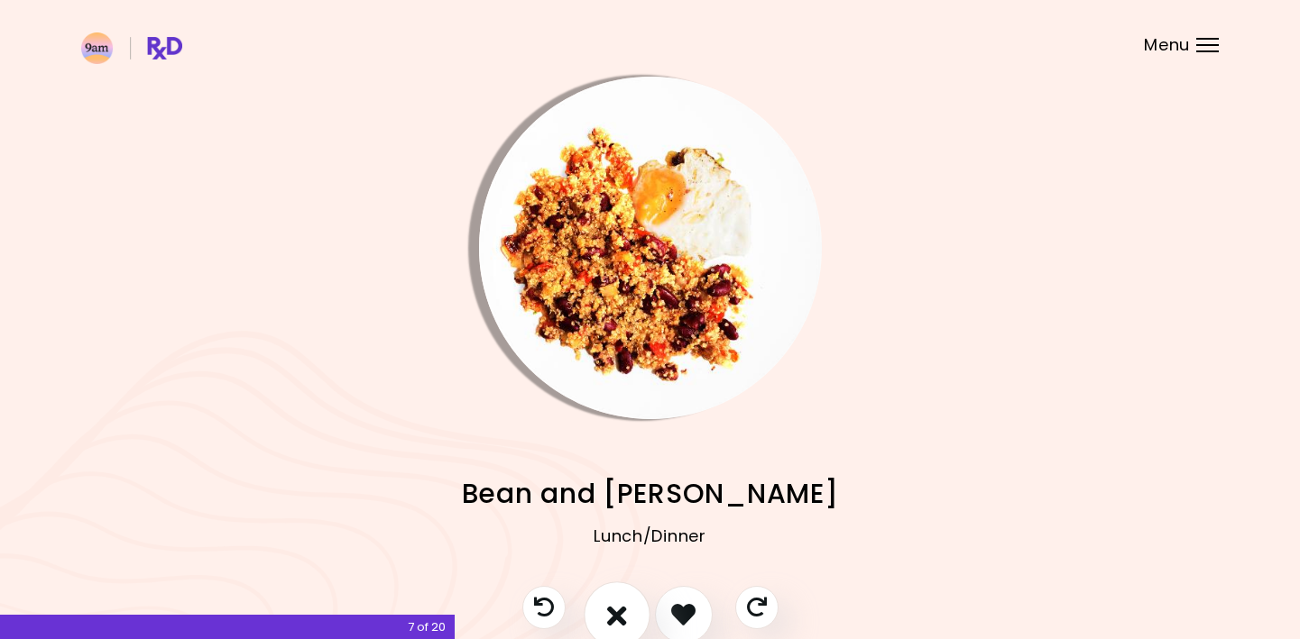
click at [616, 612] on icon "I don't like this recipe" at bounding box center [617, 615] width 20 height 28
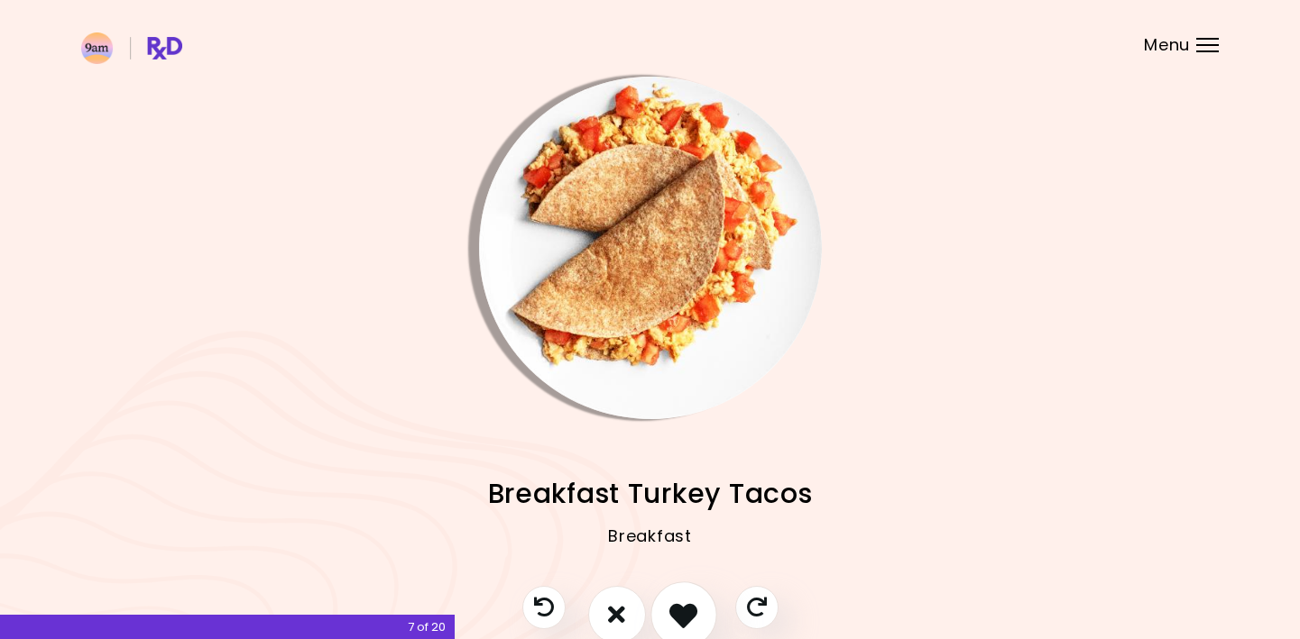
click at [685, 606] on icon "I like this recipe" at bounding box center [683, 615] width 28 height 28
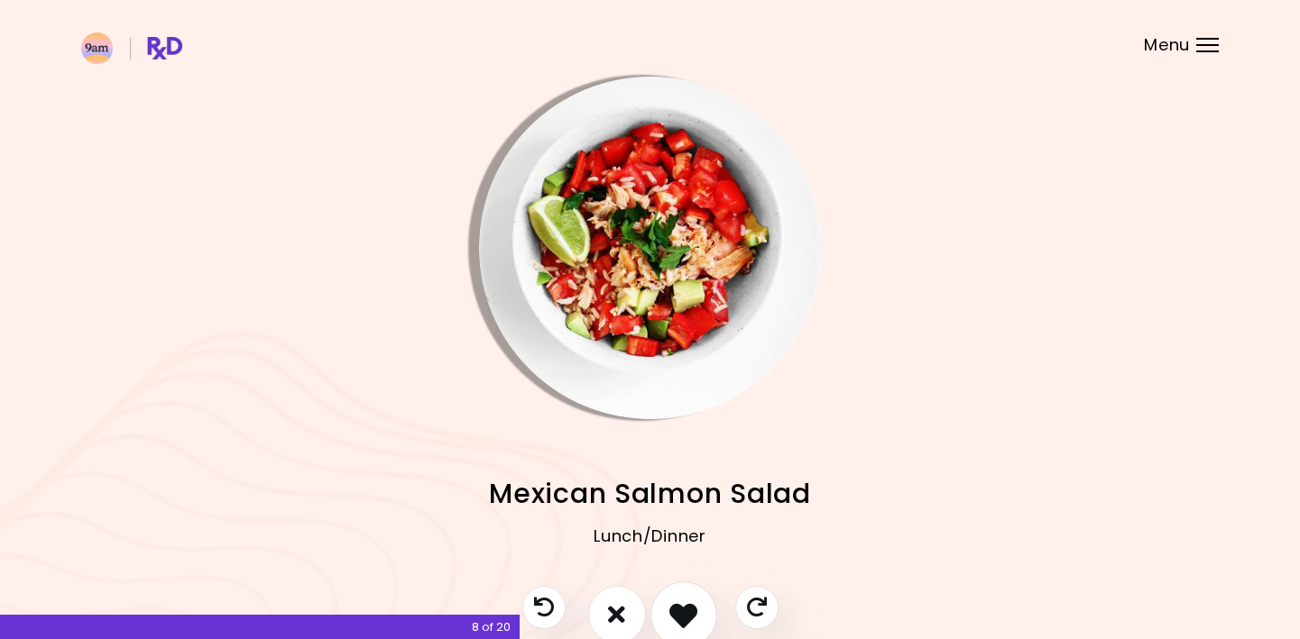
click at [685, 606] on icon "I like this recipe" at bounding box center [683, 615] width 28 height 28
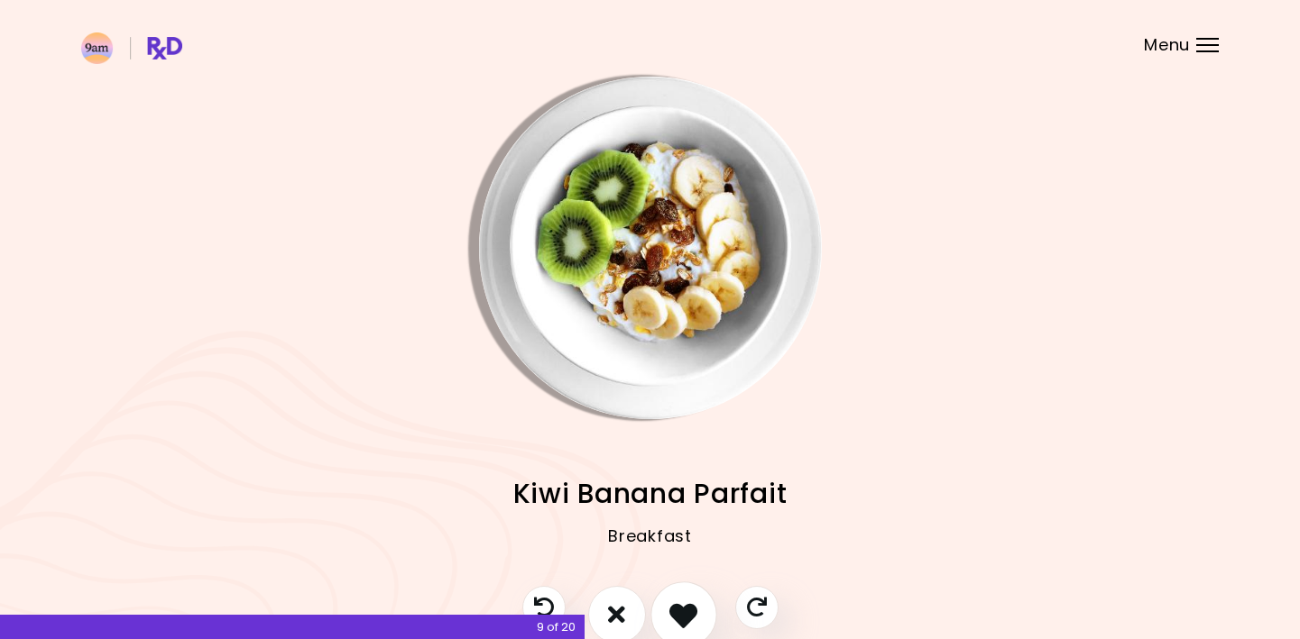
click at [685, 606] on icon "I like this recipe" at bounding box center [683, 615] width 28 height 28
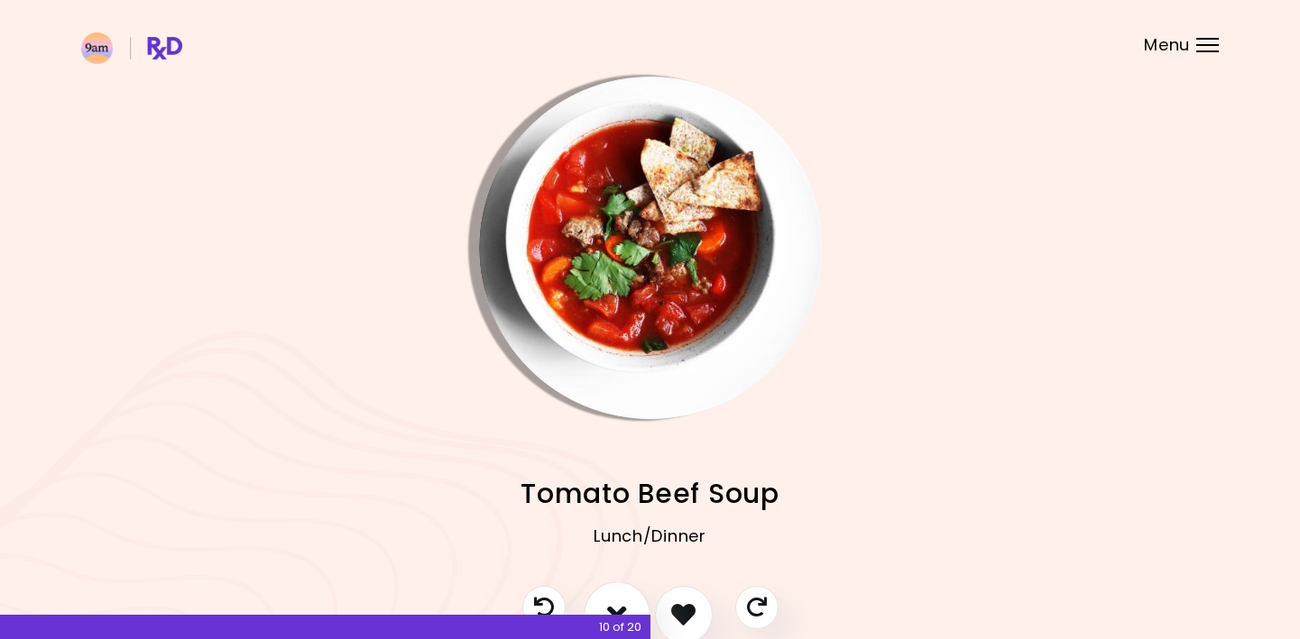
click at [615, 596] on button "I don't like this recipe" at bounding box center [617, 615] width 67 height 67
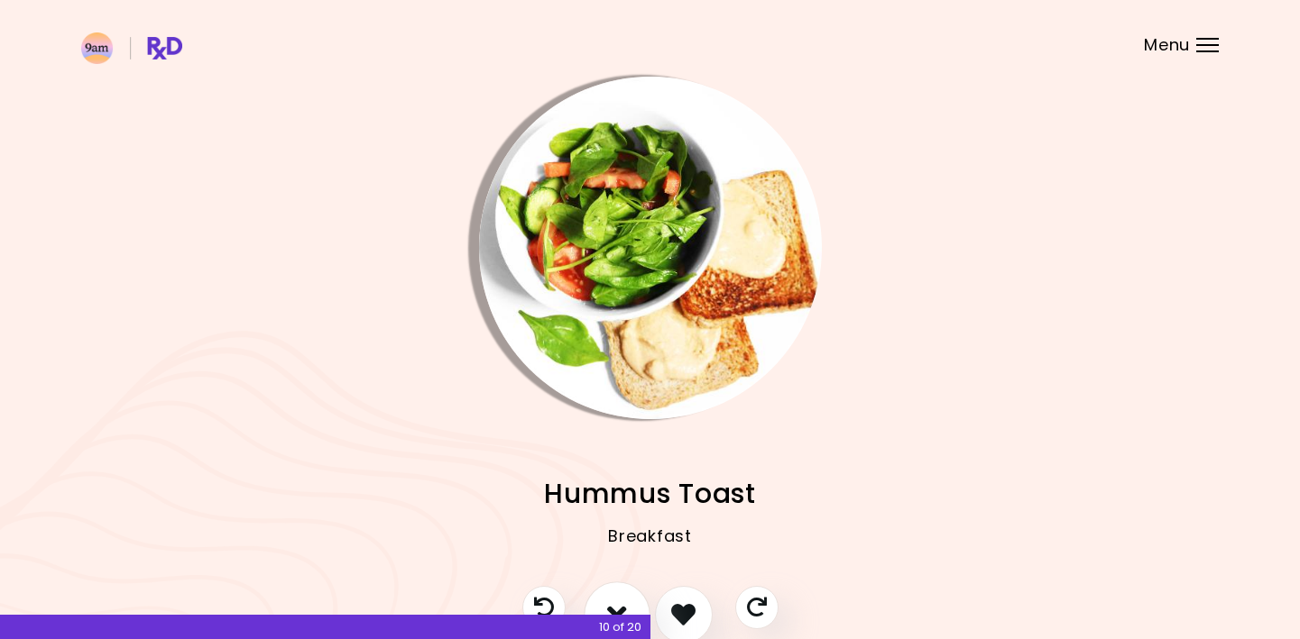
click at [615, 596] on button "I don't like this recipe" at bounding box center [617, 615] width 67 height 67
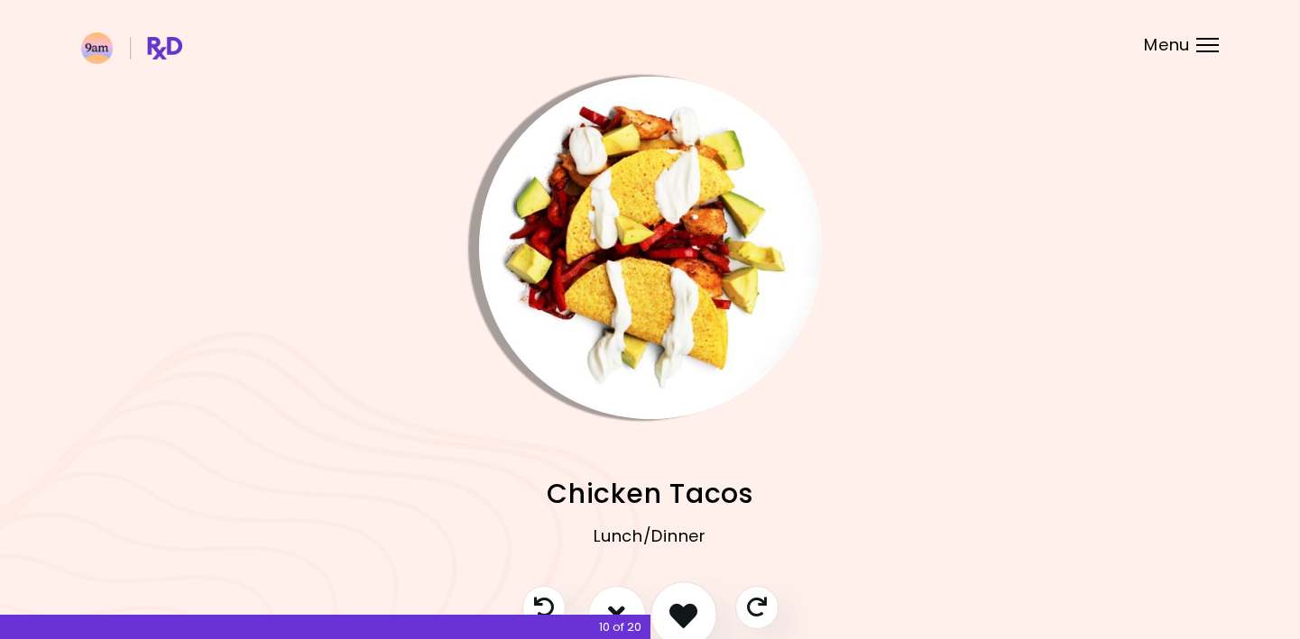
click at [681, 602] on icon "I like this recipe" at bounding box center [683, 615] width 28 height 28
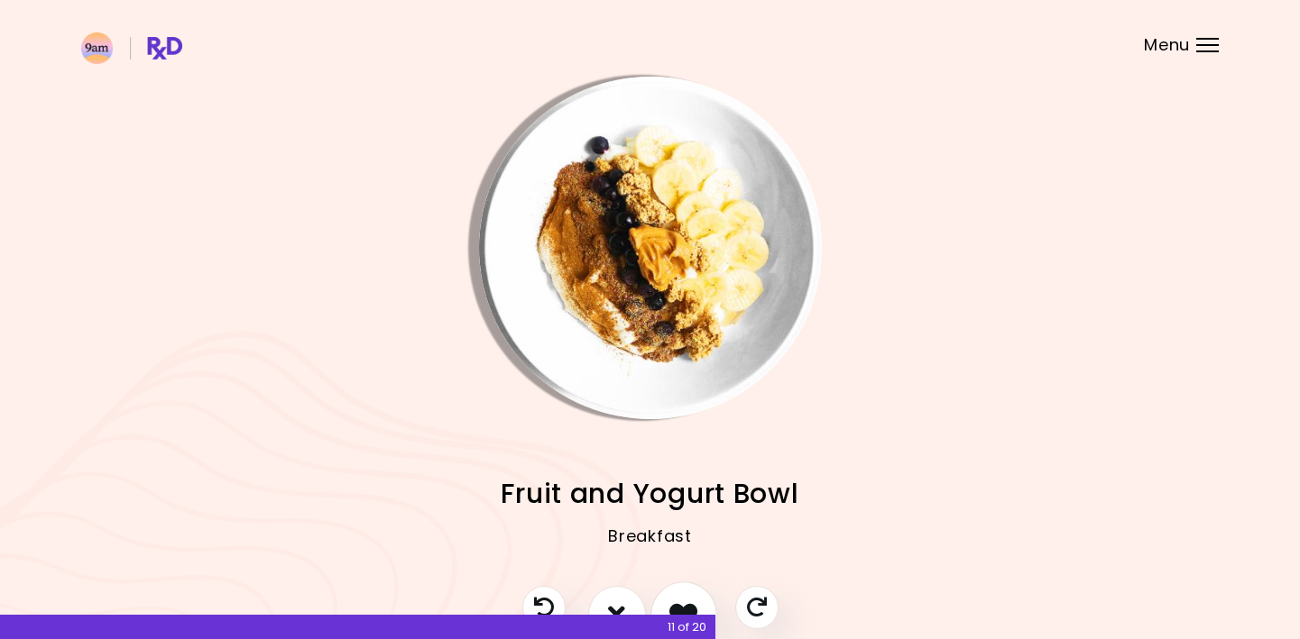
click at [681, 602] on icon "I like this recipe" at bounding box center [683, 615] width 28 height 28
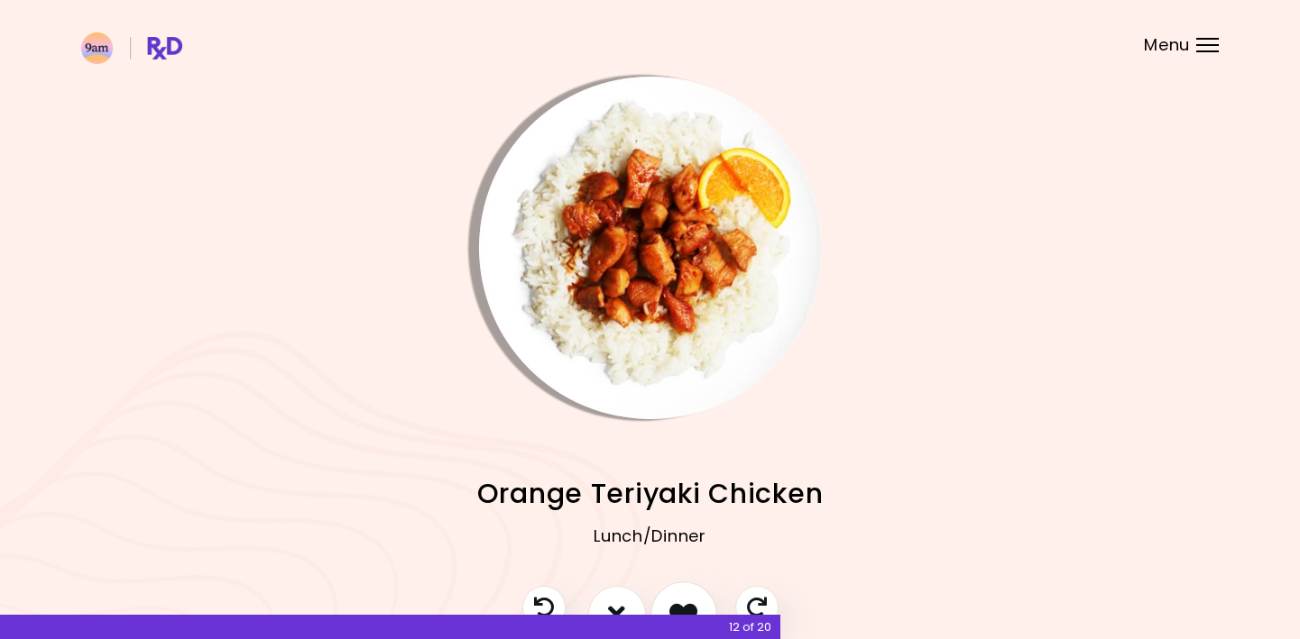
click at [685, 599] on button "I like this recipe" at bounding box center [683, 615] width 67 height 67
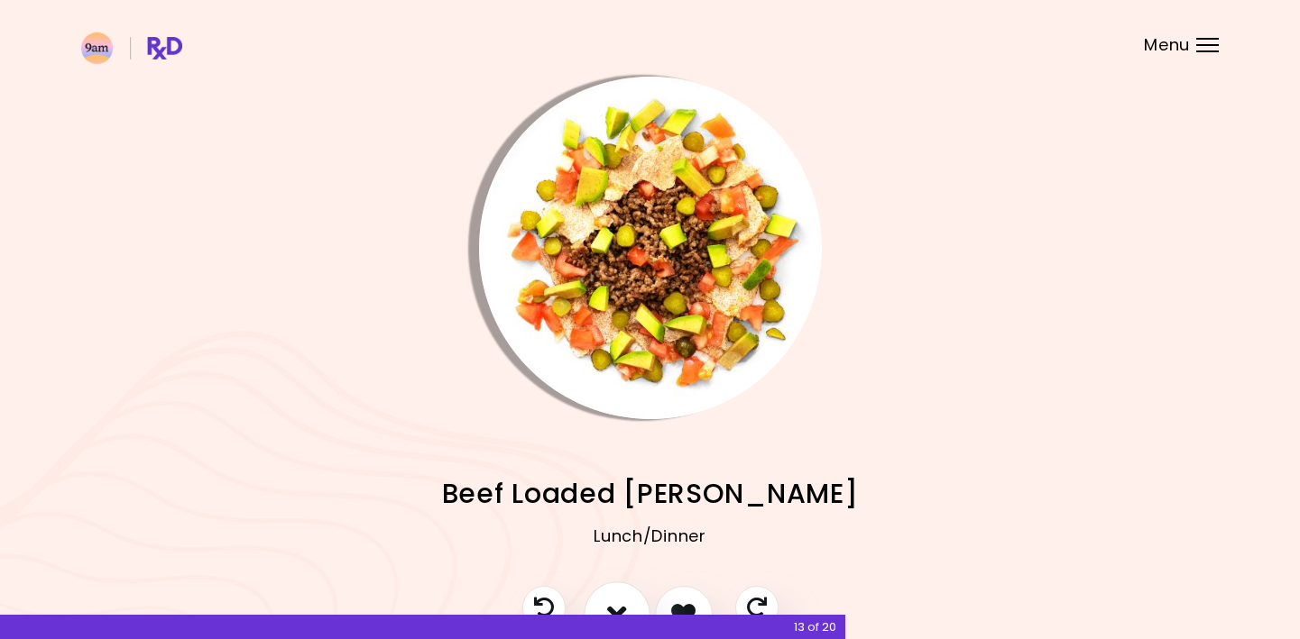
click at [625, 602] on icon "I don't like this recipe" at bounding box center [617, 615] width 20 height 28
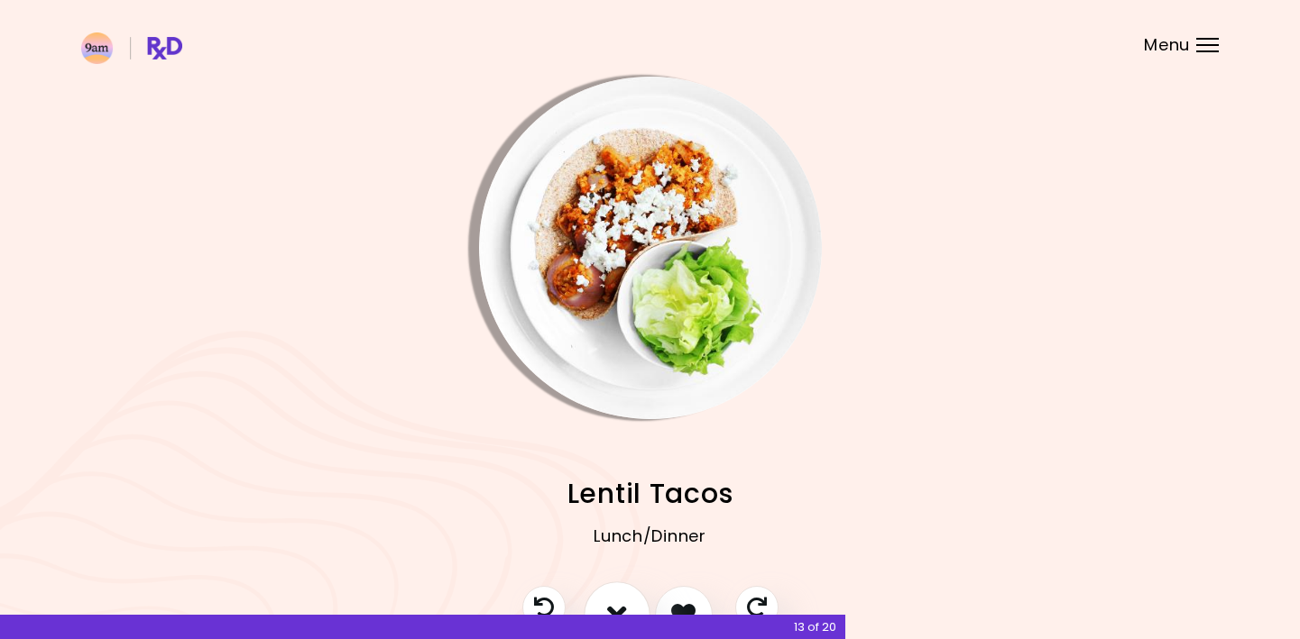
click at [625, 602] on icon "I don't like this recipe" at bounding box center [617, 615] width 20 height 28
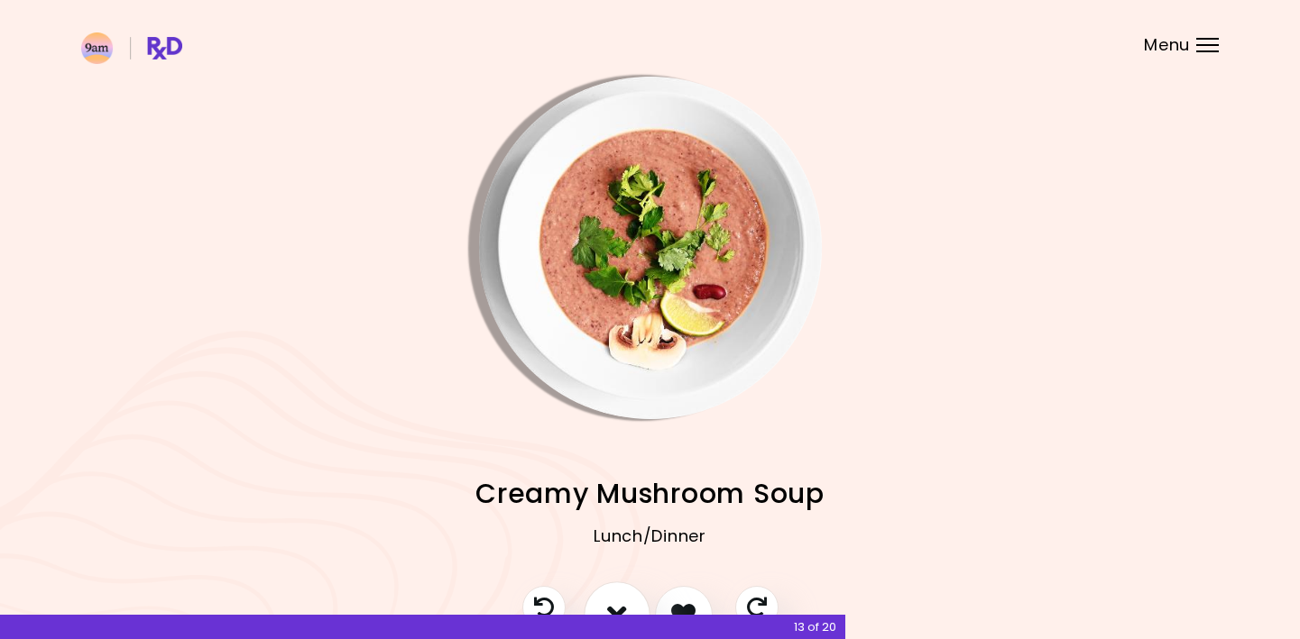
click at [625, 602] on icon "I don't like this recipe" at bounding box center [617, 615] width 20 height 28
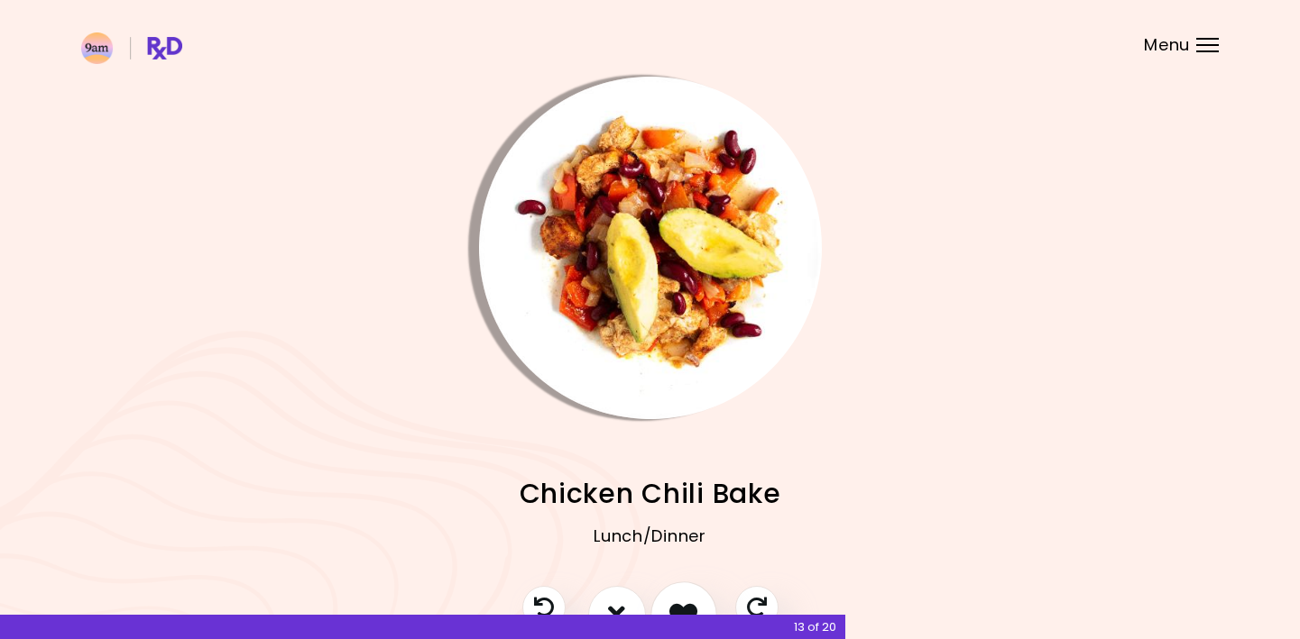
click at [686, 599] on button "I like this recipe" at bounding box center [683, 615] width 67 height 67
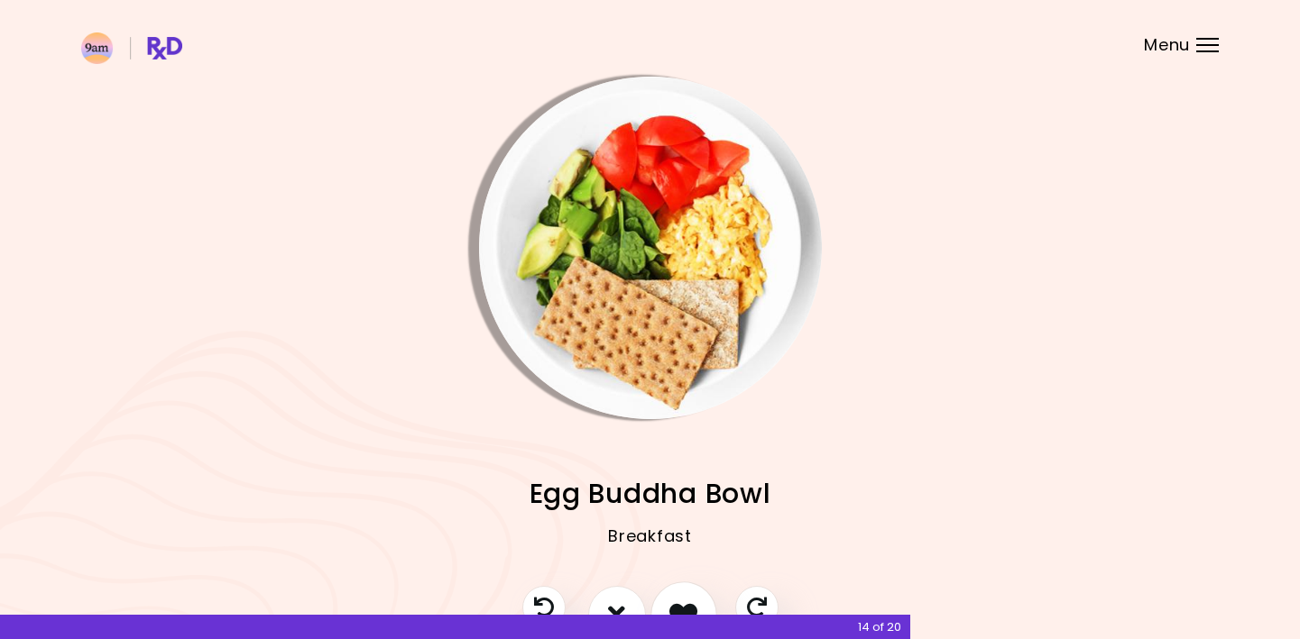
click at [692, 589] on button "I like this recipe" at bounding box center [683, 615] width 67 height 67
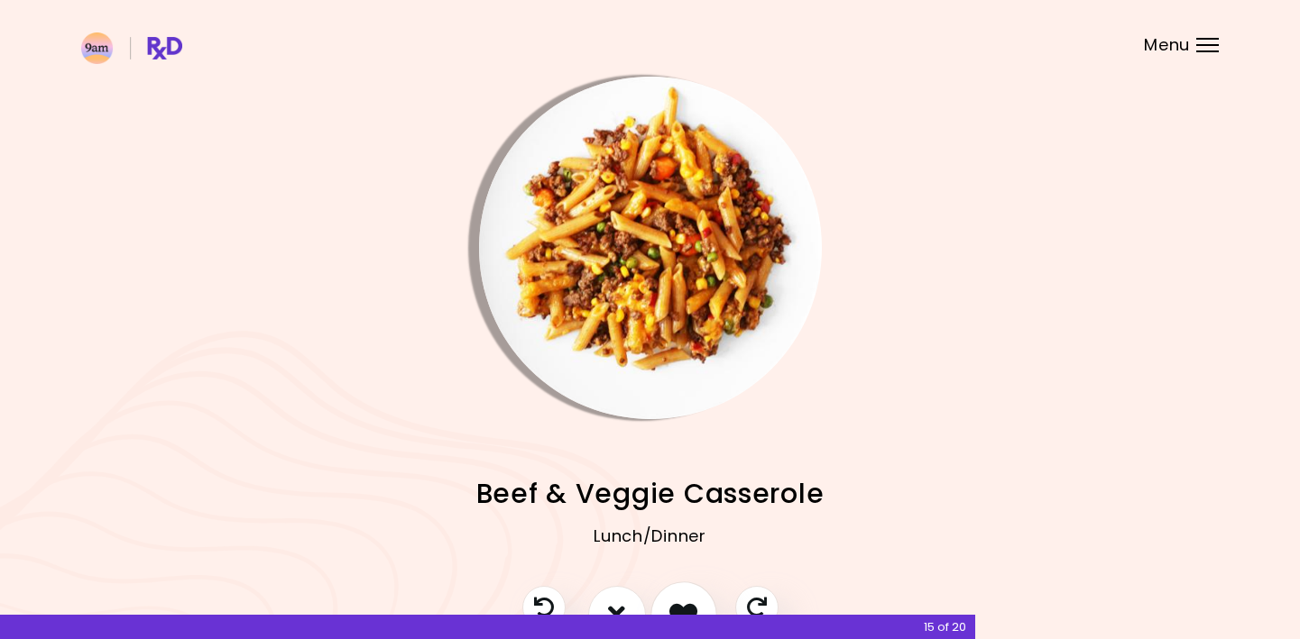
click at [692, 589] on button "I like this recipe" at bounding box center [683, 615] width 67 height 67
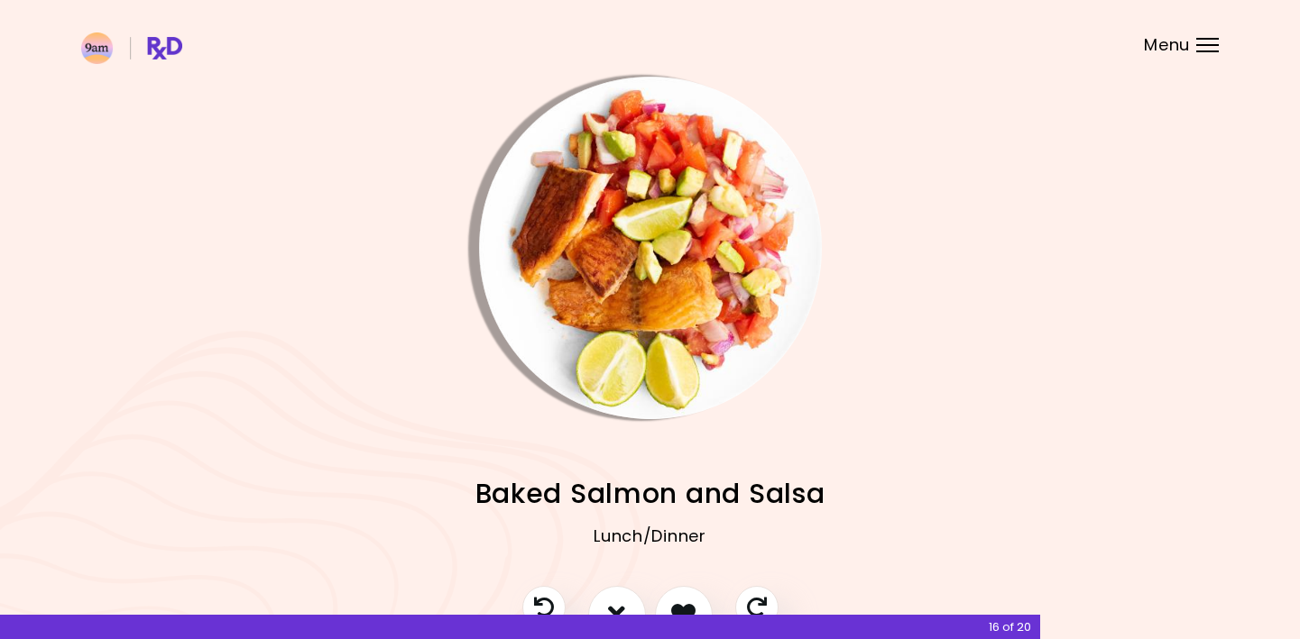
click at [640, 249] on img "Info - Baked Salmon and Salsa" at bounding box center [650, 248] width 343 height 343
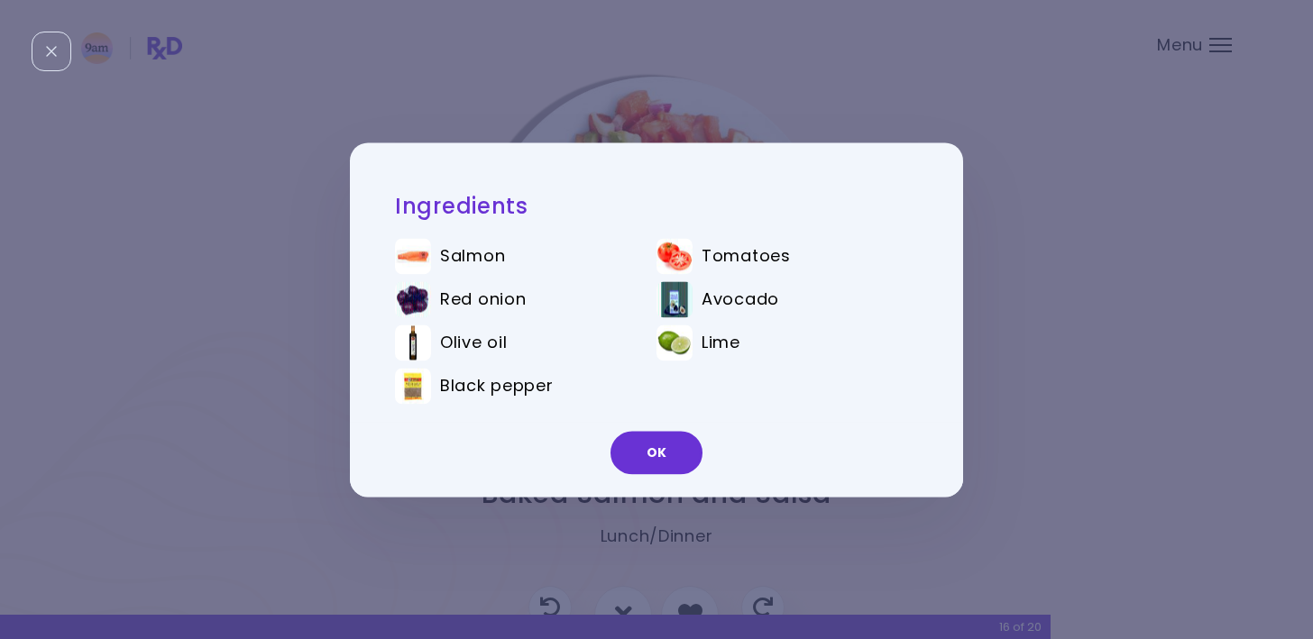
click at [1093, 356] on div "Ingredients Salmon Tomatoes Red onion Avocado Olive oil Lime Black pepper OK" at bounding box center [656, 319] width 1313 height 639
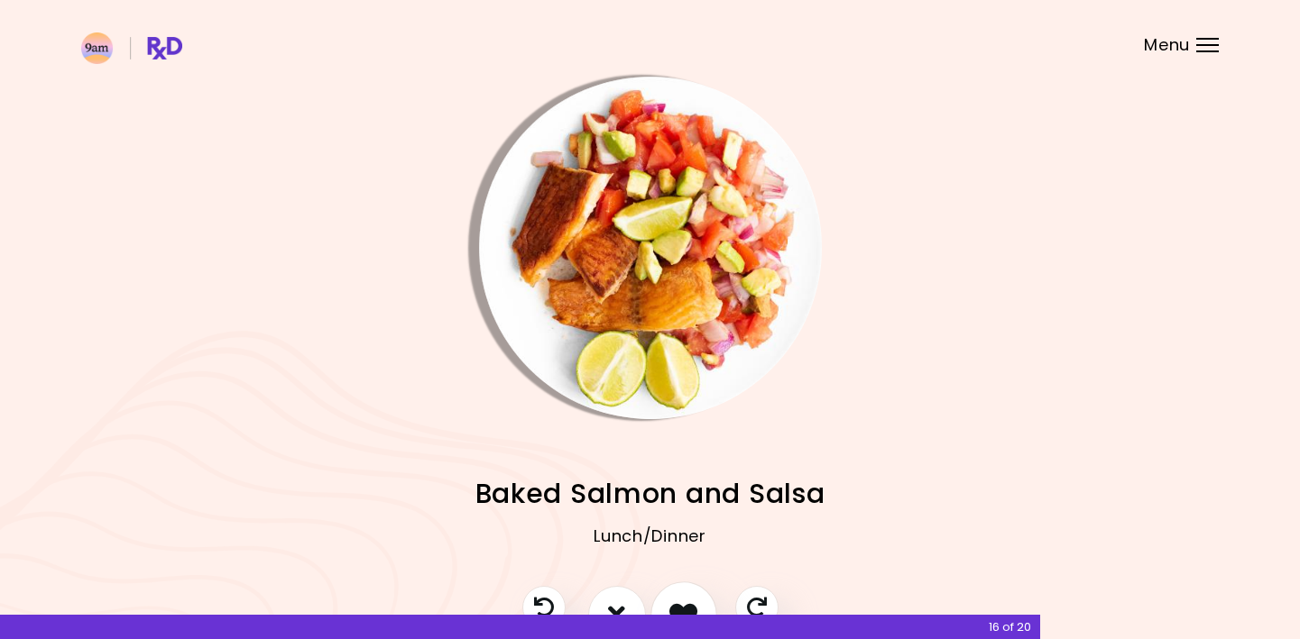
click at [684, 593] on button "I like this recipe" at bounding box center [683, 615] width 67 height 67
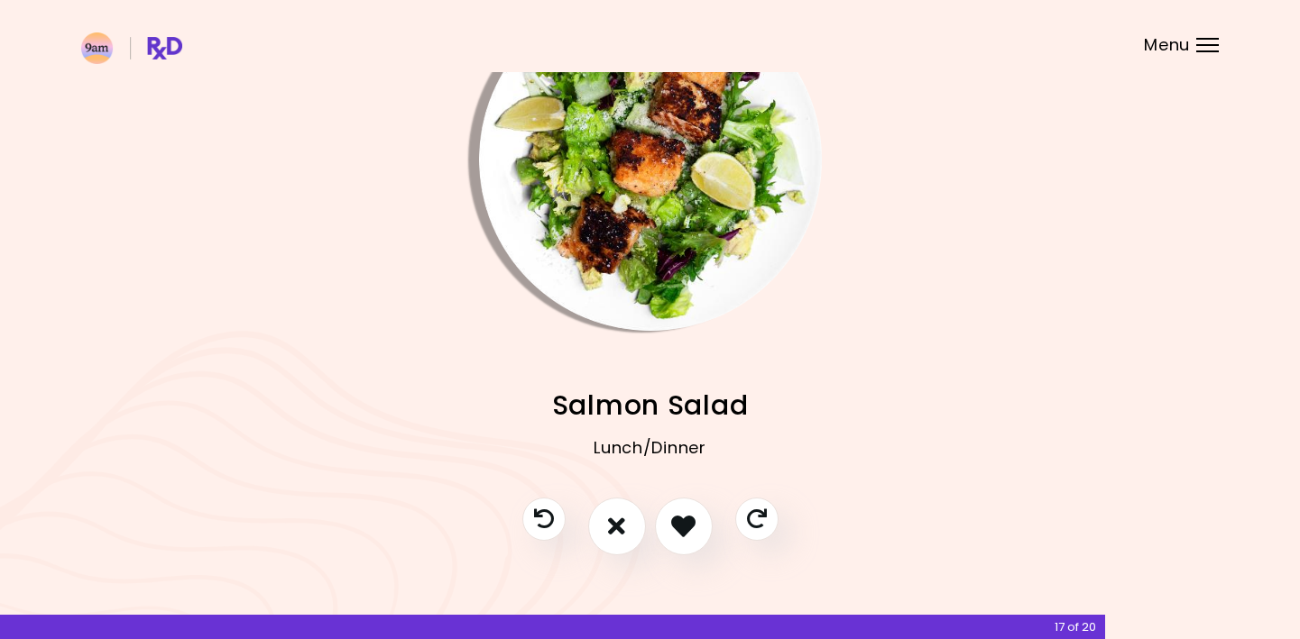
scroll to position [90, 0]
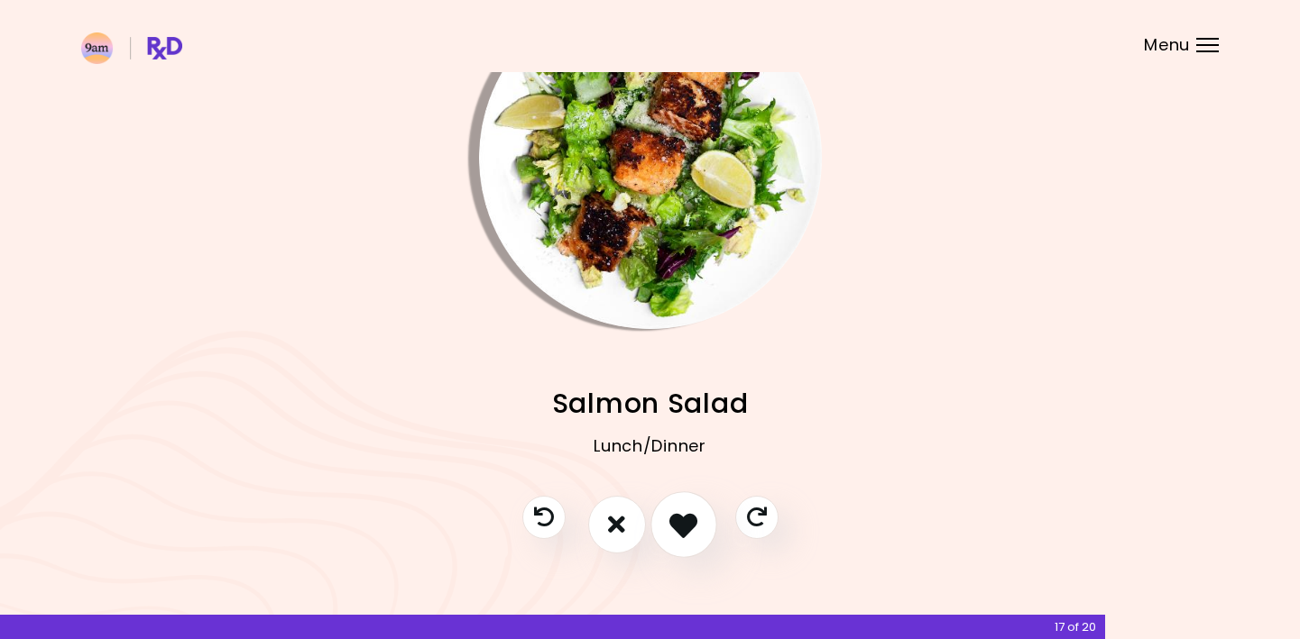
click at [678, 519] on icon "I like this recipe" at bounding box center [683, 524] width 28 height 28
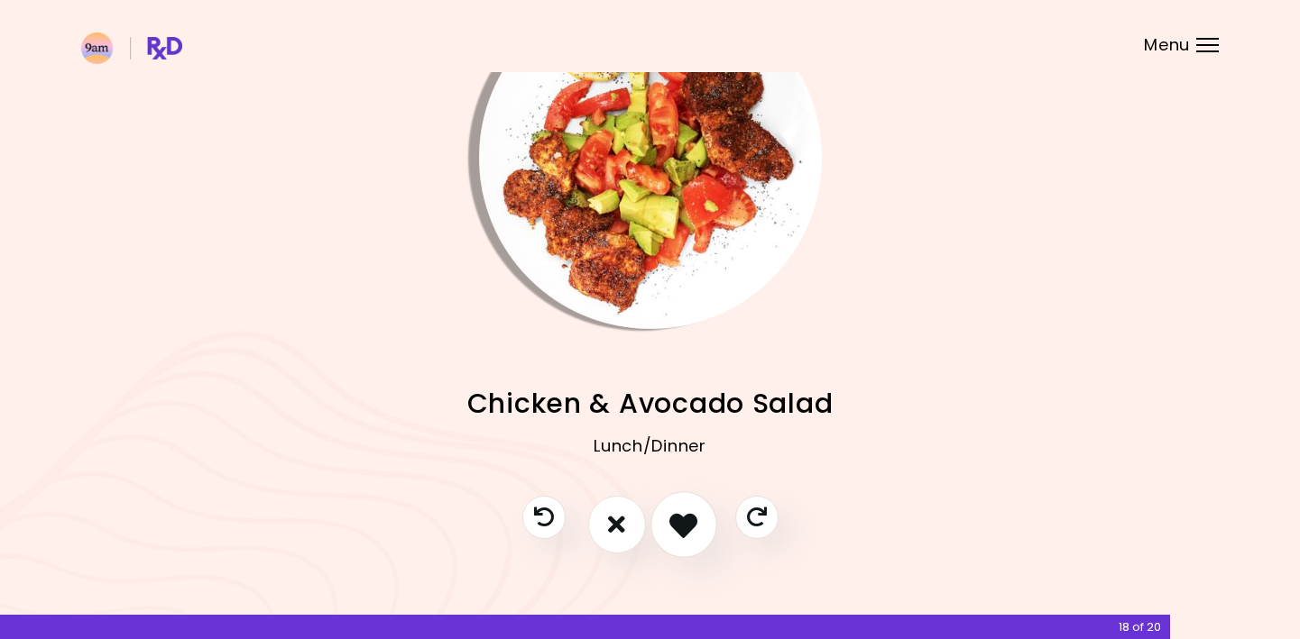
click at [682, 521] on icon "I like this recipe" at bounding box center [683, 524] width 28 height 28
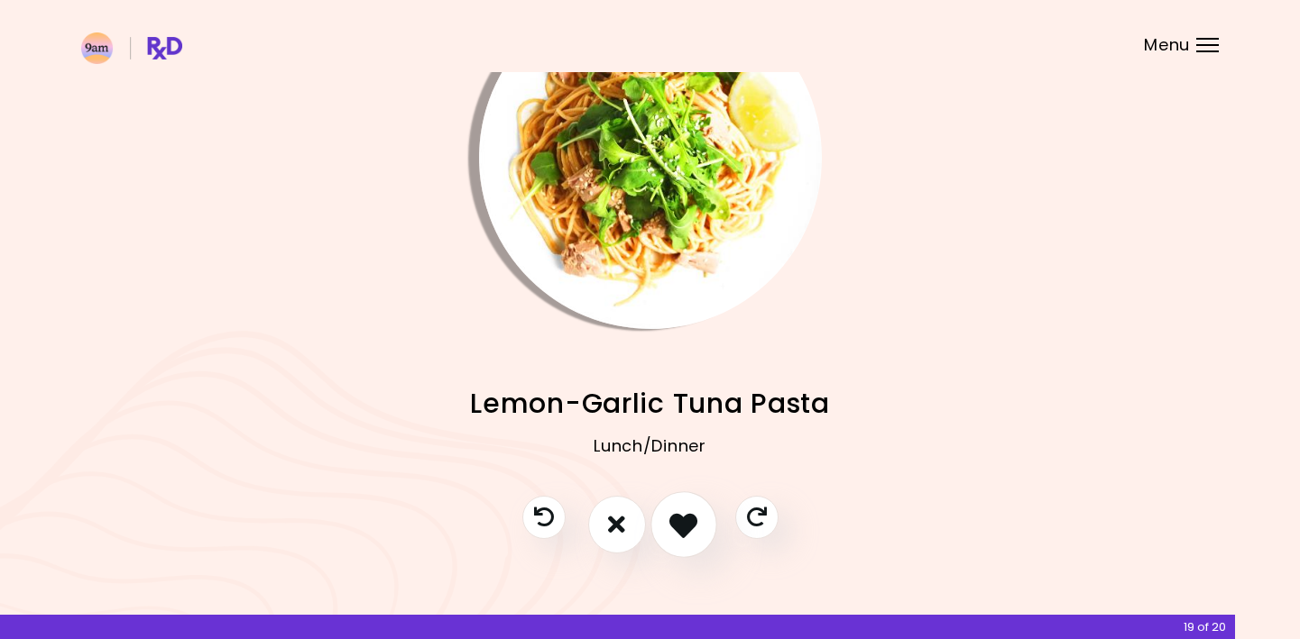
click at [694, 517] on icon "I like this recipe" at bounding box center [683, 524] width 28 height 28
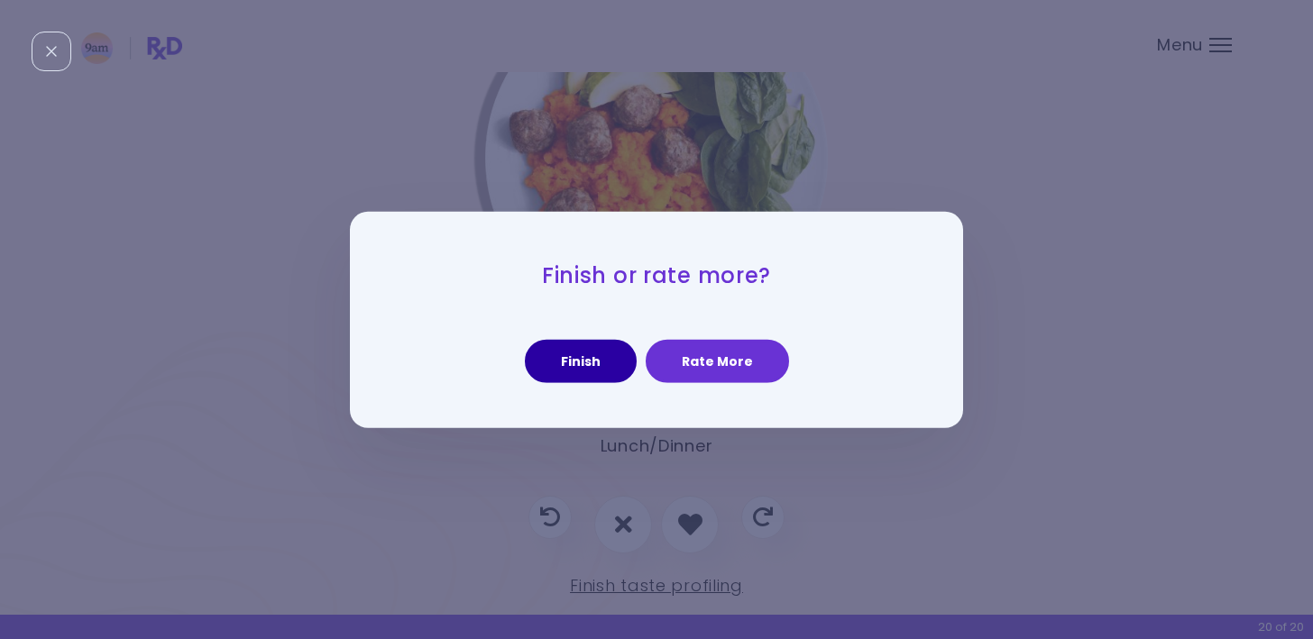
click at [569, 370] on button "Finish" at bounding box center [581, 361] width 112 height 43
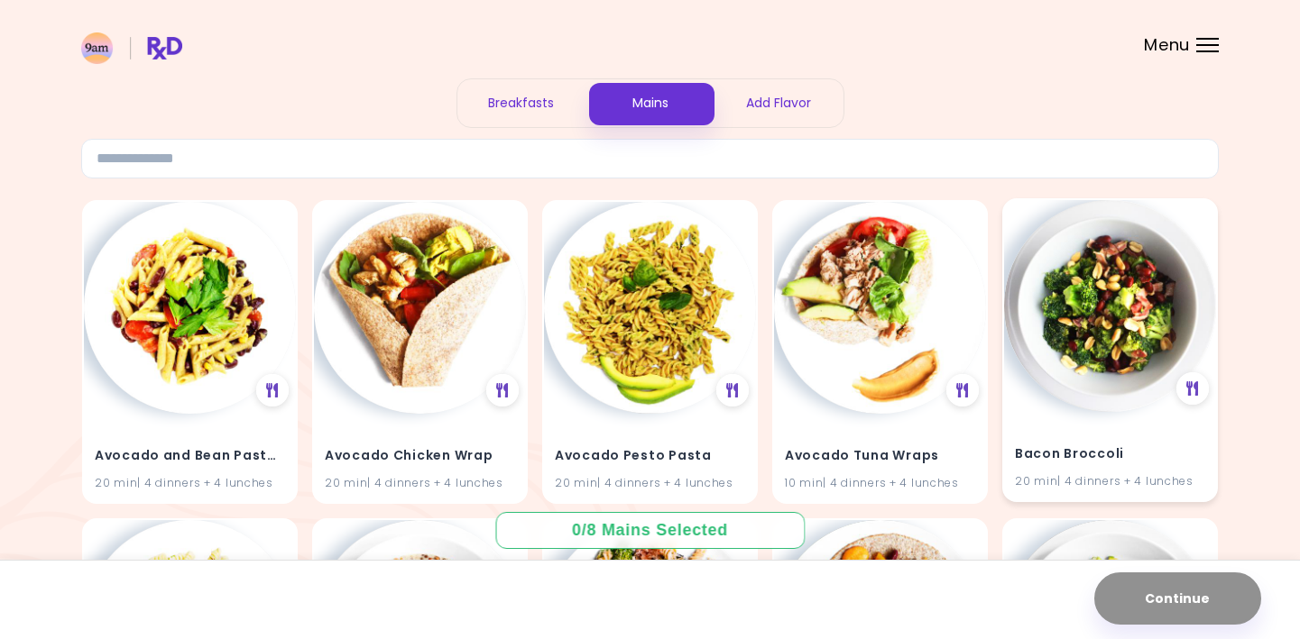
scroll to position [90, 0]
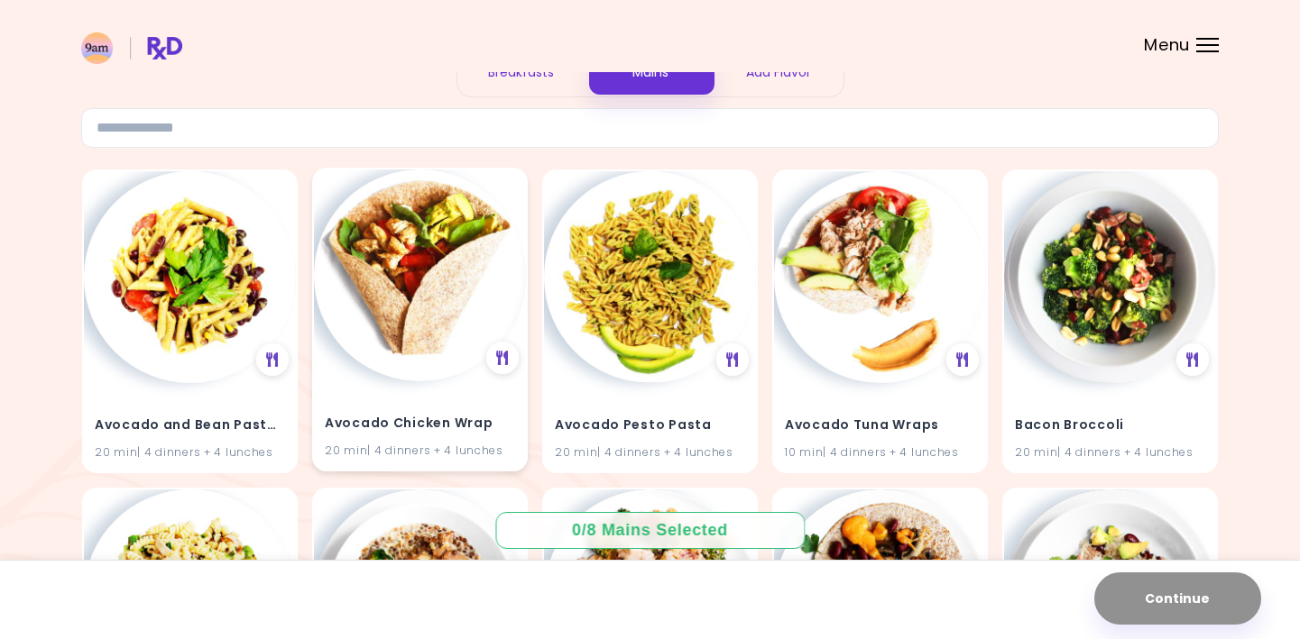
click at [375, 308] on img at bounding box center [420, 276] width 212 height 212
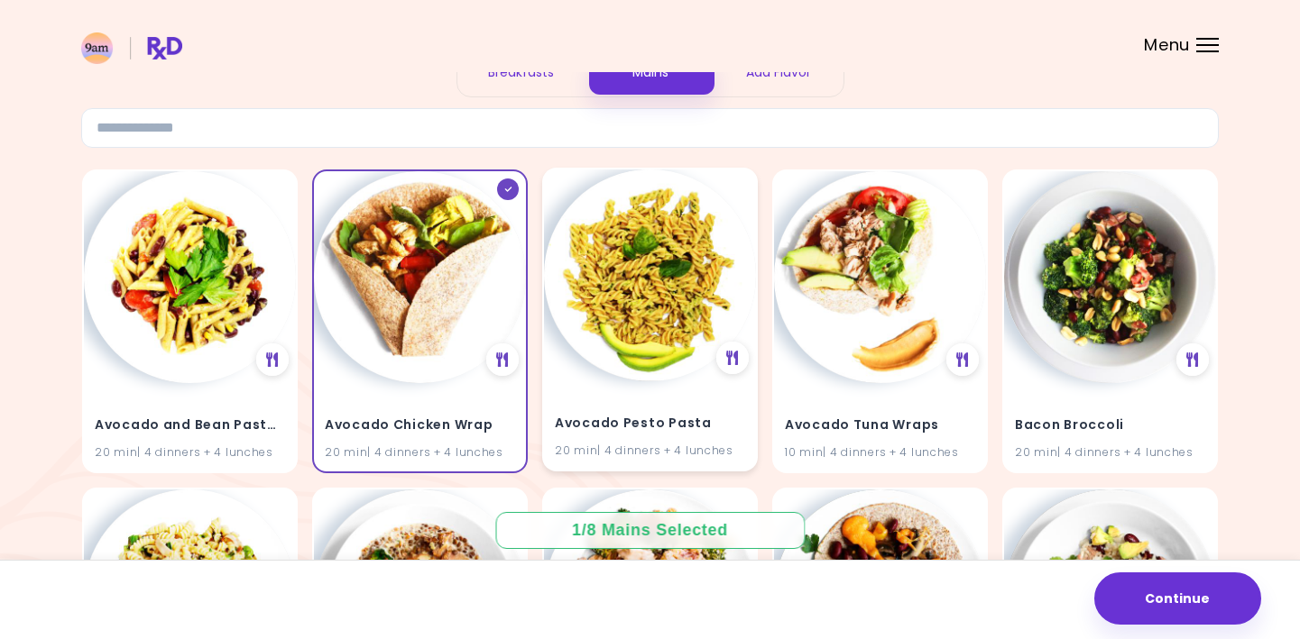
click at [657, 309] on img at bounding box center [650, 276] width 212 height 212
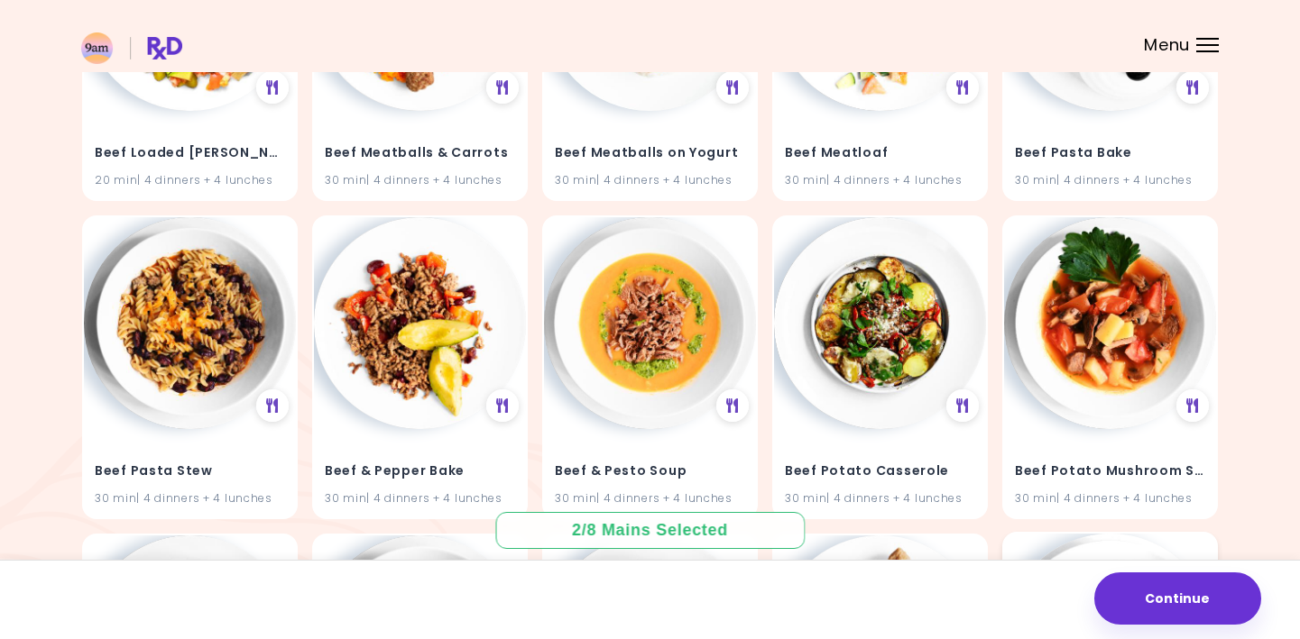
scroll to position [3608, 0]
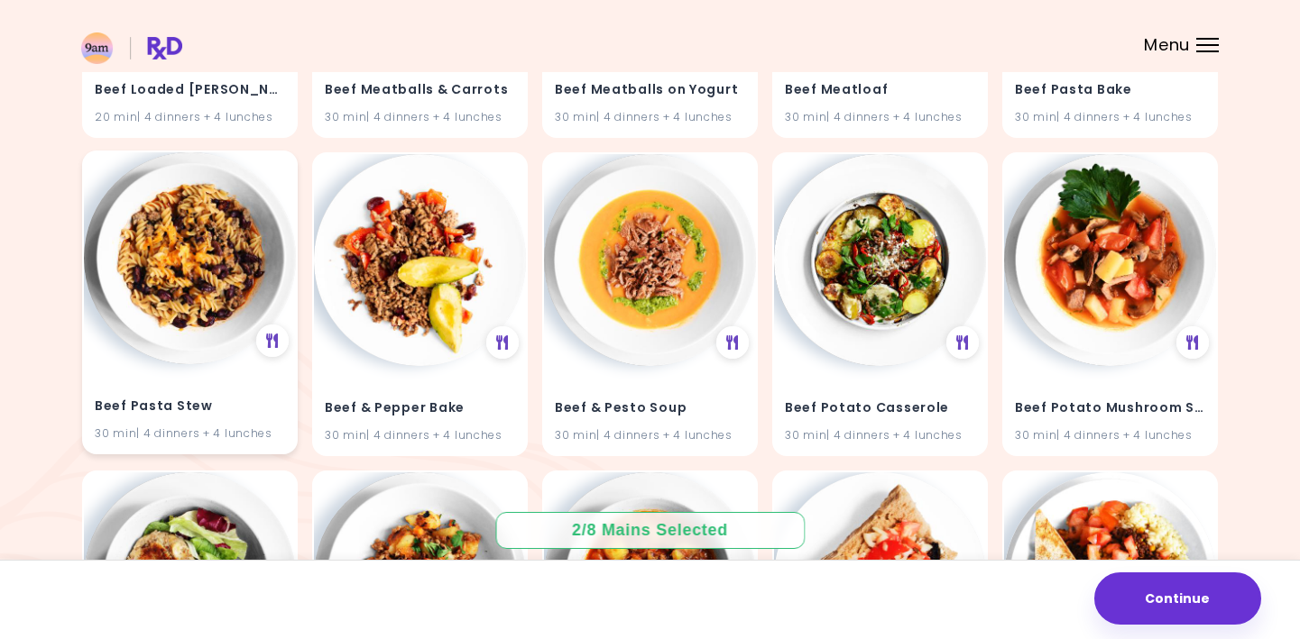
click at [152, 395] on h4 "Beef Pasta Stew" at bounding box center [190, 406] width 190 height 29
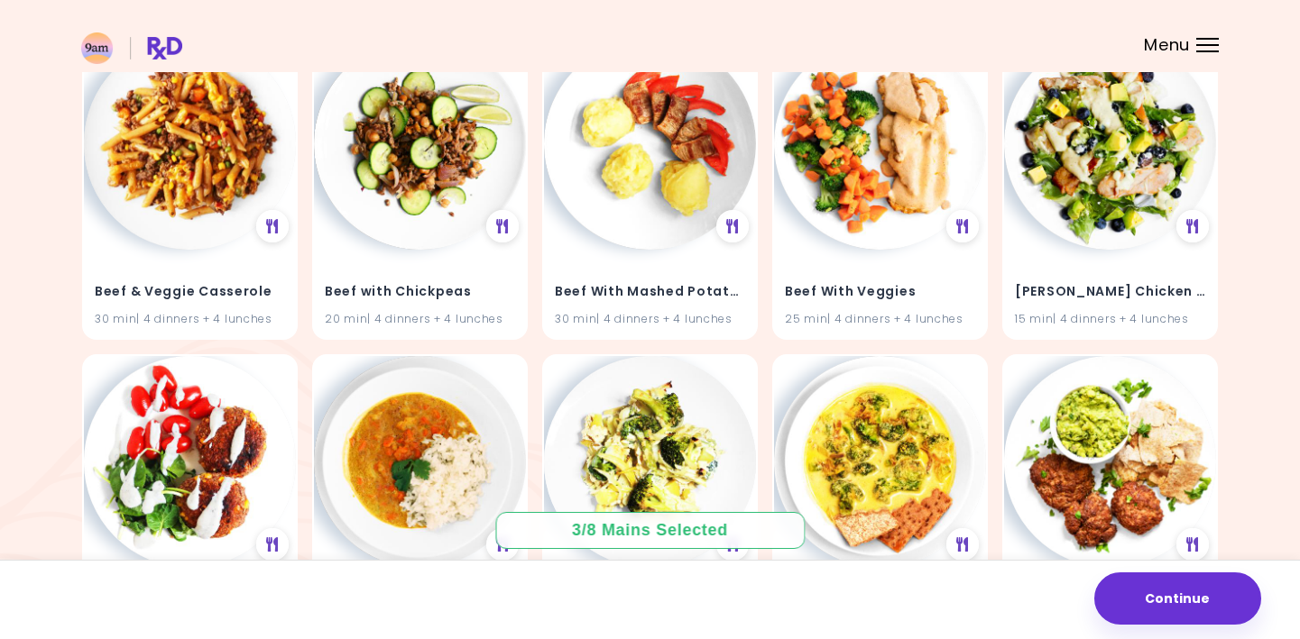
scroll to position [4690, 0]
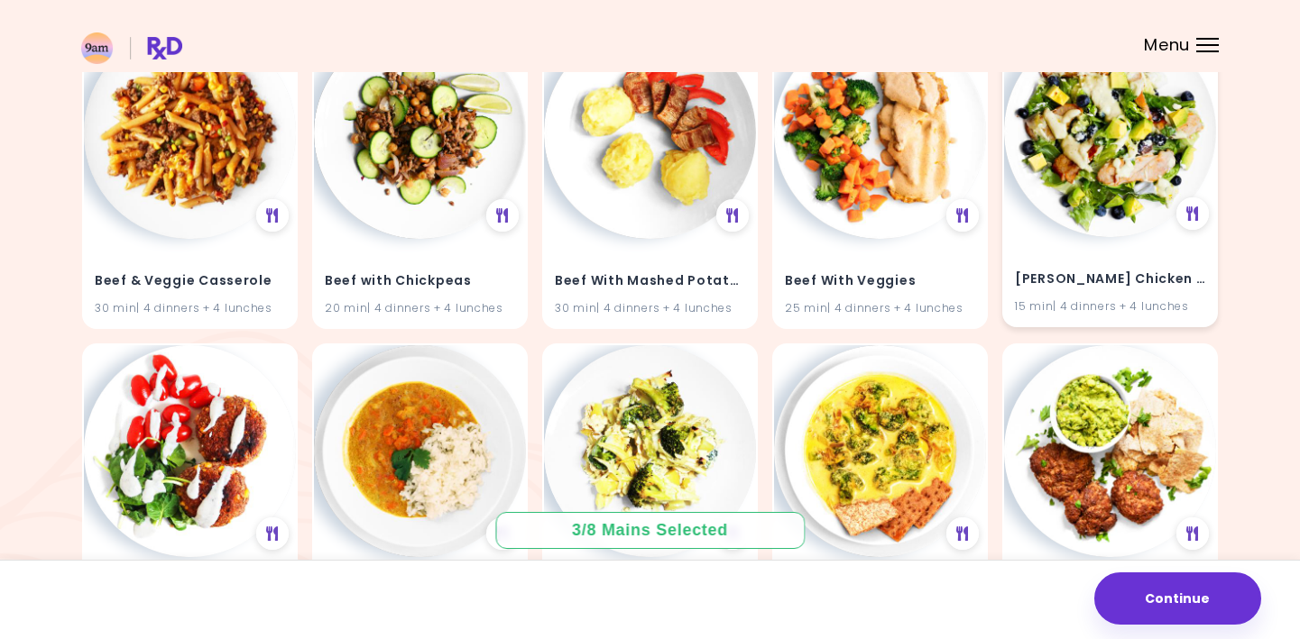
click at [1153, 253] on div "[PERSON_NAME] Chicken Salad 15 min | 4 dinners + 4 lunches" at bounding box center [1110, 281] width 212 height 88
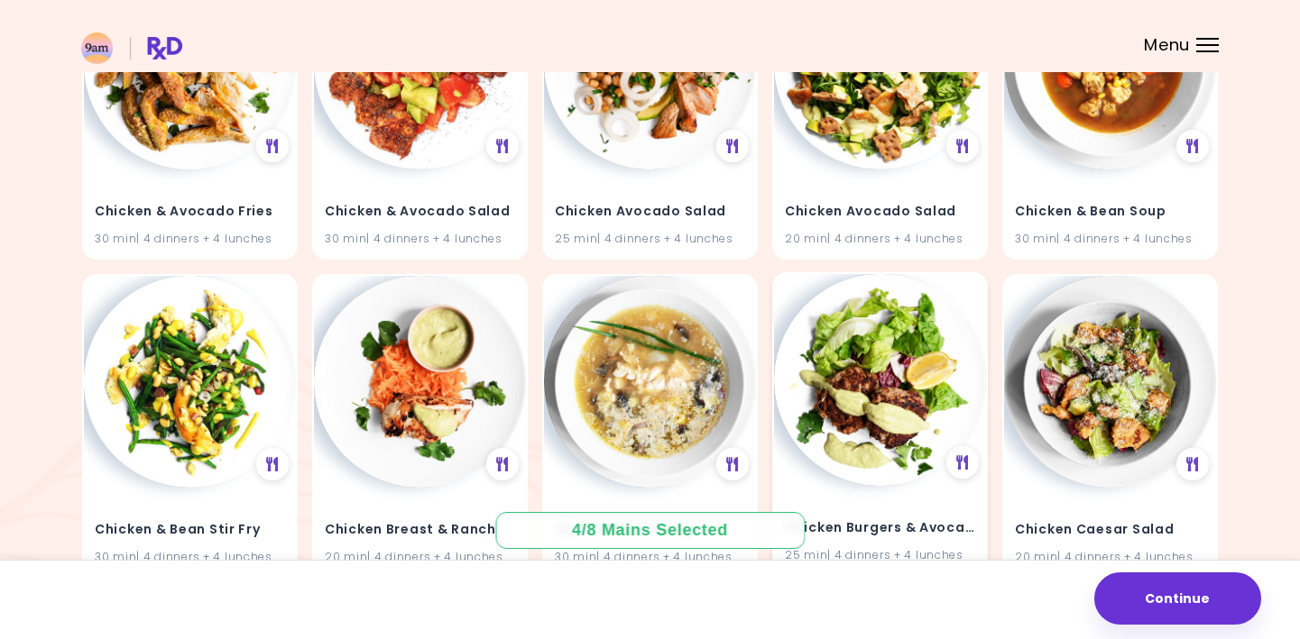
scroll to position [7215, 0]
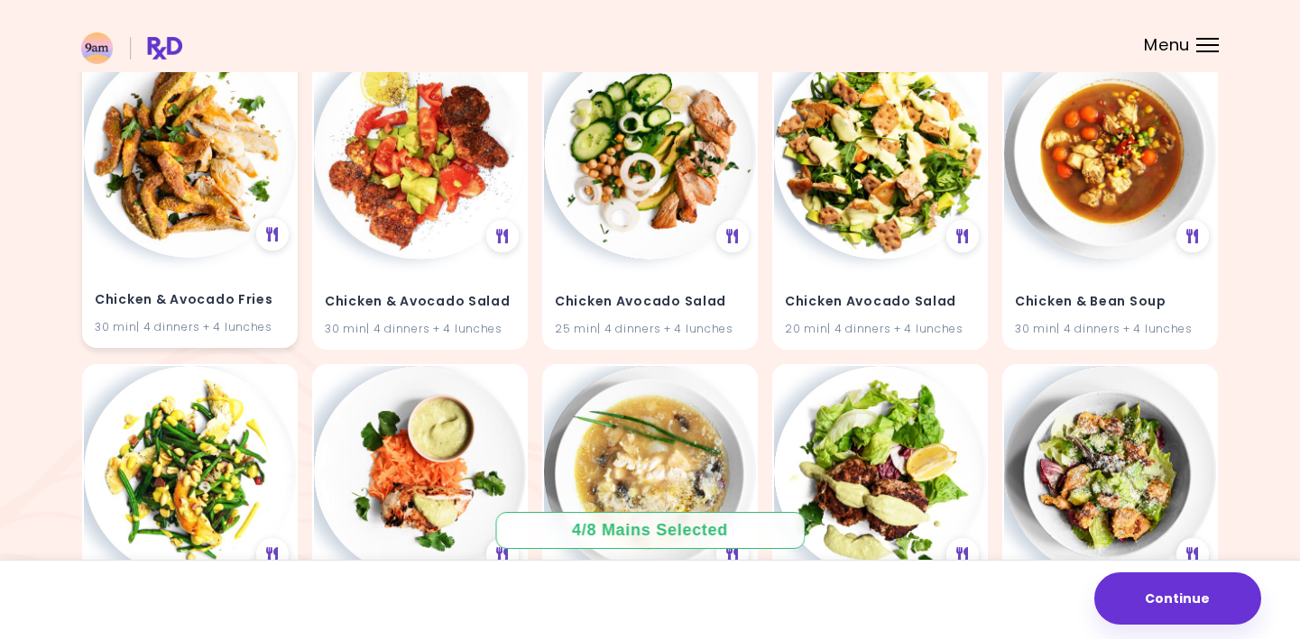
click at [170, 215] on img at bounding box center [190, 152] width 212 height 212
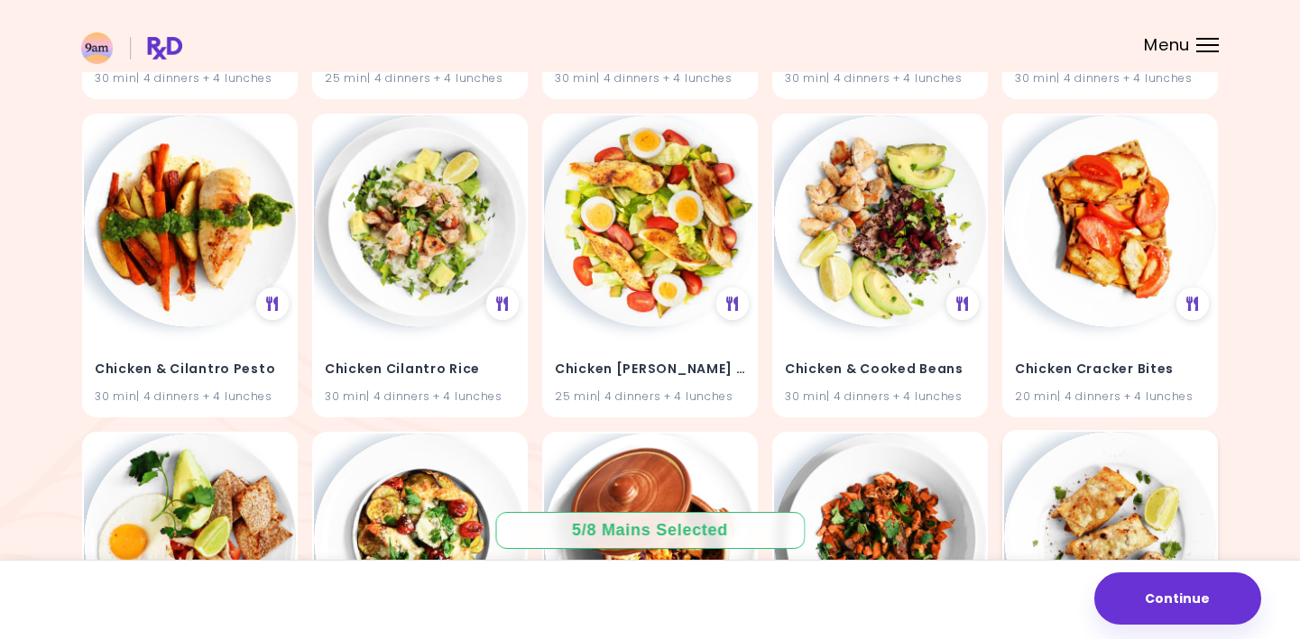
scroll to position [8117, 0]
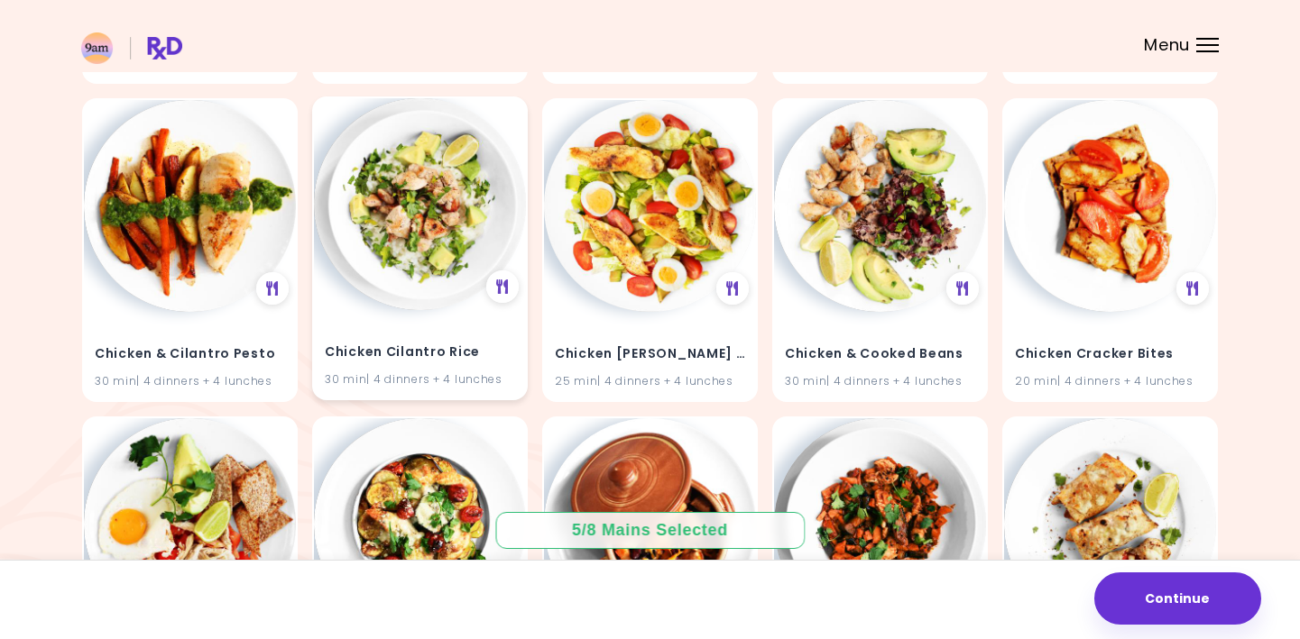
click at [337, 319] on div "Chicken Cilantro Rice 30 min | 4 dinners + 4 lunches" at bounding box center [420, 354] width 212 height 88
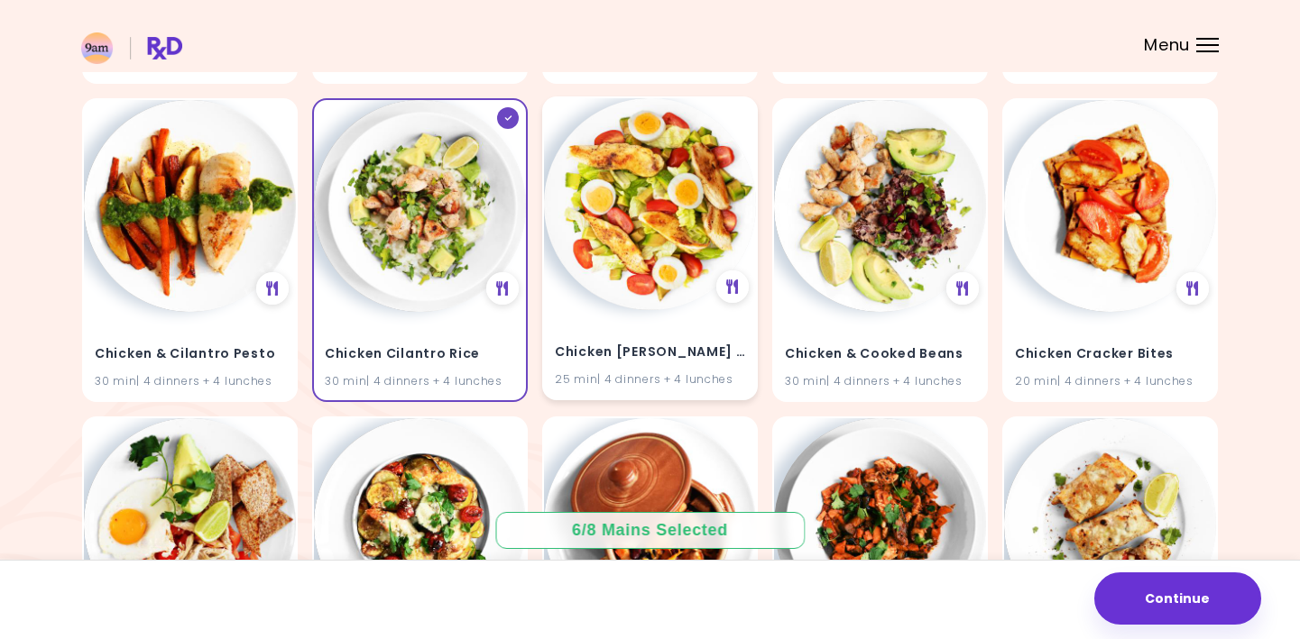
click at [582, 314] on div "Chicken [PERSON_NAME] Salad 25 min | 4 dinners + 4 lunches" at bounding box center [650, 354] width 212 height 88
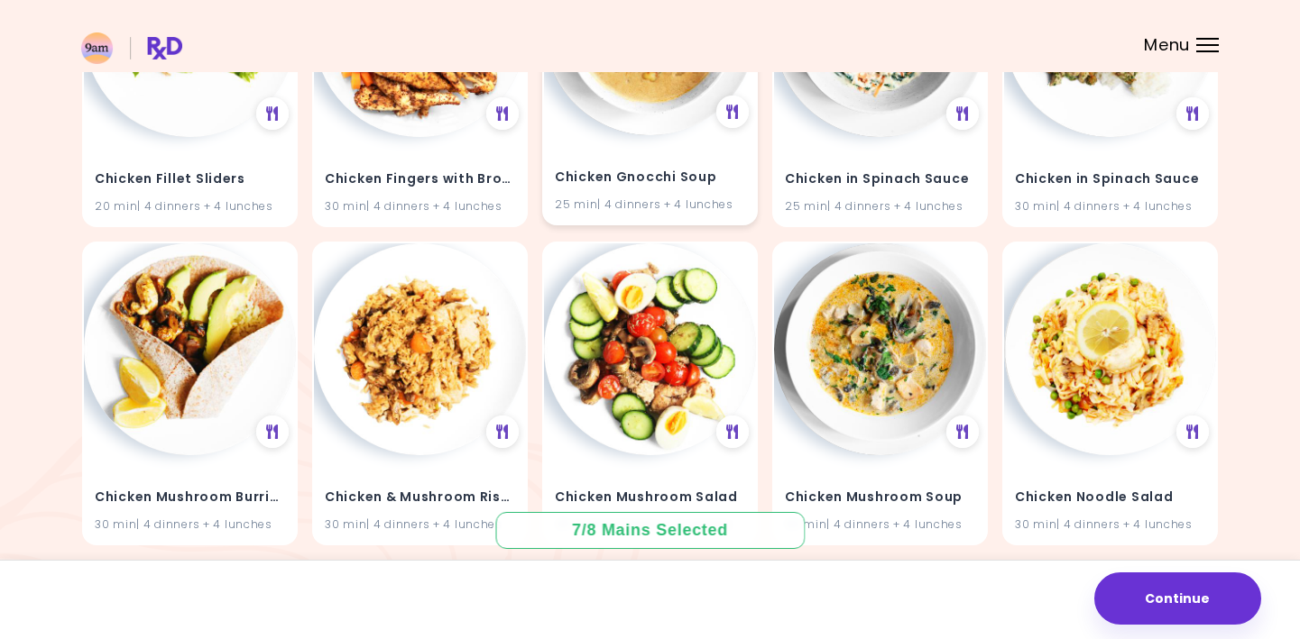
scroll to position [9109, 0]
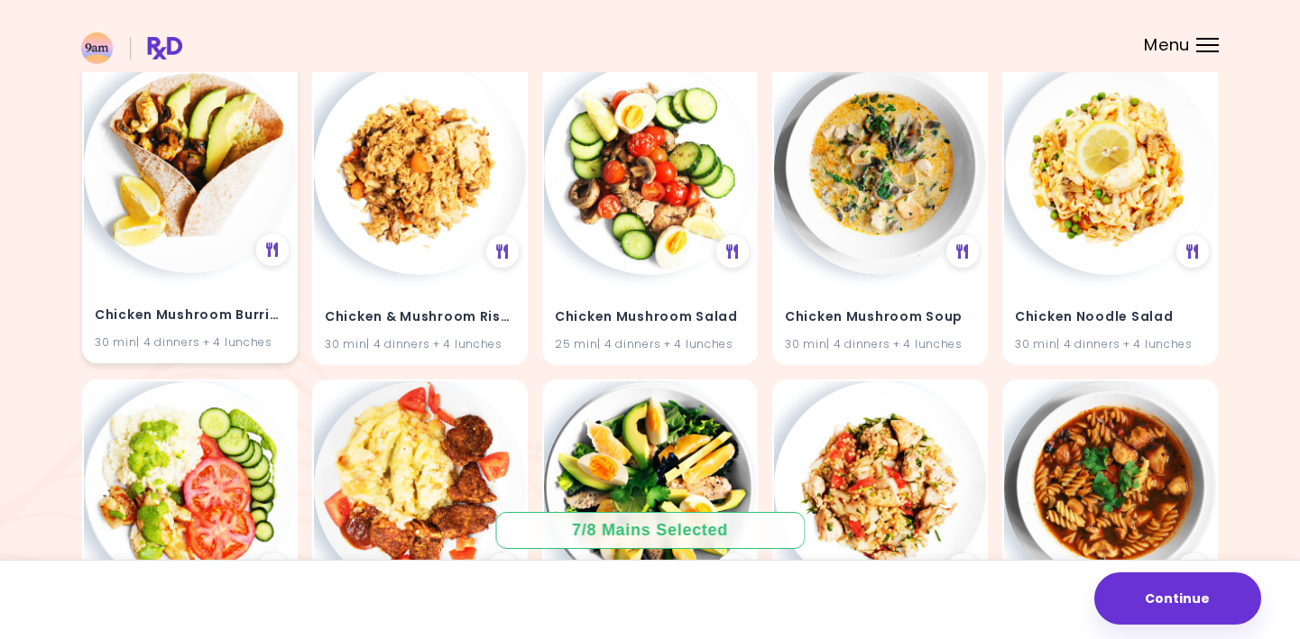
click at [209, 221] on img at bounding box center [190, 167] width 212 height 212
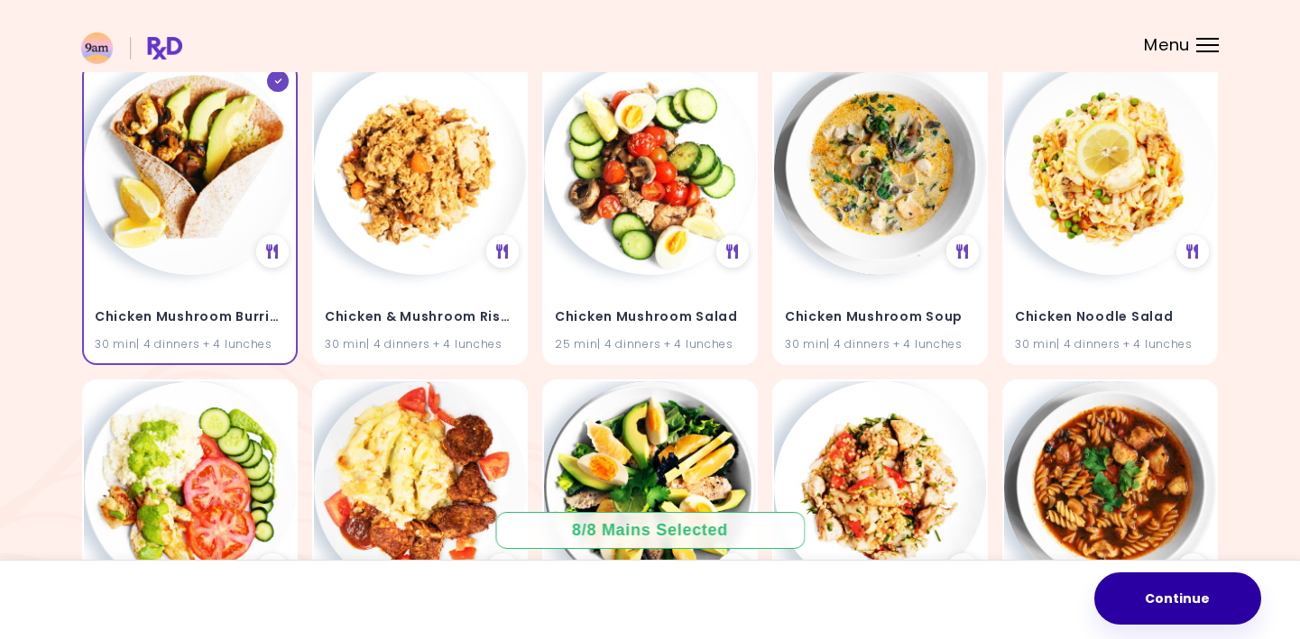
click at [1168, 597] on button "Continue" at bounding box center [1177, 599] width 167 height 52
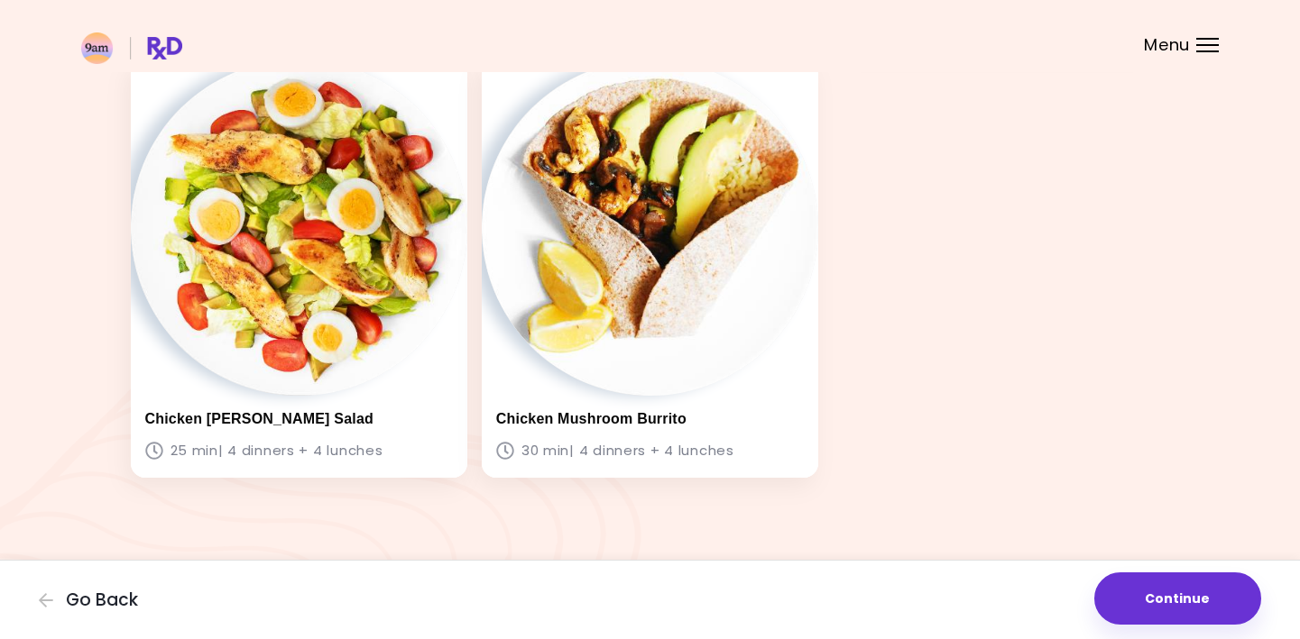
scroll to position [981, 0]
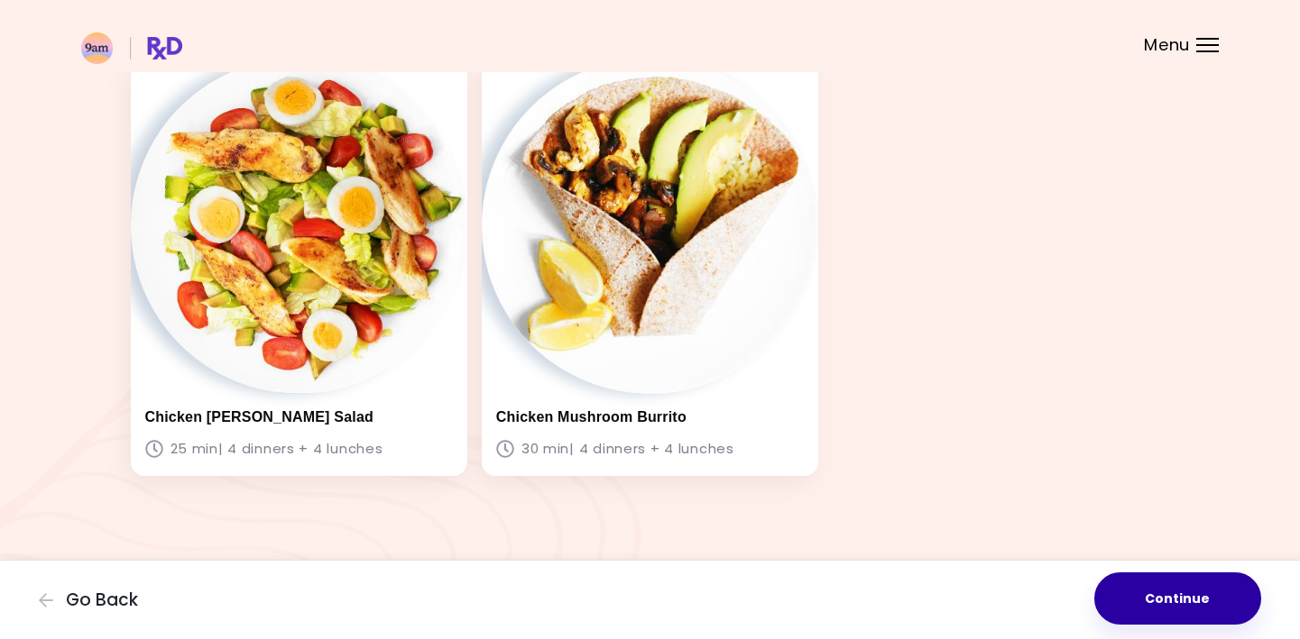
click at [1216, 598] on button "Continue" at bounding box center [1177, 599] width 167 height 52
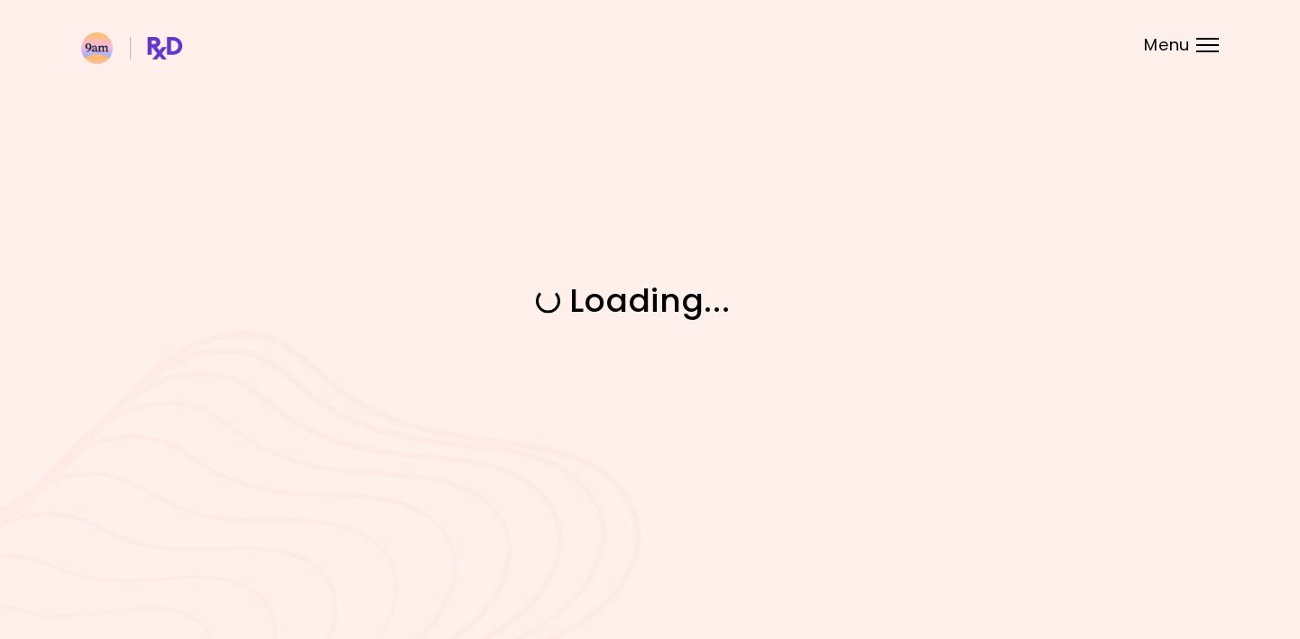
scroll to position [0, 0]
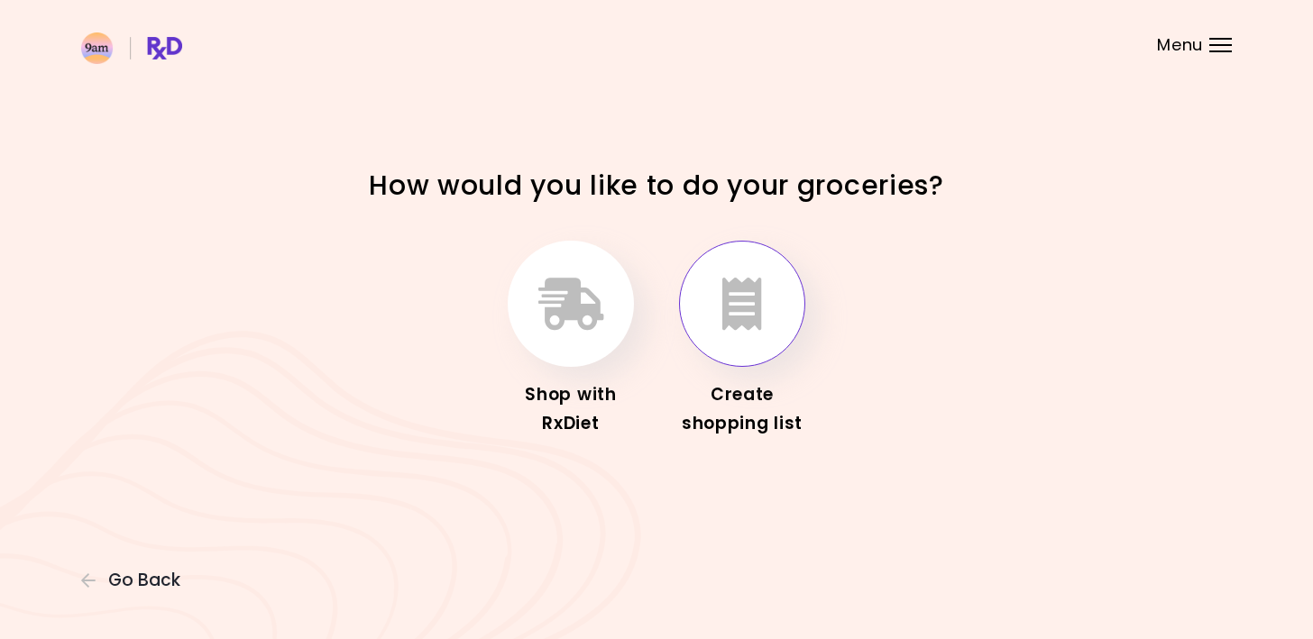
click at [732, 322] on icon "button" at bounding box center [742, 304] width 40 height 52
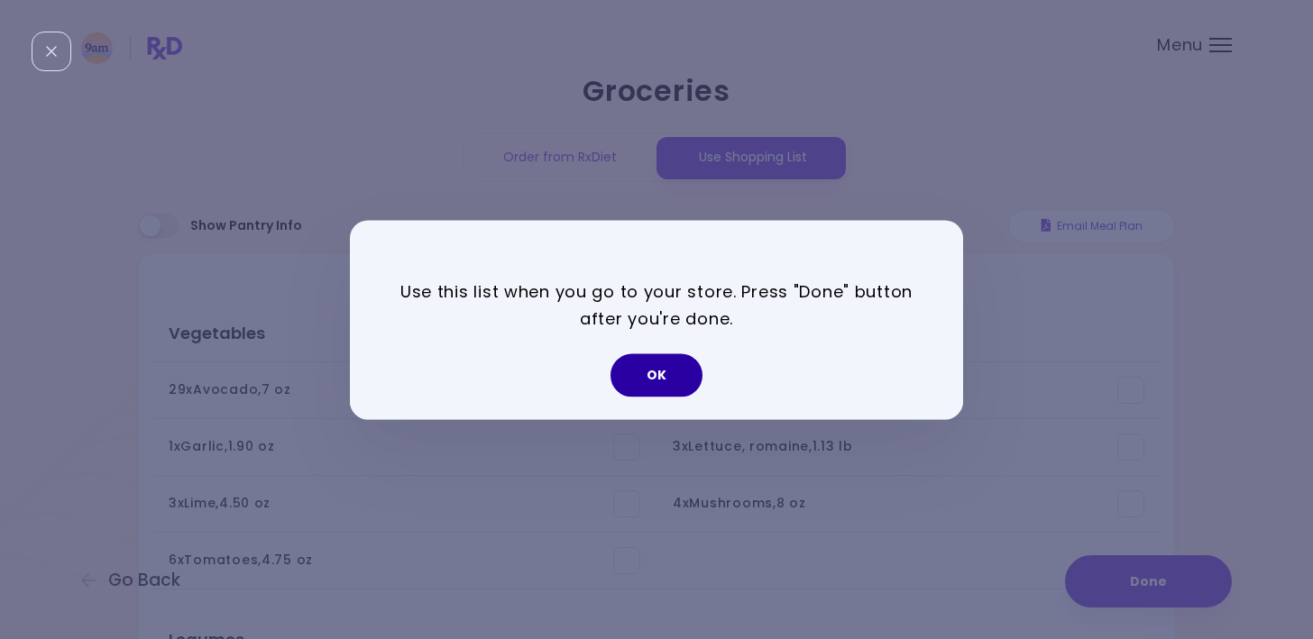
click at [649, 378] on button "OK" at bounding box center [657, 375] width 92 height 43
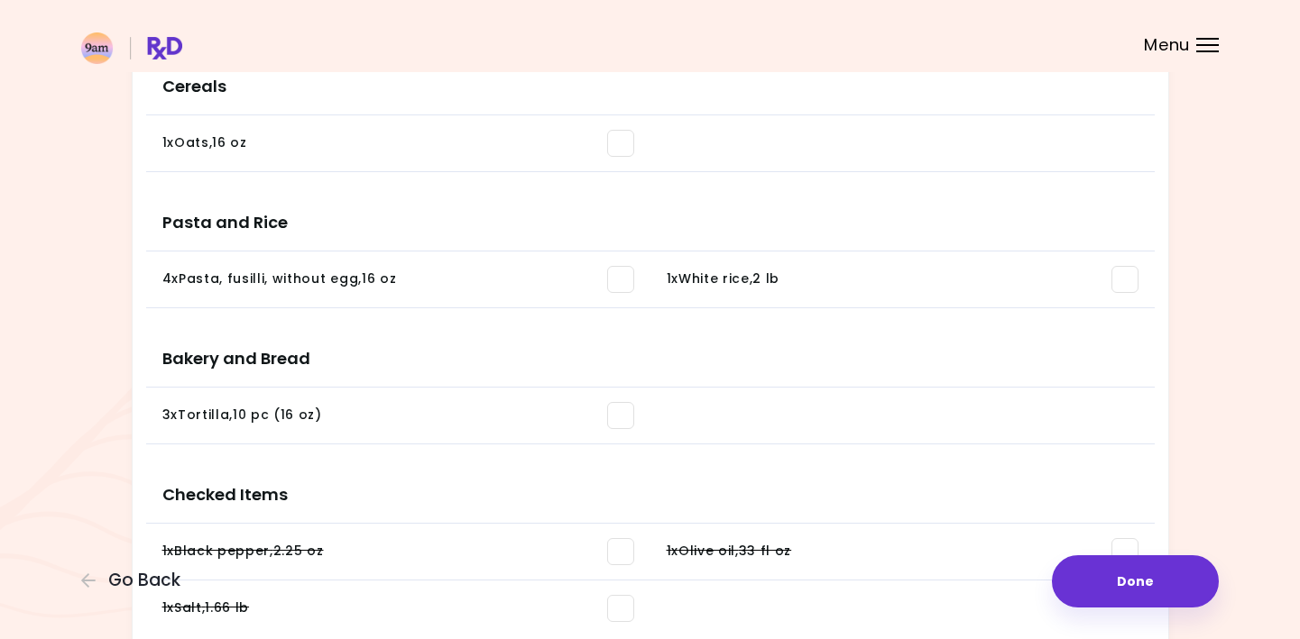
scroll to position [1546, 0]
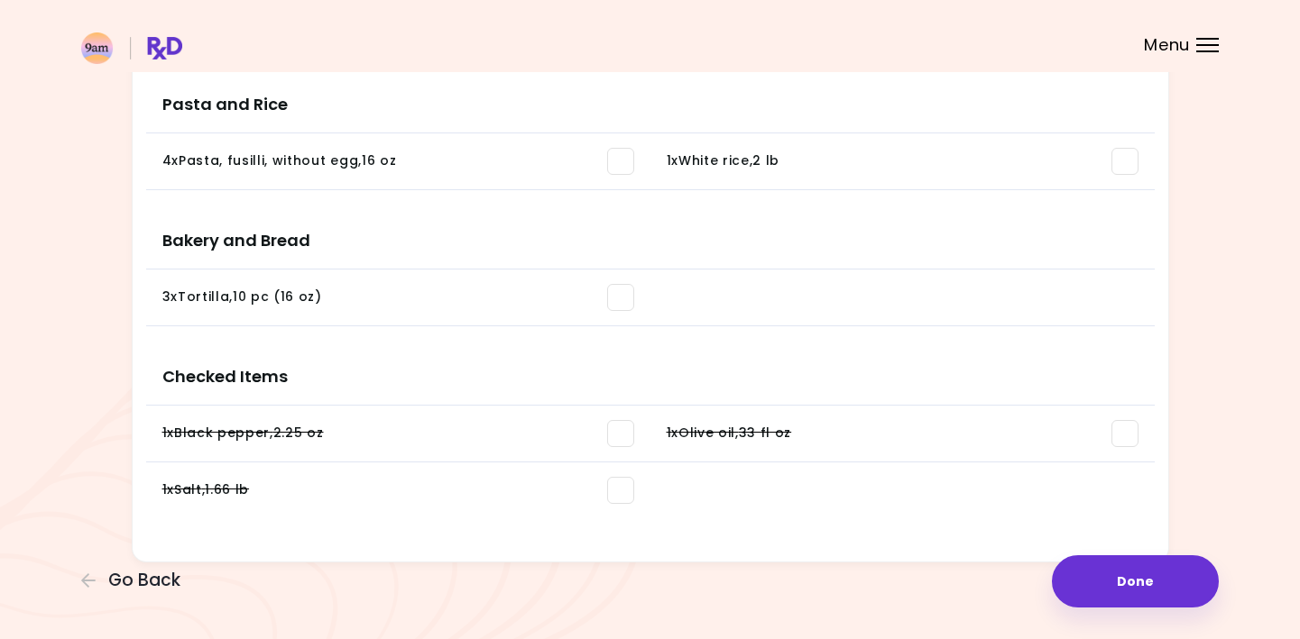
click at [619, 434] on span at bounding box center [620, 433] width 27 height 27
click at [622, 494] on span at bounding box center [620, 490] width 27 height 27
click at [1129, 436] on span at bounding box center [1124, 433] width 27 height 27
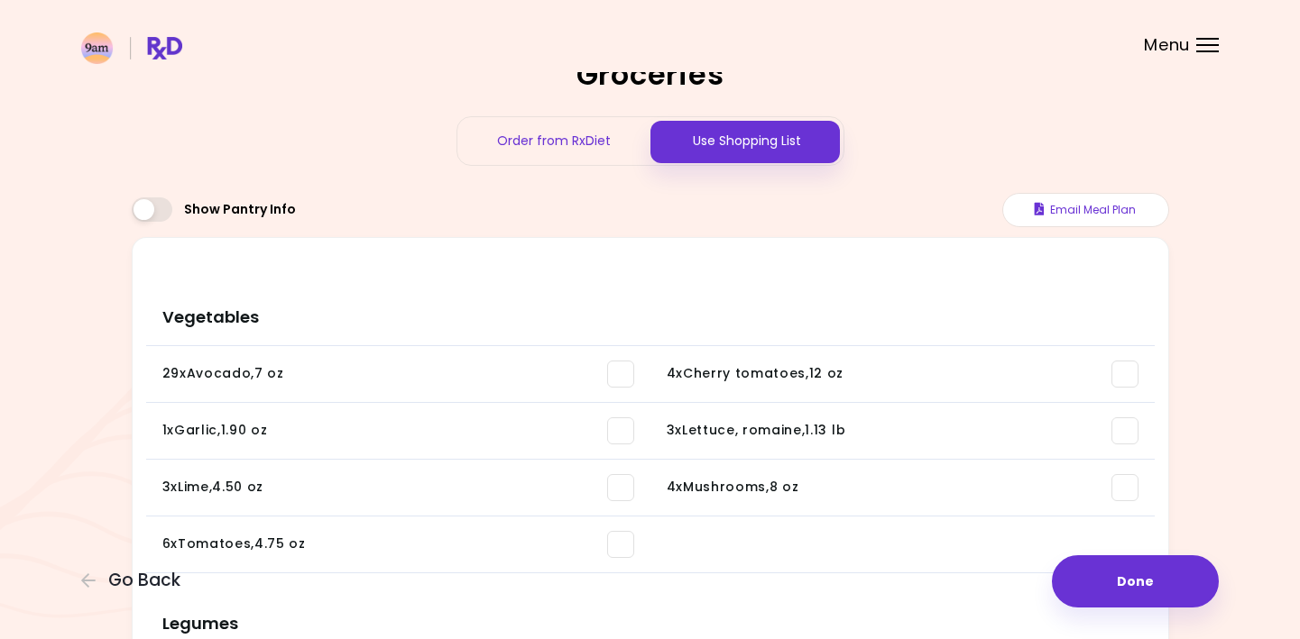
scroll to position [0, 0]
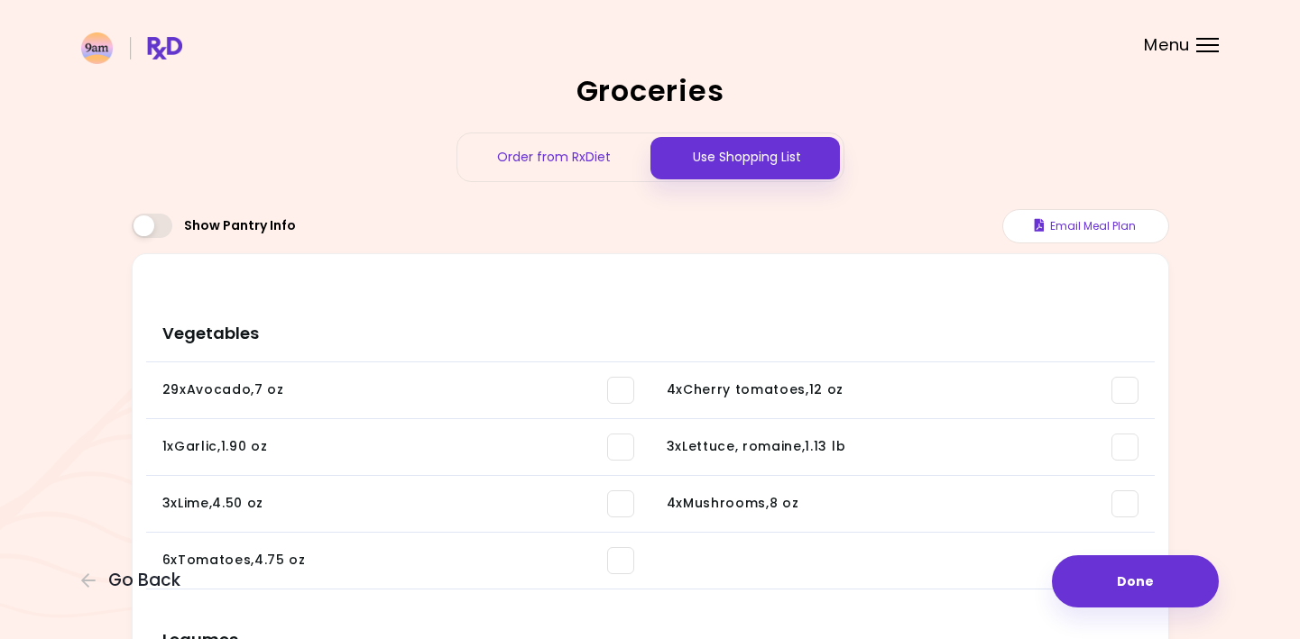
click at [566, 142] on div "Order from RxDiet" at bounding box center [553, 157] width 193 height 48
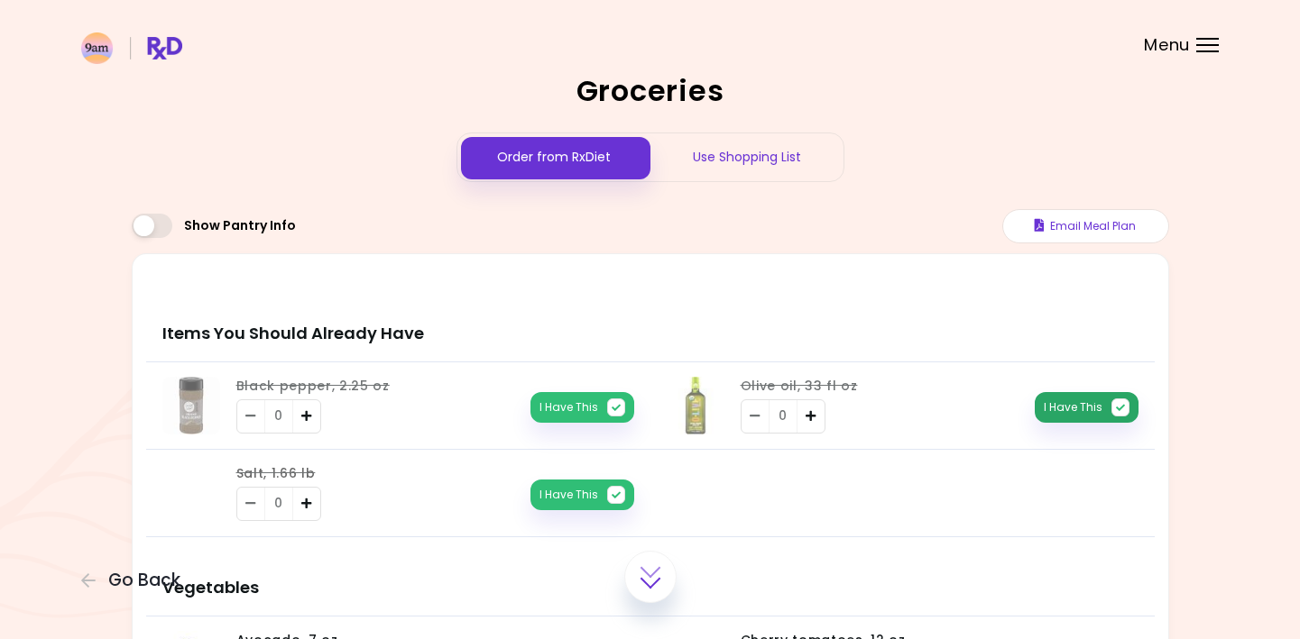
click at [1116, 406] on icon "button" at bounding box center [1120, 408] width 18 height 18
click at [758, 153] on div "Use Shopping List" at bounding box center [746, 157] width 193 height 48
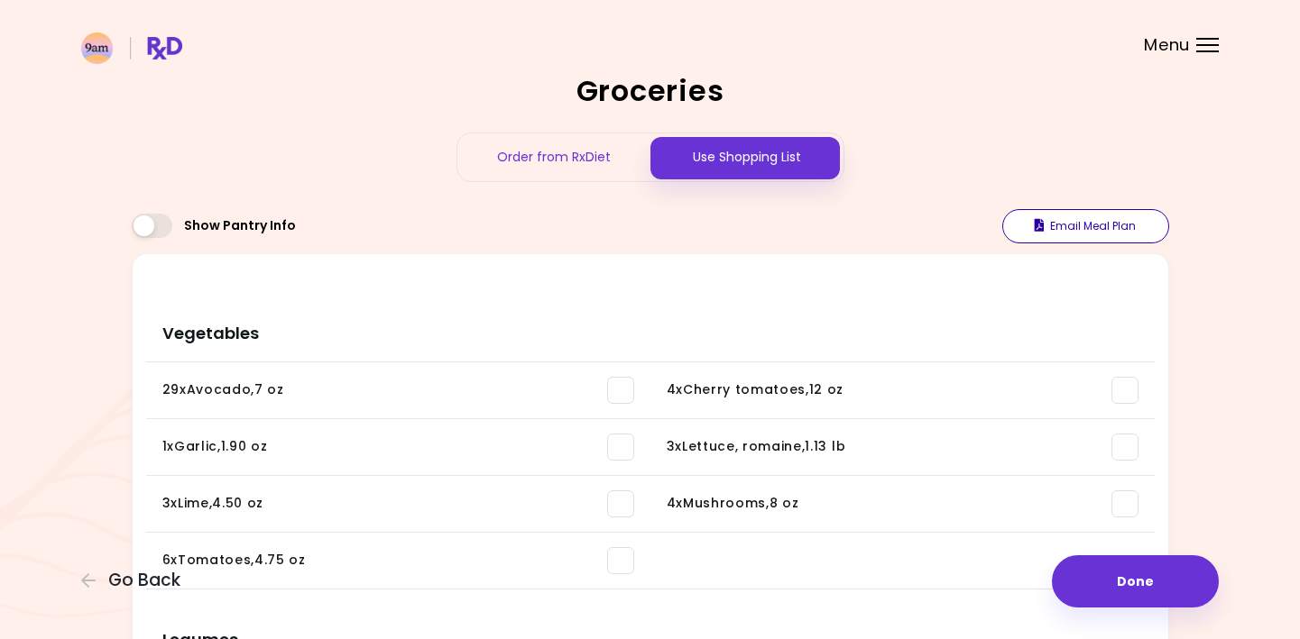
click at [1071, 219] on button "Email Meal Plan" at bounding box center [1085, 226] width 167 height 34
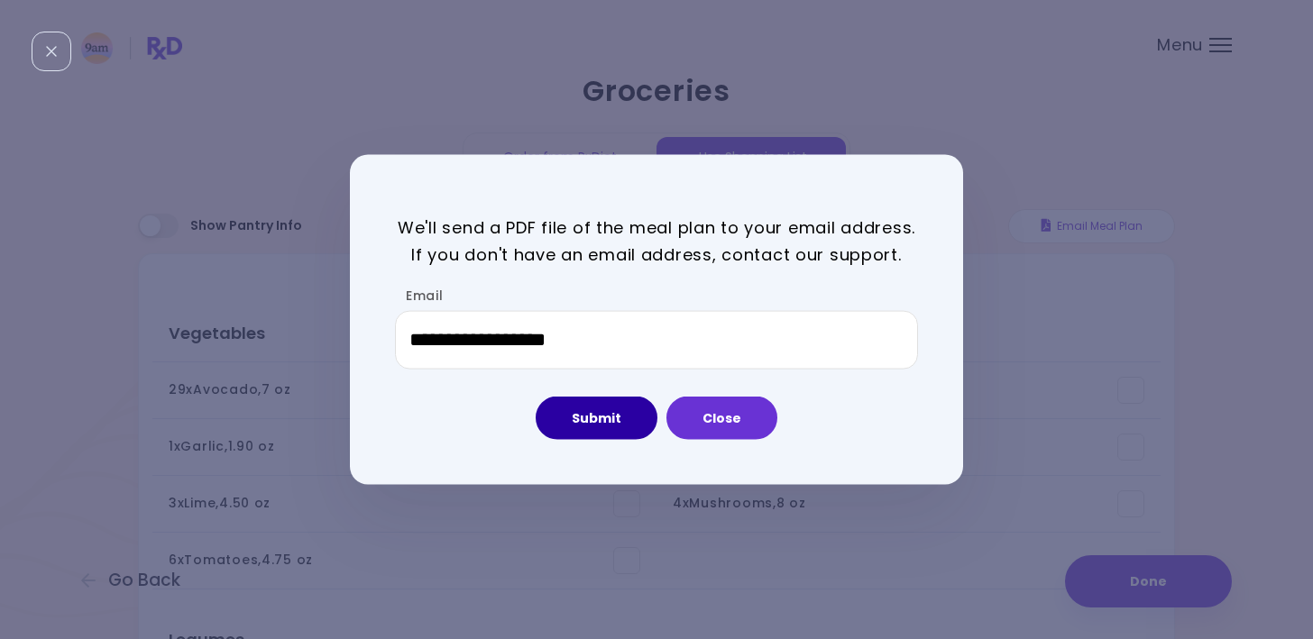
click at [595, 420] on button "Submit" at bounding box center [597, 418] width 122 height 43
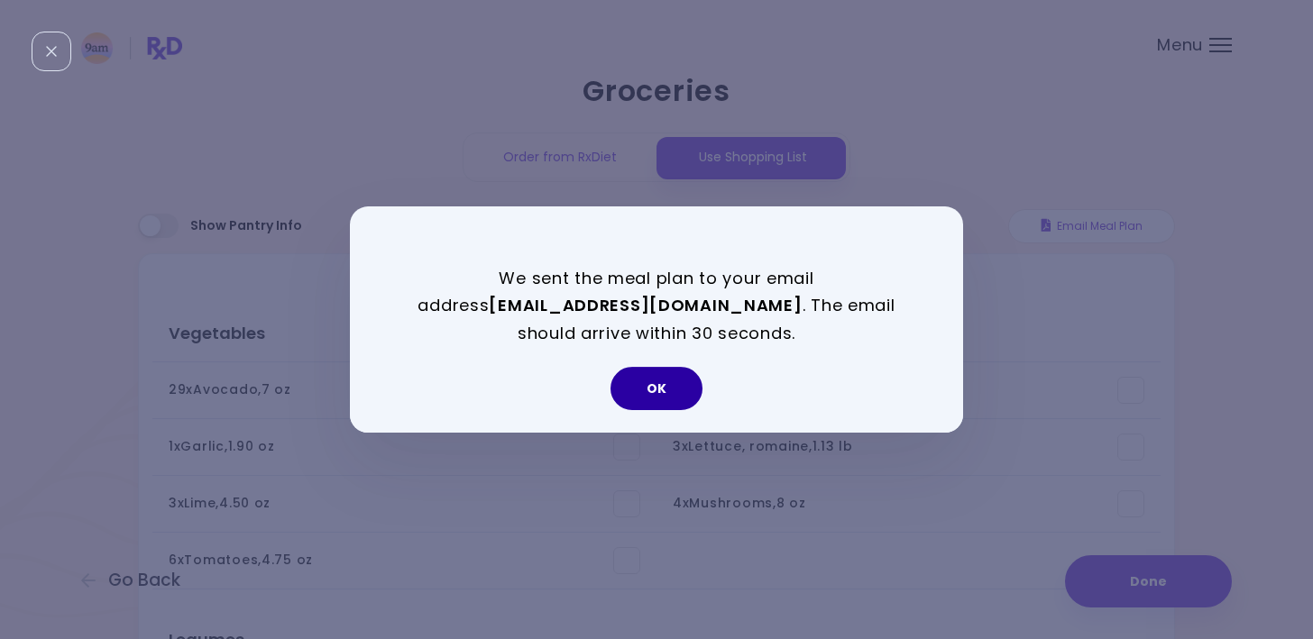
click at [635, 383] on button "OK" at bounding box center [657, 388] width 92 height 43
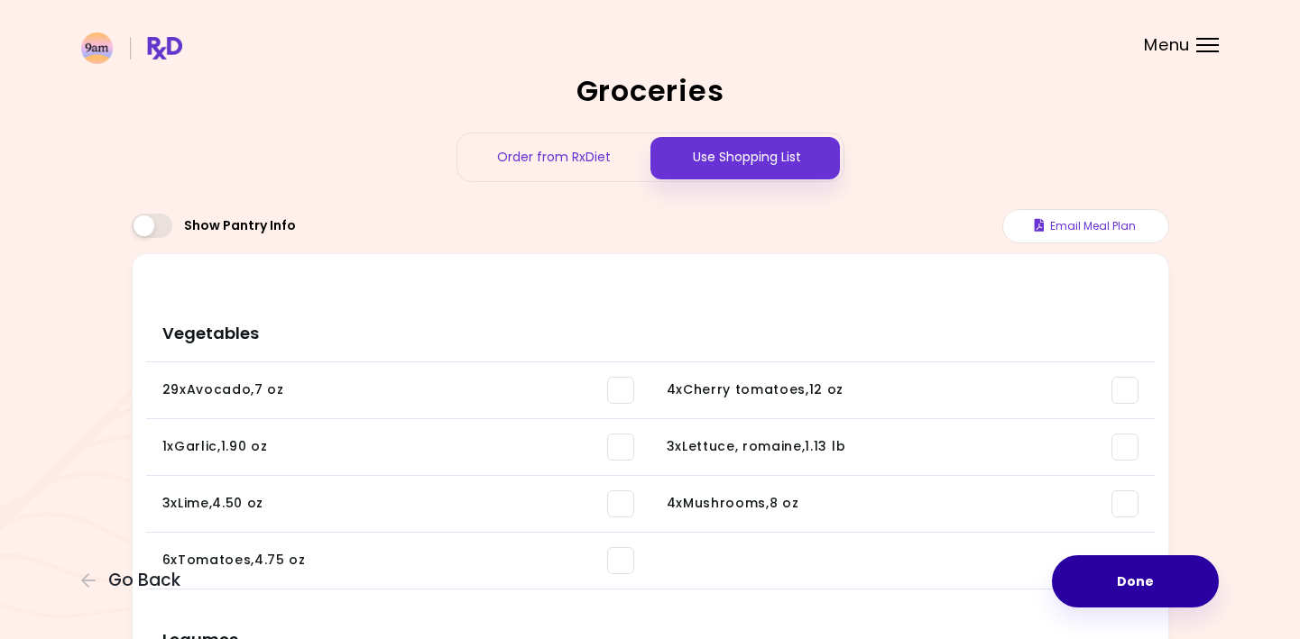
click at [1145, 580] on button "Done" at bounding box center [1135, 582] width 167 height 52
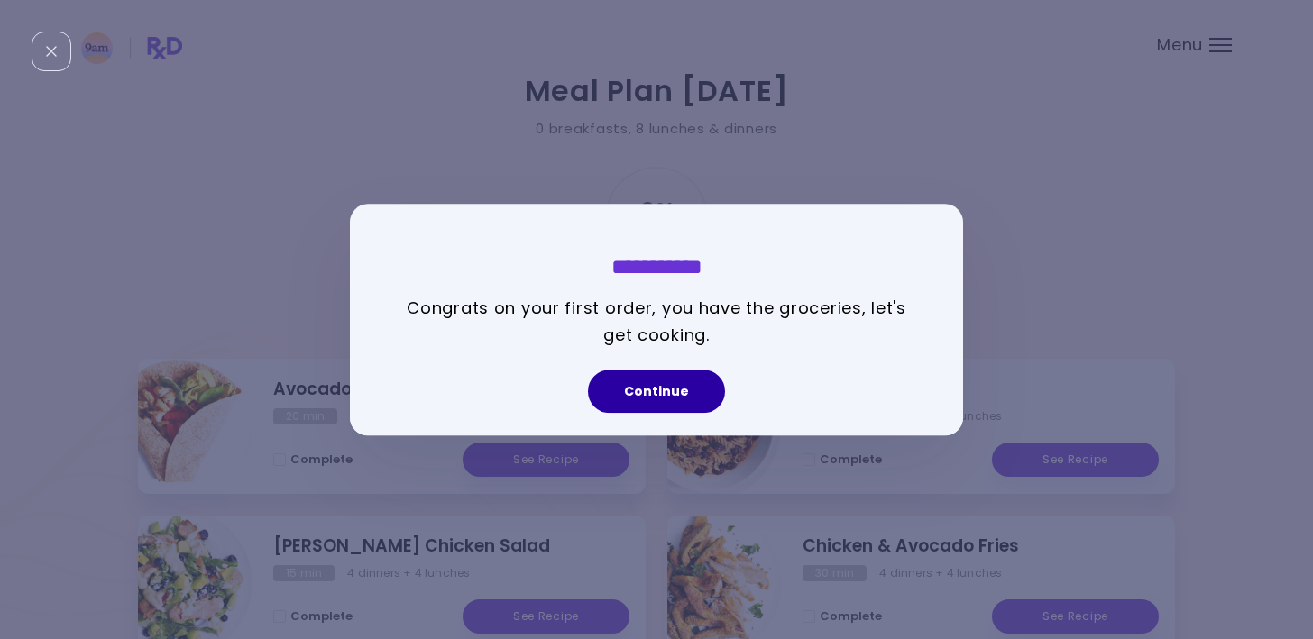
click at [664, 397] on button "Continue" at bounding box center [656, 391] width 137 height 43
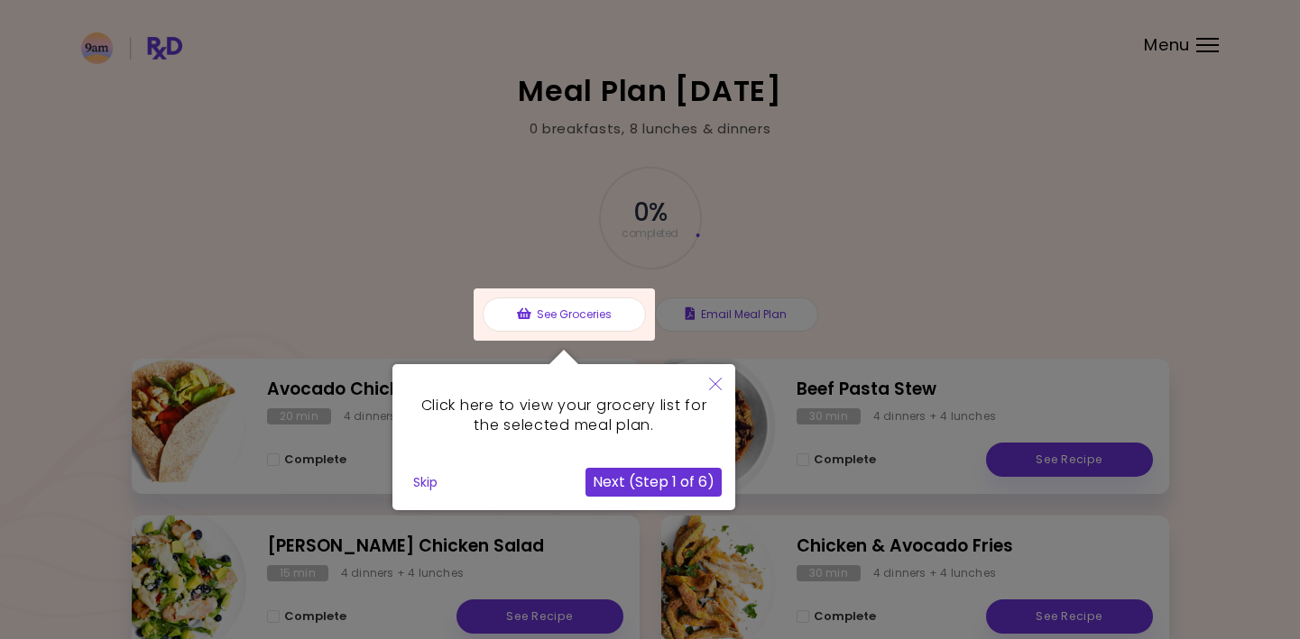
click at [709, 475] on button "Next (Step 1 of 6)" at bounding box center [653, 482] width 136 height 29
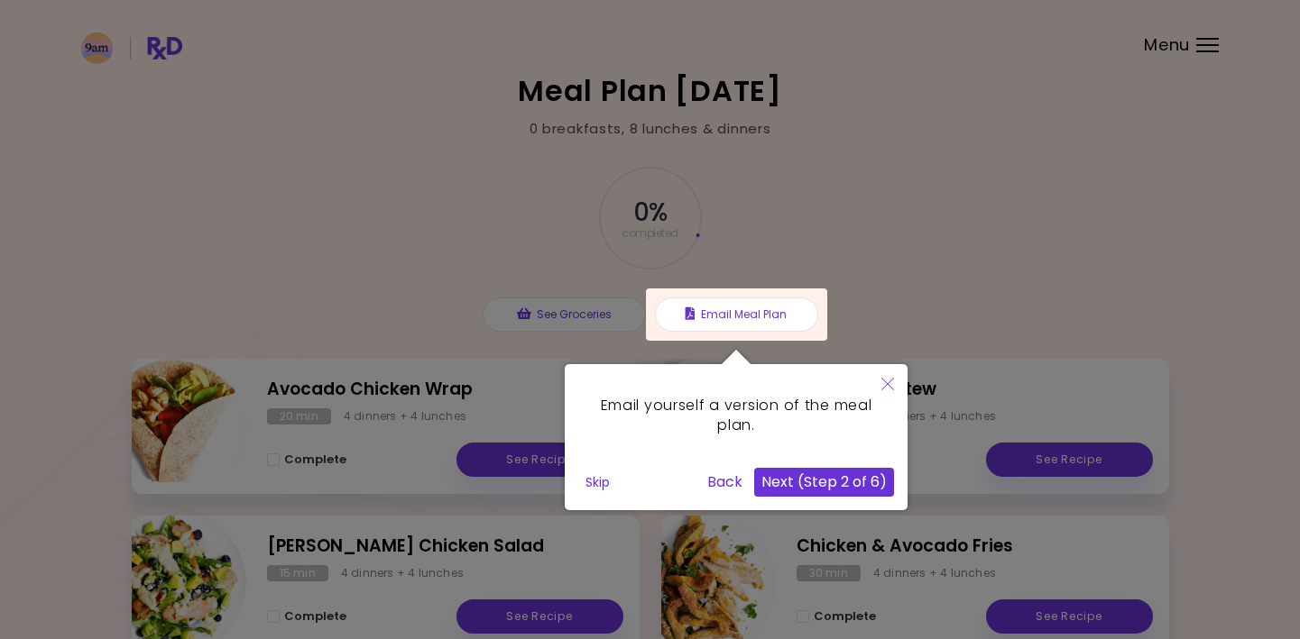
click at [828, 477] on button "Next (Step 2 of 6)" at bounding box center [824, 482] width 140 height 29
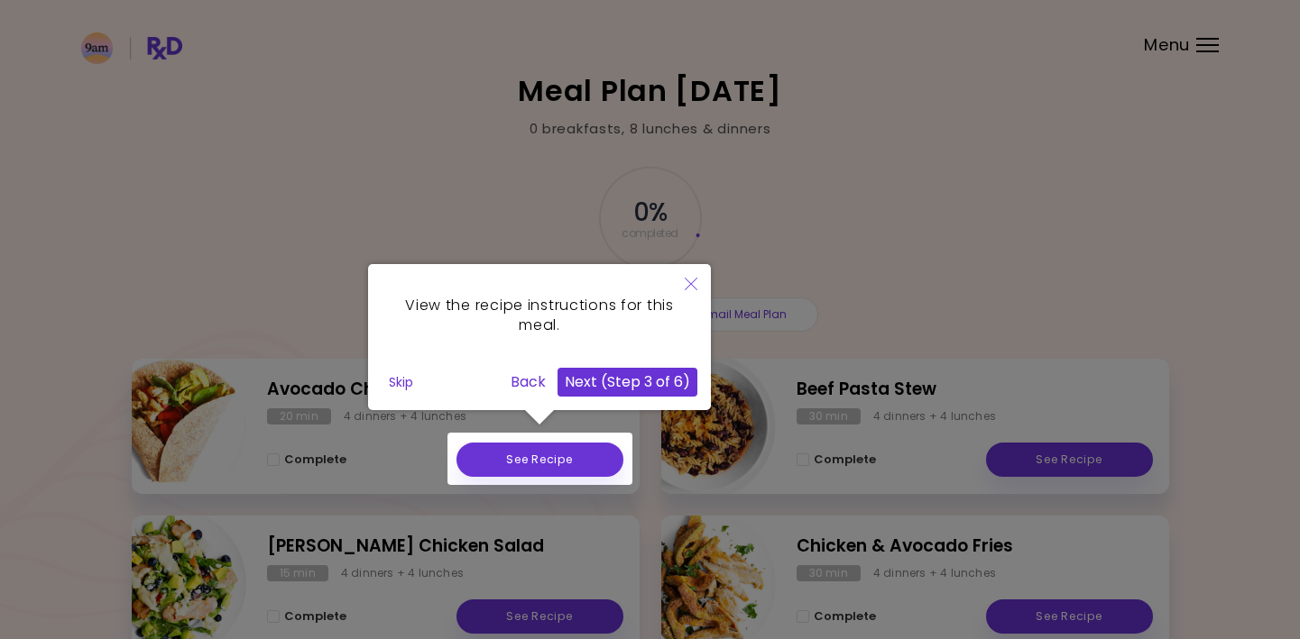
click at [652, 389] on button "Next (Step 3 of 6)" at bounding box center [627, 382] width 140 height 29
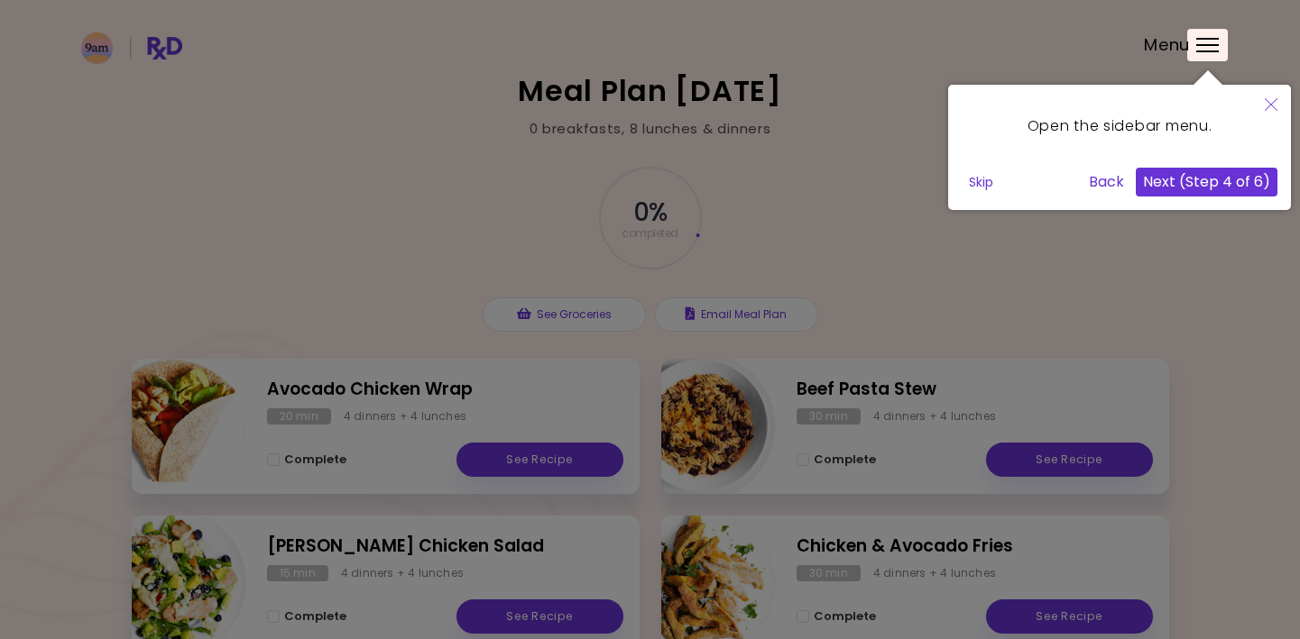
click at [1172, 192] on button "Next (Step 4 of 6)" at bounding box center [1206, 182] width 142 height 29
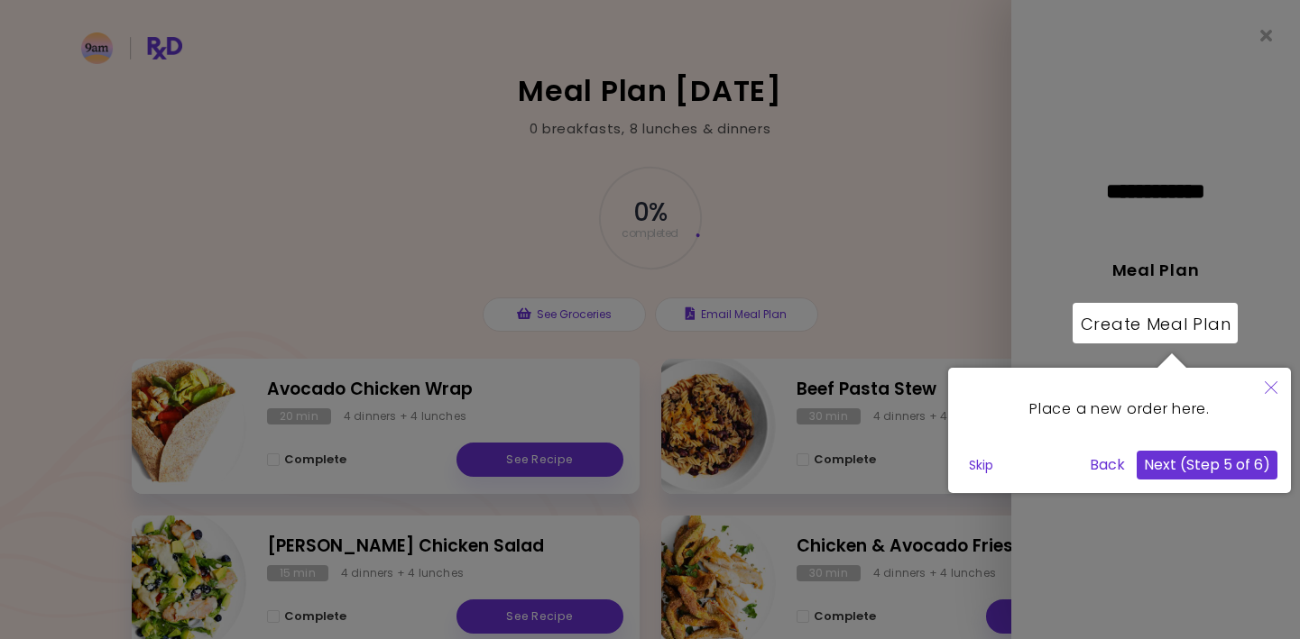
click at [1227, 471] on button "Next (Step 5 of 6)" at bounding box center [1206, 465] width 141 height 29
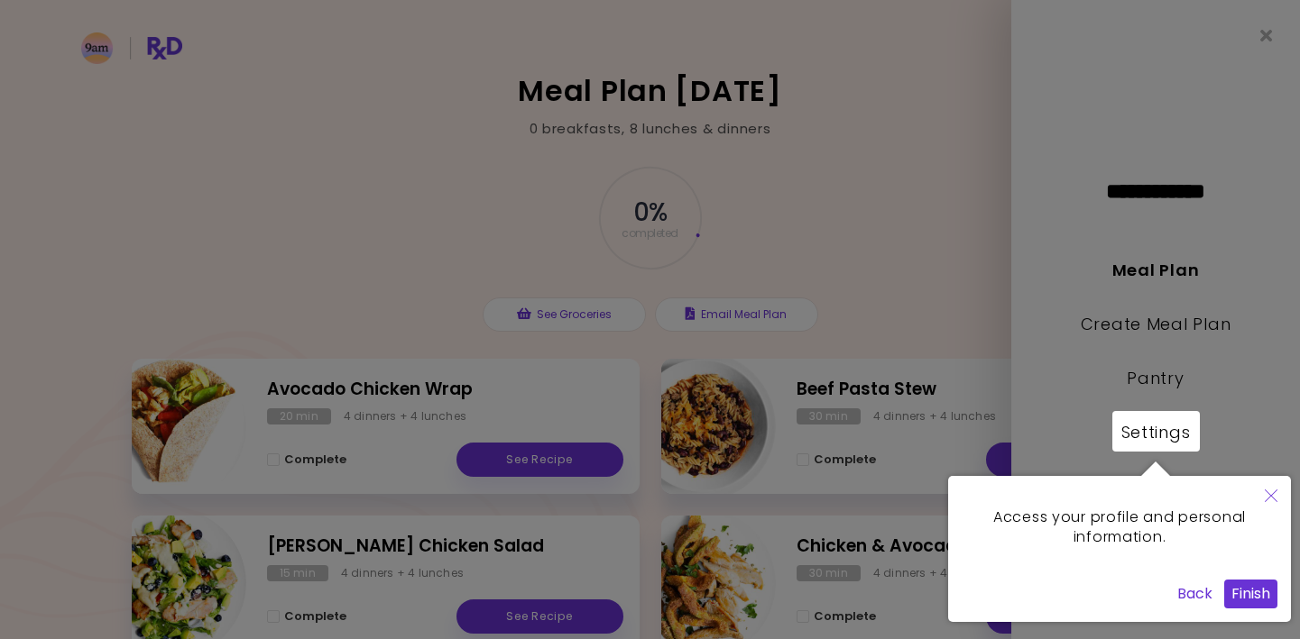
click at [1260, 600] on button "Finish" at bounding box center [1250, 594] width 53 height 29
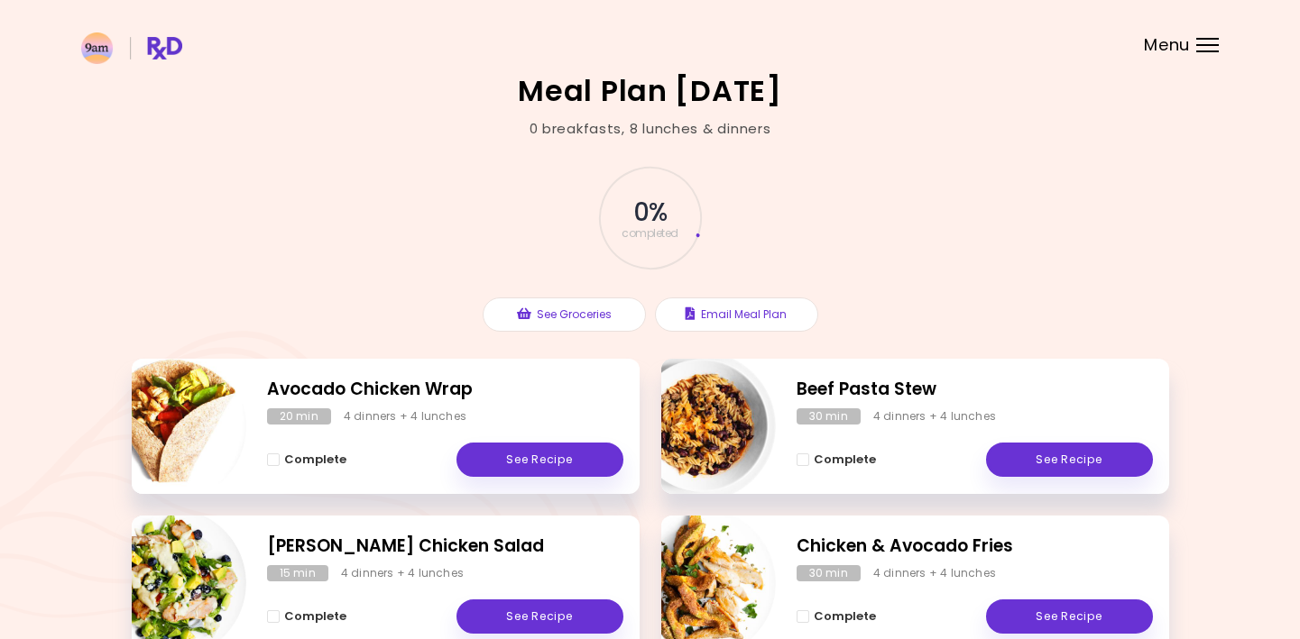
click at [1186, 51] on span "Menu" at bounding box center [1167, 45] width 46 height 16
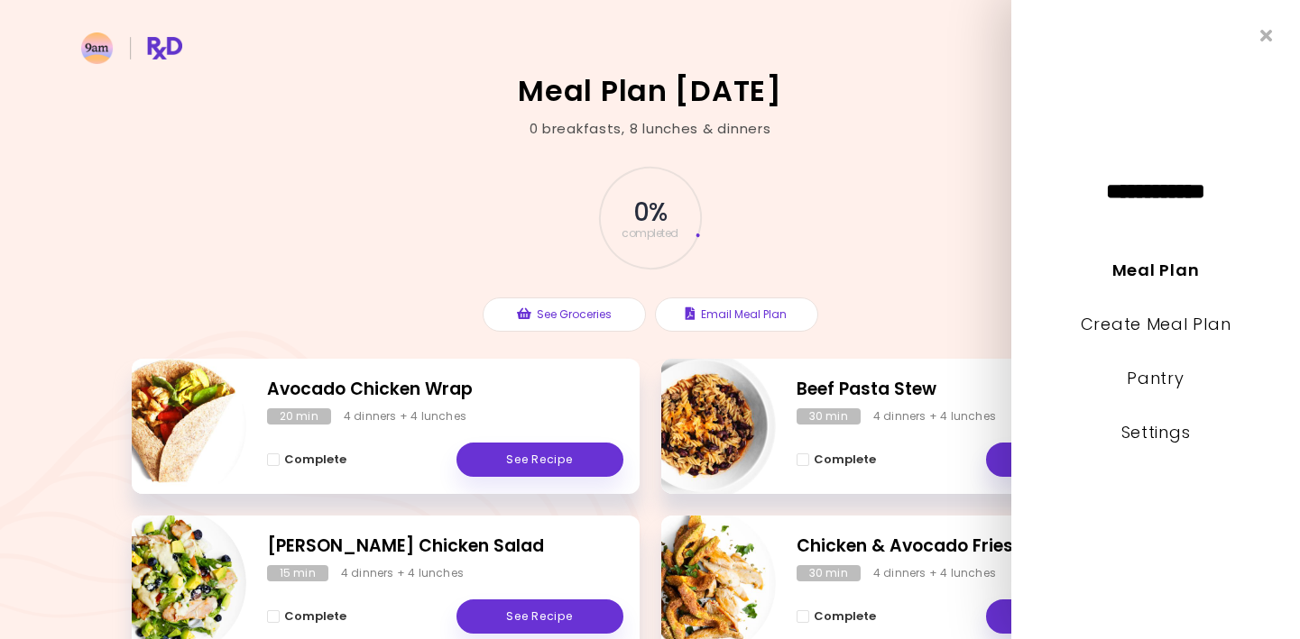
click at [939, 197] on div "0 % completed See Groceries Email Meal Plan" at bounding box center [650, 249] width 1037 height 220
